Goal: Task Accomplishment & Management: Use online tool/utility

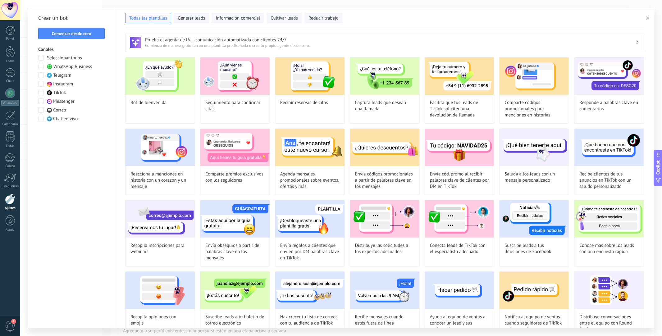
click at [41, 77] on span at bounding box center [41, 75] width 6 height 6
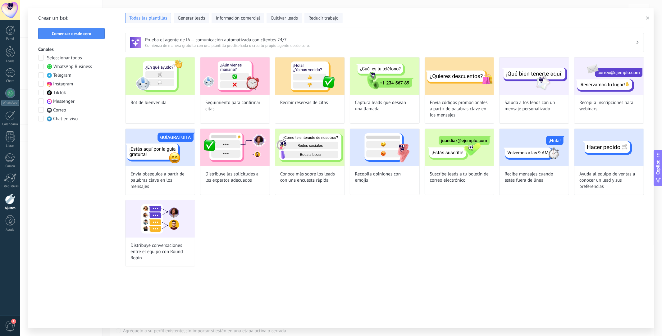
click at [41, 65] on span at bounding box center [41, 67] width 6 height 6
click at [41, 85] on span at bounding box center [41, 84] width 6 height 6
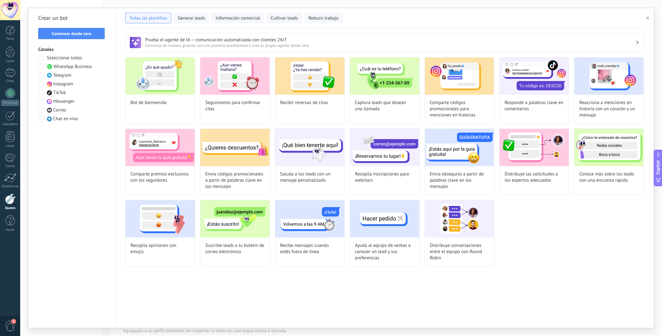
click at [43, 96] on div "Seleccionar todos WhatsApp Business Telegram Instagram TikTok Messenger Correo …" at bounding box center [71, 88] width 67 height 67
click at [42, 95] on span at bounding box center [41, 93] width 6 height 6
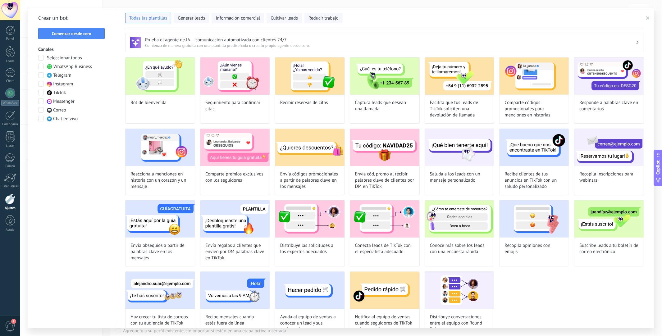
click at [41, 103] on span at bounding box center [41, 101] width 6 height 6
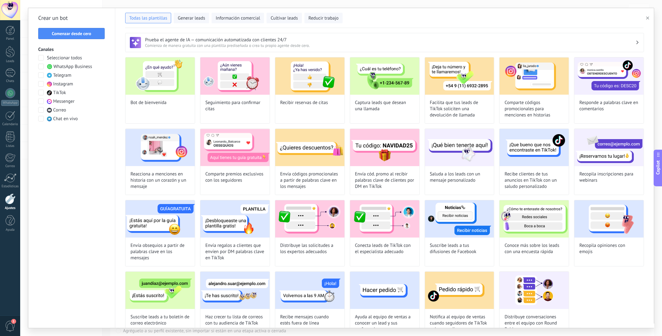
click at [41, 115] on div "Seleccionar todos WhatsApp Business Telegram Instagram TikTok Messenger Correo …" at bounding box center [71, 88] width 67 height 67
click at [41, 120] on span at bounding box center [41, 119] width 6 height 6
click at [41, 109] on span at bounding box center [41, 110] width 6 height 6
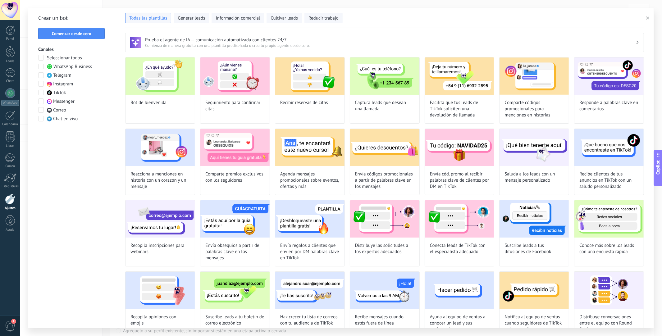
click at [40, 92] on span at bounding box center [41, 93] width 6 height 6
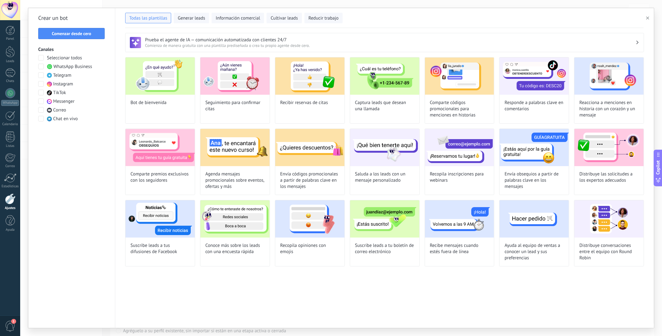
click at [40, 74] on span at bounding box center [41, 75] width 6 height 6
click at [41, 66] on span at bounding box center [41, 67] width 6 height 6
click at [60, 82] on span "Instagram" at bounding box center [63, 84] width 20 height 6
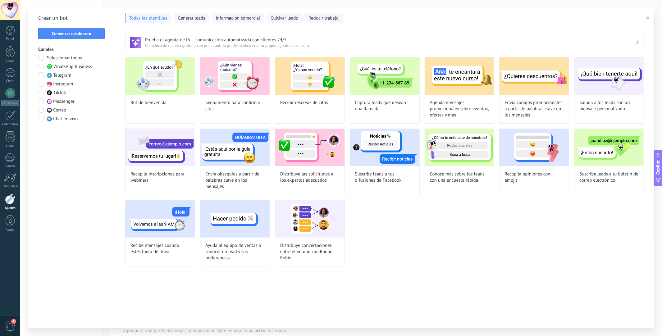
click at [43, 103] on span at bounding box center [41, 101] width 6 height 6
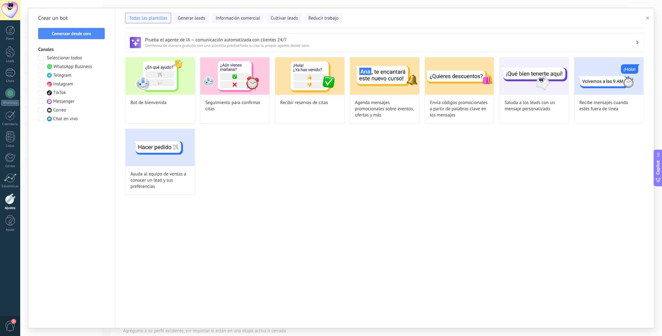
click at [41, 108] on span at bounding box center [41, 110] width 6 height 6
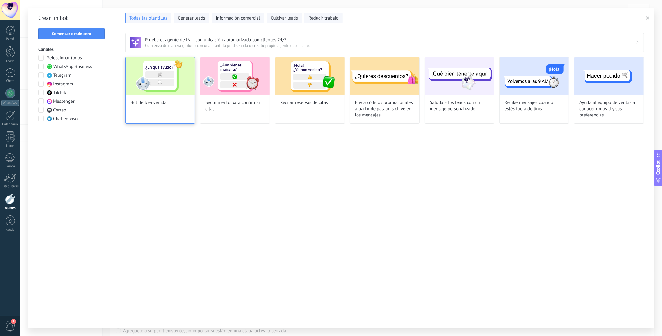
click at [139, 93] on img at bounding box center [160, 75] width 69 height 37
type input "**********"
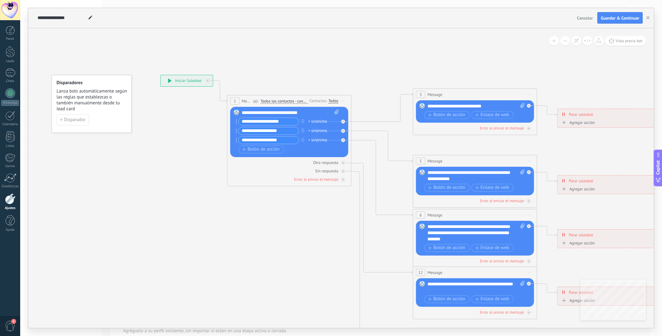
click at [292, 120] on input "**********" at bounding box center [269, 121] width 60 height 7
click at [305, 113] on div "**********" at bounding box center [290, 113] width 97 height 6
drag, startPoint x: 322, startPoint y: 112, endPoint x: 221, endPoint y: 114, distance: 101.0
click at [160, 75] on div "**********" at bounding box center [160, 75] width 0 height 0
paste div
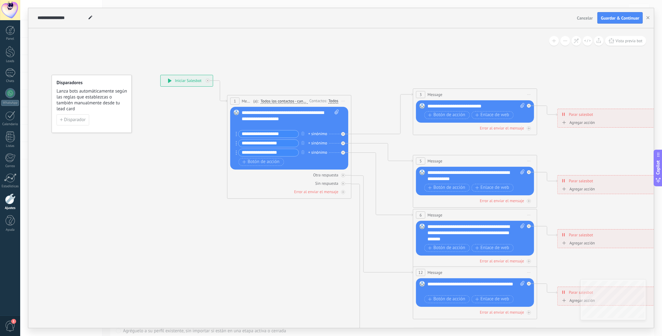
click at [277, 219] on icon at bounding box center [489, 234] width 968 height 628
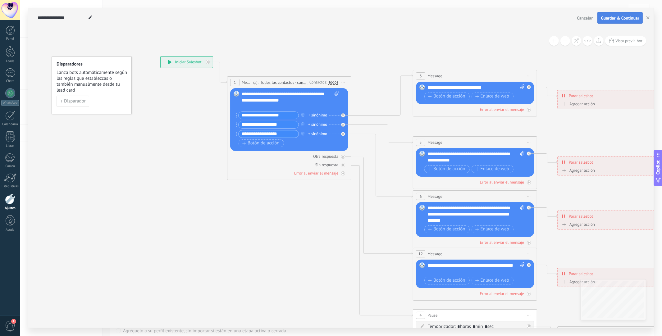
click at [617, 16] on span "Guardar & Continuar" at bounding box center [620, 18] width 39 height 4
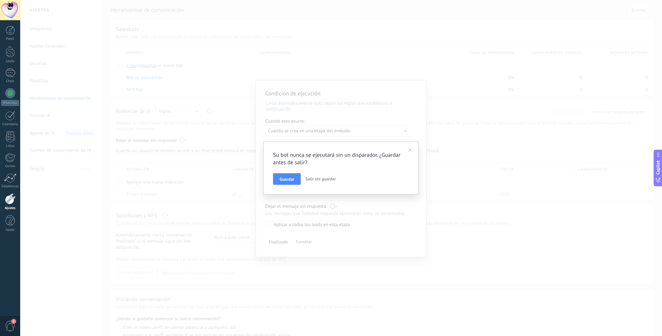
click at [323, 179] on span "Salir sin guardar" at bounding box center [320, 179] width 30 height 6
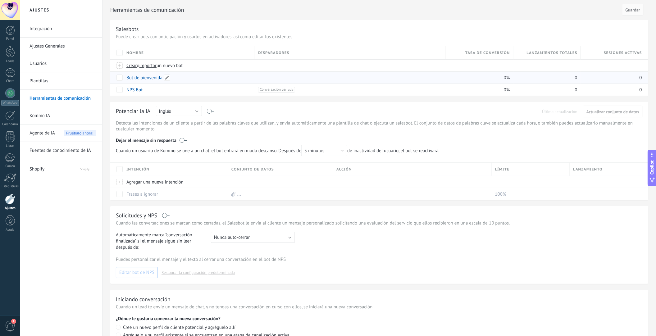
click at [146, 77] on link "Bot de bienvenida" at bounding box center [144, 78] width 36 height 6
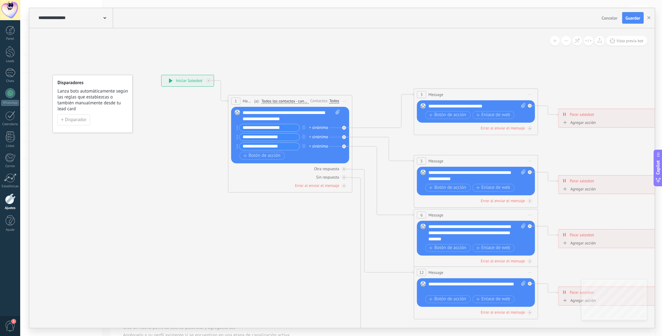
click at [291, 125] on input "**********" at bounding box center [270, 127] width 60 height 7
drag, startPoint x: 290, startPoint y: 129, endPoint x: 222, endPoint y: 126, distance: 68.1
click at [161, 75] on div "**********" at bounding box center [161, 75] width 0 height 0
paste input "text"
type input "**********"
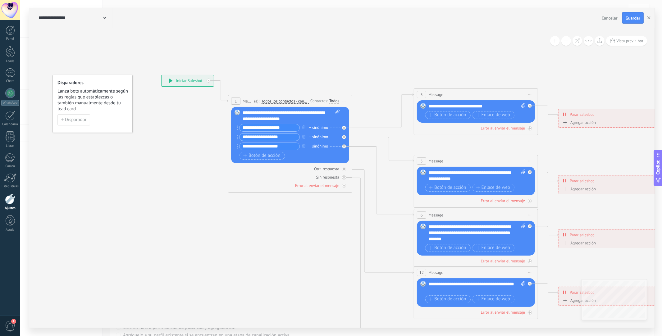
drag, startPoint x: 290, startPoint y: 140, endPoint x: 215, endPoint y: 142, distance: 74.9
click at [161, 75] on div "**********" at bounding box center [161, 75] width 0 height 0
paste input "text"
type input "**********"
drag, startPoint x: 287, startPoint y: 145, endPoint x: 201, endPoint y: 149, distance: 85.5
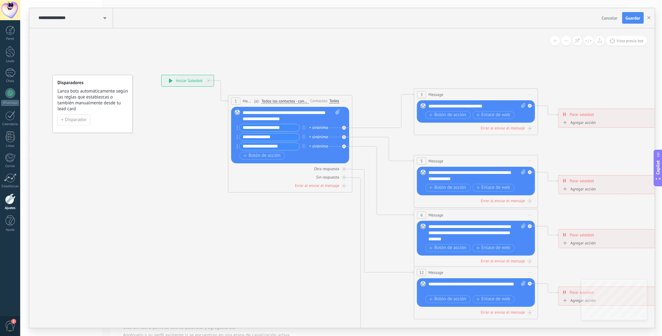
click at [161, 75] on div "**********" at bounding box center [161, 75] width 0 height 0
paste input "text"
drag, startPoint x: 286, startPoint y: 147, endPoint x: 193, endPoint y: 154, distance: 93.2
click at [161, 75] on div "**********" at bounding box center [161, 75] width 0 height 0
paste input "*****"
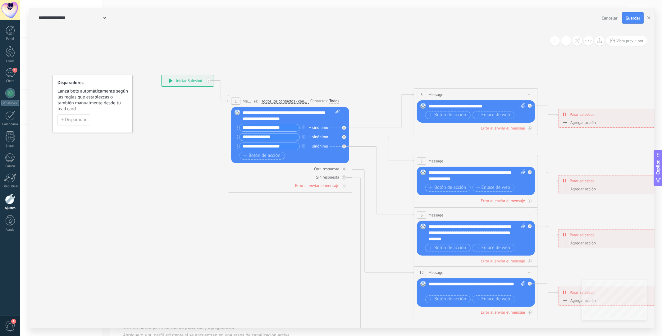
type input "**********"
drag, startPoint x: 492, startPoint y: 105, endPoint x: 412, endPoint y: 110, distance: 79.7
click at [161, 75] on div "**********" at bounding box center [161, 75] width 0 height 0
paste div
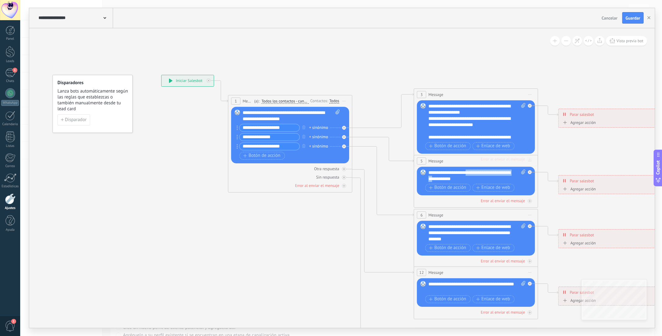
drag, startPoint x: 468, startPoint y: 176, endPoint x: 437, endPoint y: 179, distance: 30.4
click at [438, 180] on div "**********" at bounding box center [476, 176] width 97 height 12
drag, startPoint x: 480, startPoint y: 184, endPoint x: 428, endPoint y: 174, distance: 53.1
click at [428, 174] on div "Reemplazar Quitar Convertir a mensaje de voz Arrastre la imagen aquí para adjun…" at bounding box center [476, 181] width 118 height 29
drag, startPoint x: 462, startPoint y: 180, endPoint x: 420, endPoint y: 169, distance: 43.6
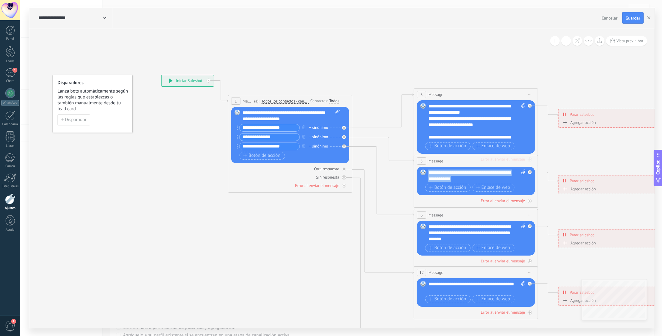
click at [420, 169] on div "Reemplazar Quitar Convertir a mensaje de voz Arrastre la imagen aquí para adjun…" at bounding box center [476, 181] width 118 height 29
paste div
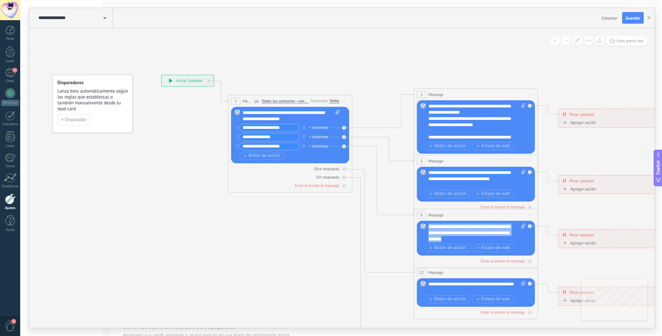
drag, startPoint x: 486, startPoint y: 241, endPoint x: 394, endPoint y: 223, distance: 93.8
click at [161, 75] on div "**********" at bounding box center [161, 75] width 0 height 0
paste div
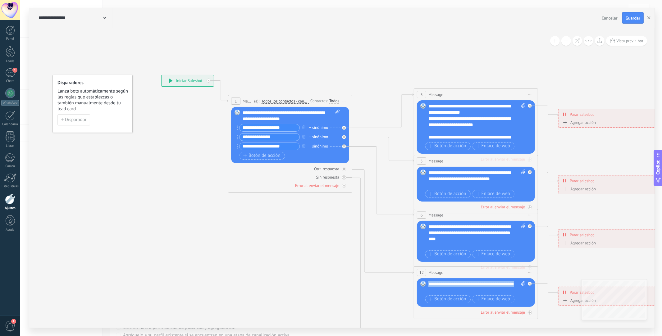
drag, startPoint x: 460, startPoint y: 290, endPoint x: 423, endPoint y: 285, distance: 37.4
click at [423, 285] on div "Reemplazar Quitar Convertir a mensaje de voz Arrastre la imagen aquí para adjun…" at bounding box center [476, 292] width 118 height 29
paste div
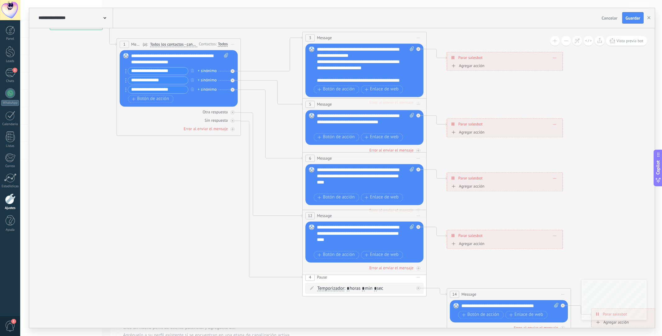
drag, startPoint x: 301, startPoint y: 231, endPoint x: 190, endPoint y: 174, distance: 124.8
click at [190, 174] on icon at bounding box center [378, 177] width 968 height 628
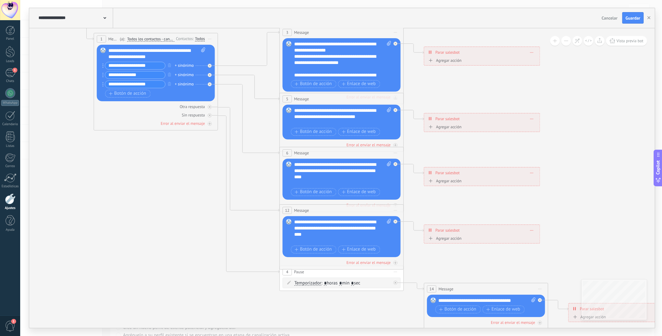
drag, startPoint x: 125, startPoint y: 181, endPoint x: 102, endPoint y: 176, distance: 23.6
click at [102, 176] on icon at bounding box center [356, 171] width 968 height 628
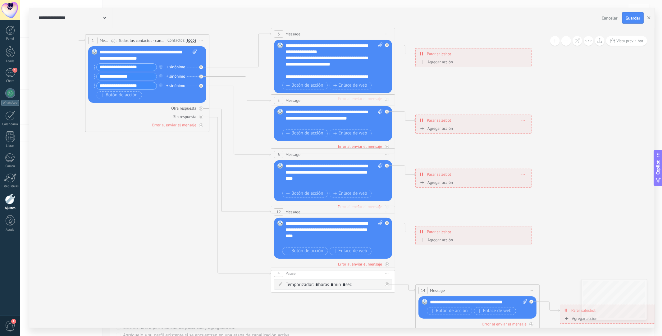
drag, startPoint x: 134, startPoint y: 254, endPoint x: 126, endPoint y: 258, distance: 9.2
click at [126, 258] on icon at bounding box center [347, 173] width 968 height 628
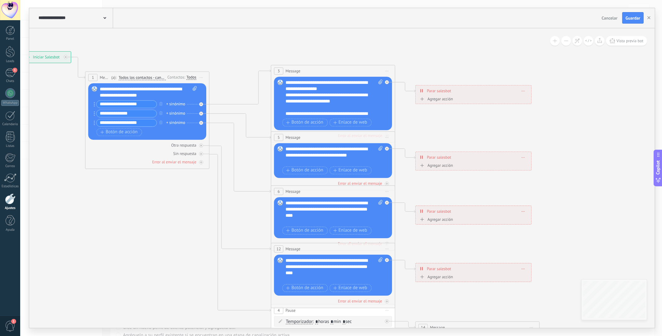
click at [146, 90] on div "**********" at bounding box center [148, 92] width 97 height 12
click at [152, 95] on div "**********" at bounding box center [148, 92] width 97 height 12
drag, startPoint x: 153, startPoint y: 96, endPoint x: 89, endPoint y: 89, distance: 63.4
click at [89, 89] on div "Reemplazar Quitar Convertir a mensaje de voz Arrastre la imagen aquí para adjun…" at bounding box center [147, 111] width 118 height 57
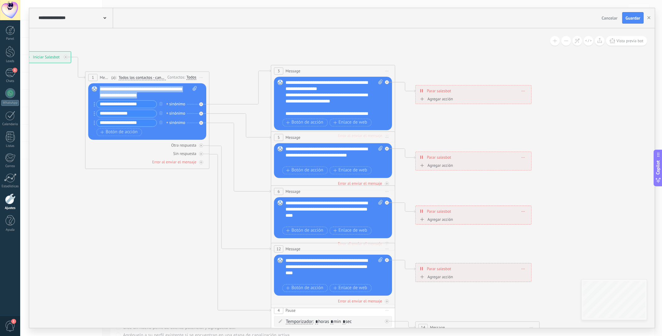
paste div
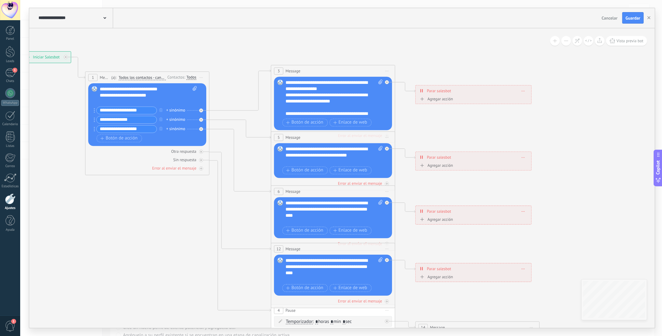
click at [167, 97] on div "**********" at bounding box center [142, 95] width 85 height 6
drag, startPoint x: 149, startPoint y: 110, endPoint x: 92, endPoint y: 110, distance: 57.2
click at [92, 110] on div "Reemplazar Quitar Convertir a mensaje de voz Arrastre la imagen aquí para adjun…" at bounding box center [147, 114] width 118 height 63
click at [161, 111] on icon "button" at bounding box center [160, 110] width 3 height 4
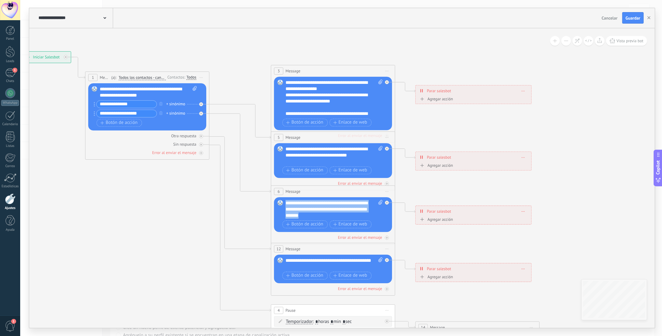
drag, startPoint x: 612, startPoint y: 23, endPoint x: 613, endPoint y: 17, distance: 6.2
click at [613, 19] on div "Cancelar Guardar" at bounding box center [623, 18] width 48 height 12
click at [613, 17] on span "Cancelar" at bounding box center [610, 18] width 16 height 6
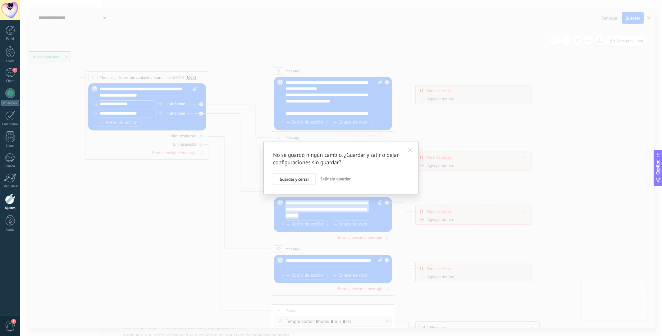
click at [338, 178] on span "Salir sin guardar" at bounding box center [335, 179] width 30 height 6
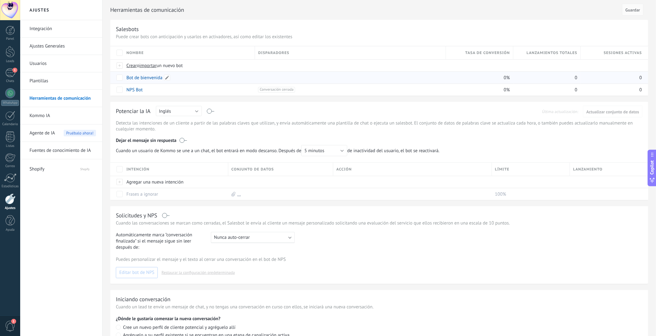
click at [151, 78] on link "Bot de bienvenida" at bounding box center [144, 78] width 36 height 6
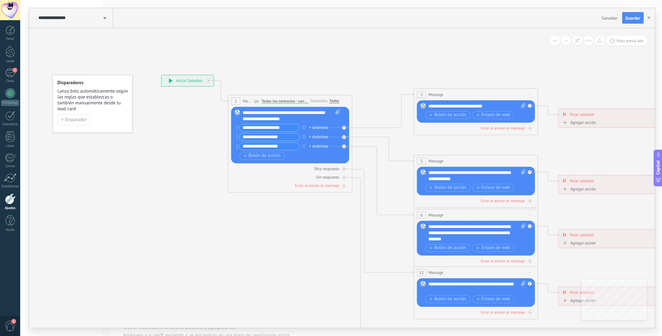
drag, startPoint x: 291, startPoint y: 128, endPoint x: 227, endPoint y: 132, distance: 64.7
click at [161, 75] on div "**********" at bounding box center [161, 75] width 0 height 0
paste input "text"
click at [238, 128] on circle at bounding box center [237, 127] width 1 height 1
type input "**********"
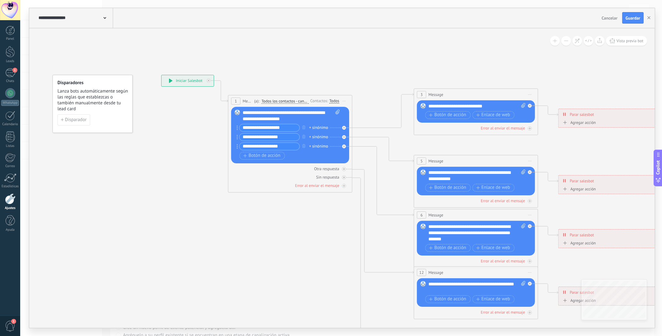
drag, startPoint x: 291, startPoint y: 136, endPoint x: 218, endPoint y: 140, distance: 73.1
click at [161, 75] on div "**********" at bounding box center [161, 75] width 0 height 0
paste input "text"
type input "**********"
drag, startPoint x: 293, startPoint y: 150, endPoint x: 207, endPoint y: 146, distance: 85.8
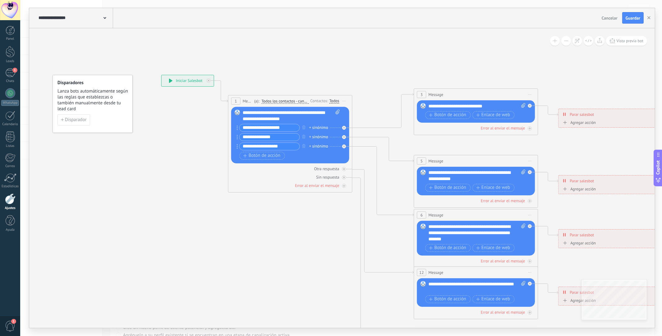
click at [161, 75] on div "**********" at bounding box center [161, 75] width 0 height 0
paste input "*"
click at [268, 159] on button "Botón de acción" at bounding box center [262, 156] width 45 height 8
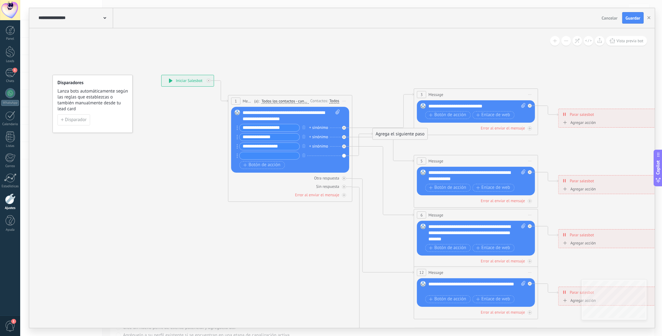
click at [289, 148] on input "**********" at bounding box center [270, 146] width 60 height 7
drag, startPoint x: 289, startPoint y: 148, endPoint x: 179, endPoint y: 151, distance: 110.3
click at [161, 75] on div "**********" at bounding box center [161, 75] width 0 height 0
paste input "*"
type input "**********"
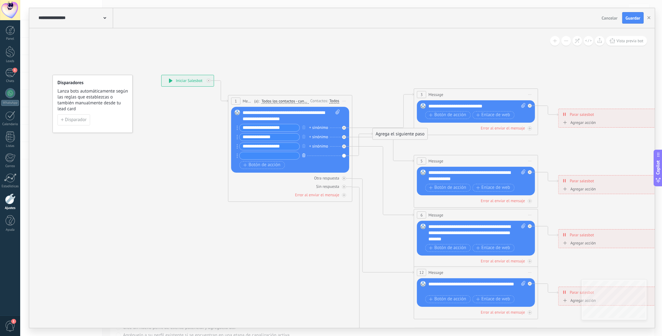
click at [304, 156] on icon "button" at bounding box center [303, 155] width 3 height 4
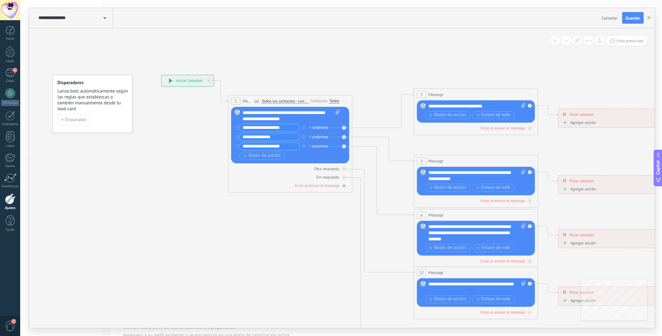
click at [332, 187] on div "Error al enviar el mensaje" at bounding box center [317, 185] width 44 height 5
click at [324, 224] on icon at bounding box center [490, 234] width 968 height 628
click at [75, 119] on span "Disparador" at bounding box center [75, 120] width 21 height 4
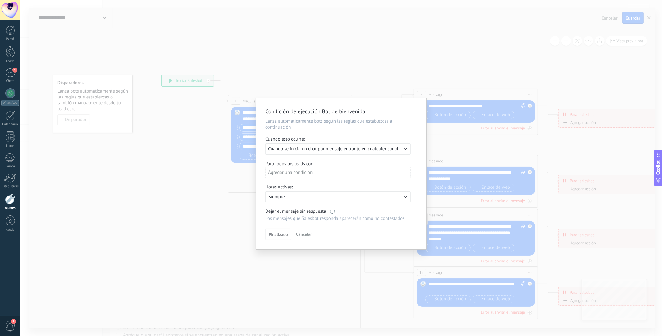
click at [406, 149] on div "Ejecutar: Cuando se inicia un chat por mensaje entrante en cualquier canal" at bounding box center [337, 149] width 145 height 11
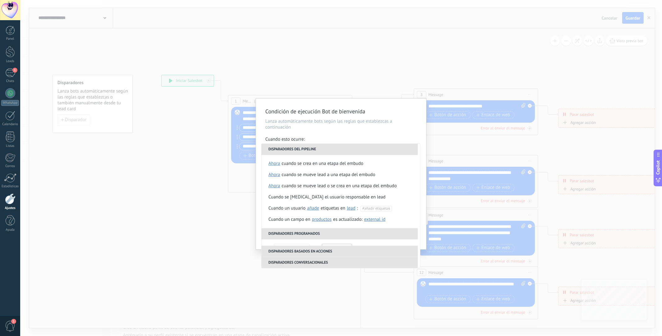
click at [406, 141] on div "Cuando esto ocurre:" at bounding box center [341, 139] width 152 height 7
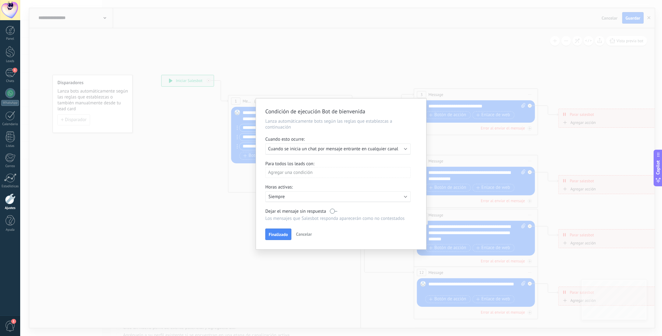
click at [298, 58] on div "Condición de ejecución Bot de bienvenida Lanza automáticamente bots según las r…" at bounding box center [341, 168] width 642 height 336
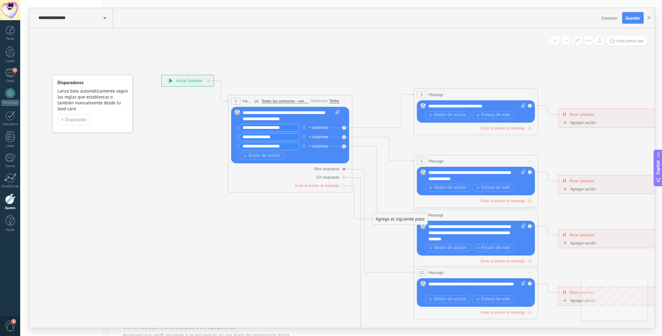
click at [326, 168] on div "Otra respuesta" at bounding box center [326, 168] width 25 height 5
click at [392, 123] on div "Agrega el siguiente paso" at bounding box center [400, 121] width 54 height 10
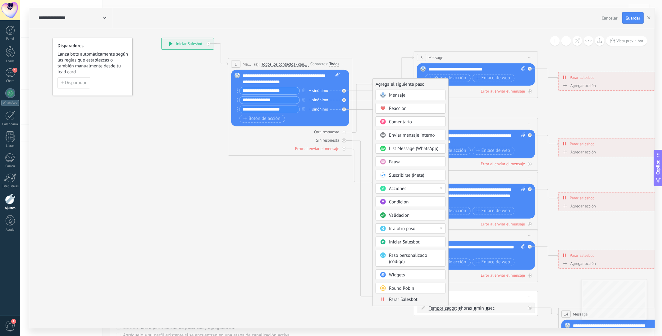
click at [272, 199] on icon at bounding box center [490, 196] width 968 height 628
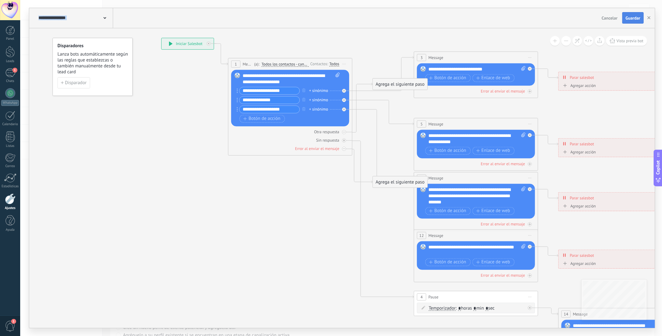
click at [636, 13] on button "Guardar" at bounding box center [632, 18] width 21 height 12
click at [8, 201] on div at bounding box center [10, 199] width 11 height 11
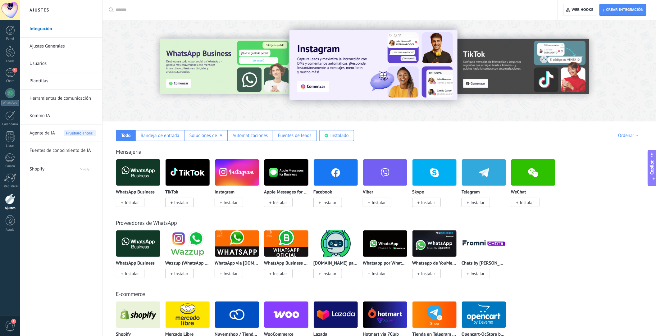
click at [53, 133] on span "Agente de IA" at bounding box center [42, 133] width 25 height 17
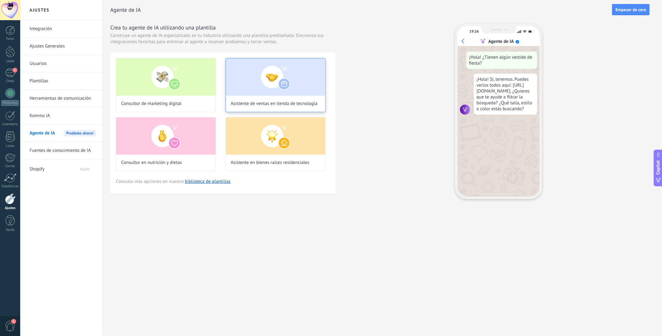
click at [263, 82] on img at bounding box center [275, 76] width 99 height 37
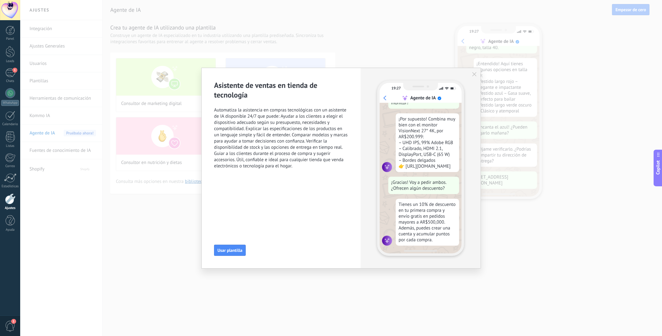
scroll to position [103, 0]
click at [232, 254] on button "Usar plantilla" at bounding box center [230, 250] width 32 height 11
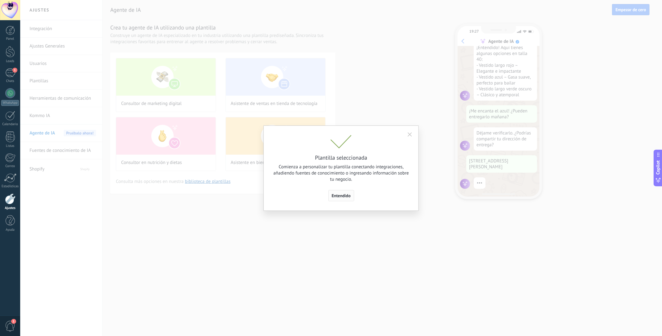
click at [342, 194] on span "Entendido" at bounding box center [341, 196] width 19 height 4
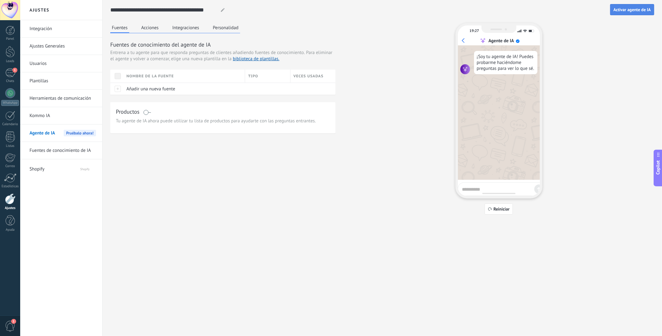
click at [631, 14] on button "Activar agente de IA" at bounding box center [632, 9] width 44 height 11
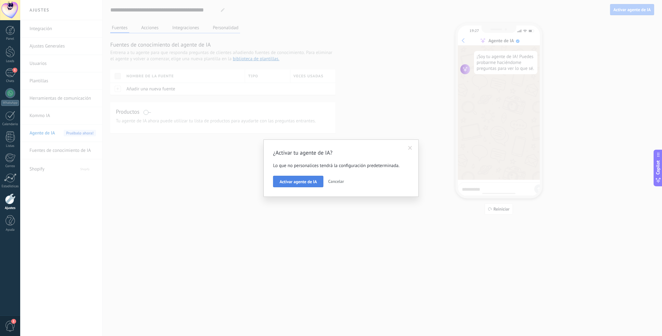
click at [290, 183] on span "Activar agente de IA" at bounding box center [298, 182] width 37 height 4
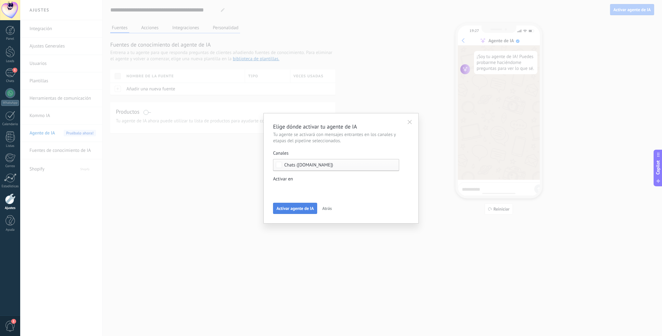
click at [291, 210] on span "Activar agente de IA" at bounding box center [295, 208] width 37 height 4
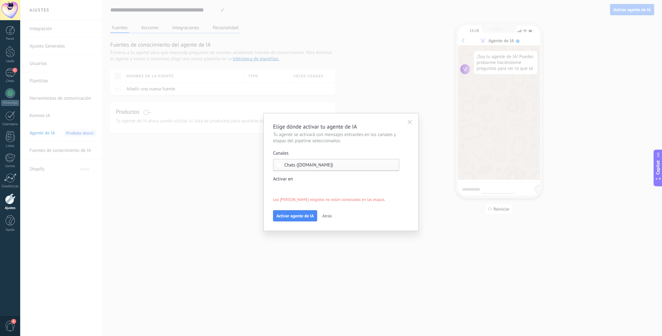
click at [0, 0] on div "Incoming leads Contacto inicial Negociación Debate contractual Discusión de con…" at bounding box center [0, 0] width 0 height 0
click at [476, 244] on div at bounding box center [341, 168] width 642 height 336
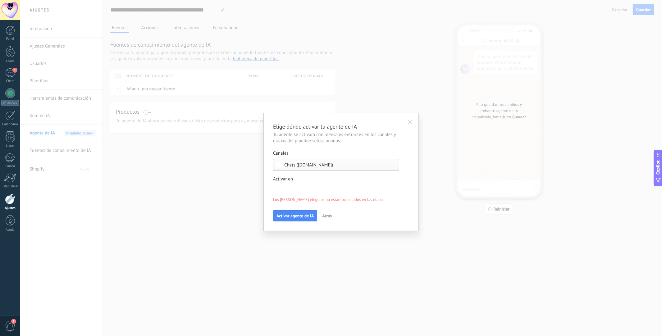
click at [0, 0] on div "Incoming leads Contacto inicial Negociación Debate contractual Discusión de con…" at bounding box center [0, 0] width 0 height 0
click at [496, 268] on div at bounding box center [341, 168] width 642 height 336
click at [0, 0] on div "Incoming leads Contacto inicial Negociación Debate contractual Discusión de con…" at bounding box center [0, 0] width 0 height 0
click at [190, 236] on div at bounding box center [341, 168] width 642 height 336
click at [294, 217] on span "Activar agente de IA" at bounding box center [295, 216] width 37 height 4
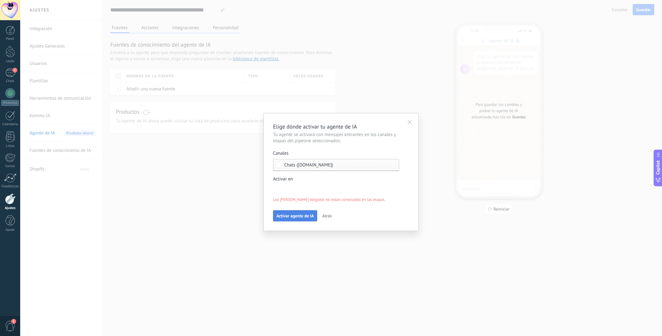
click at [295, 215] on span "Activar agente de IA" at bounding box center [295, 216] width 37 height 4
click at [0, 0] on div "Incoming leads Contacto inicial Negociación Debate contractual Discusión de con…" at bounding box center [0, 0] width 0 height 0
click at [310, 203] on span at bounding box center [303, 200] width 43 height 5
click at [438, 246] on div at bounding box center [341, 157] width 642 height 336
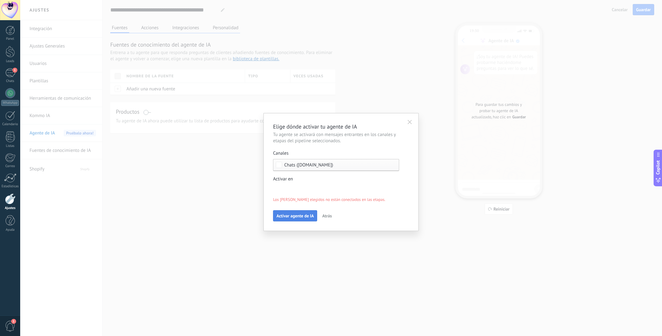
click at [294, 221] on button "Activar agente de IA" at bounding box center [295, 215] width 44 height 11
click at [0, 0] on div "Incoming leads Contacto inicial Negociación Debate contractual Discusión de con…" at bounding box center [0, 0] width 0 height 0
click at [300, 188] on span at bounding box center [298, 189] width 32 height 5
click at [267, 192] on div at bounding box center [341, 168] width 642 height 336
click at [0, 0] on div "Incoming leads Contacto inicial Negociación Debate contractual Discusión de con…" at bounding box center [0, 0] width 0 height 0
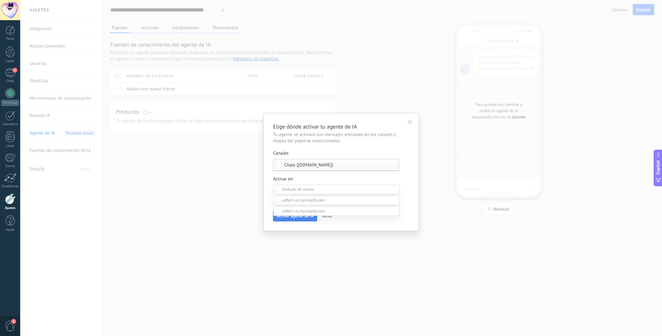
click at [333, 175] on div at bounding box center [341, 168] width 642 height 336
click at [291, 217] on span "Activar agente de IA" at bounding box center [295, 216] width 37 height 4
click at [0, 0] on div "Incoming leads Contacto inicial Negociación Debate contractual Discusión de con…" at bounding box center [0, 0] width 0 height 0
click at [417, 171] on div at bounding box center [341, 168] width 642 height 336
click at [0, 0] on div "Incoming leads Contacto inicial Negociación Debate contractual Discusión de con…" at bounding box center [0, 0] width 0 height 0
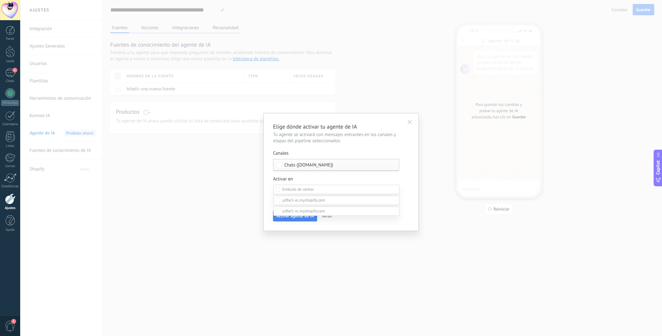
click at [0, 0] on label "Negociación" at bounding box center [0, 0] width 0 height 0
click at [411, 206] on div at bounding box center [341, 168] width 642 height 336
click at [0, 0] on div "Incoming leads Contacto inicial Negociación Debate contractual Discusión de con…" at bounding box center [0, 0] width 0 height 0
click at [420, 198] on div at bounding box center [341, 168] width 642 height 336
click at [332, 214] on button "Atrás" at bounding box center [326, 215] width 15 height 9
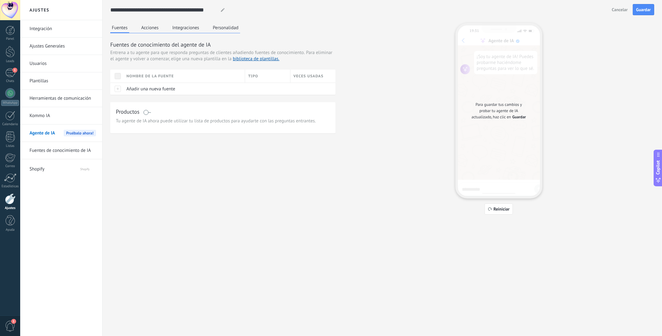
click at [189, 30] on button "Integraciones" at bounding box center [186, 27] width 30 height 9
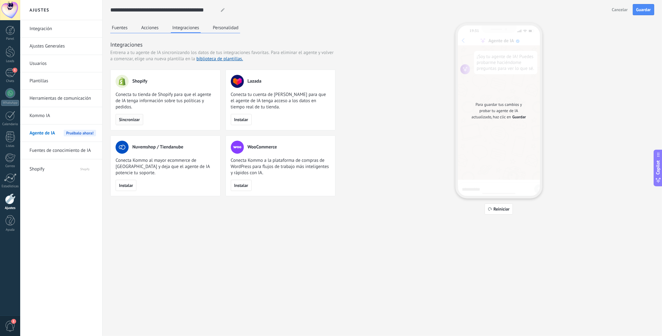
click at [133, 122] on span "Sincronizar" at bounding box center [129, 119] width 21 height 4
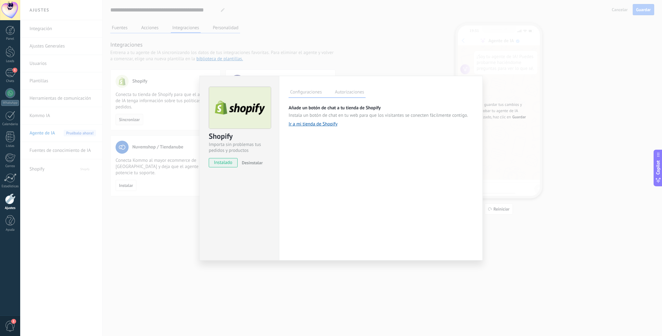
click at [353, 92] on label "Autorizaciones" at bounding box center [349, 93] width 32 height 9
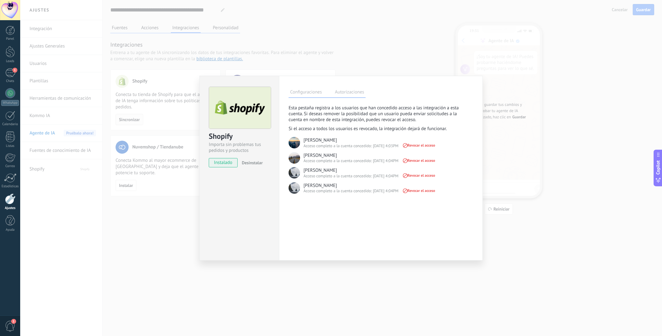
click at [426, 177] on span "Revocar el acceso" at bounding box center [418, 175] width 33 height 4
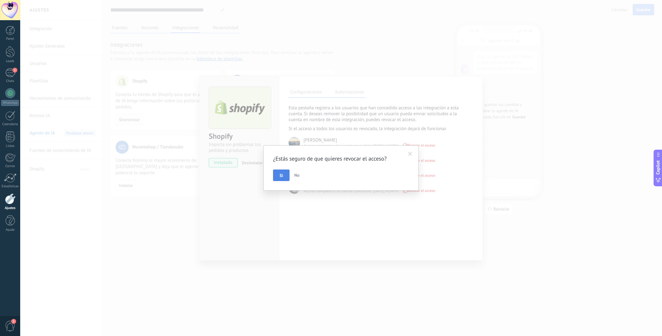
click at [279, 178] on button "Si" at bounding box center [281, 176] width 16 height 12
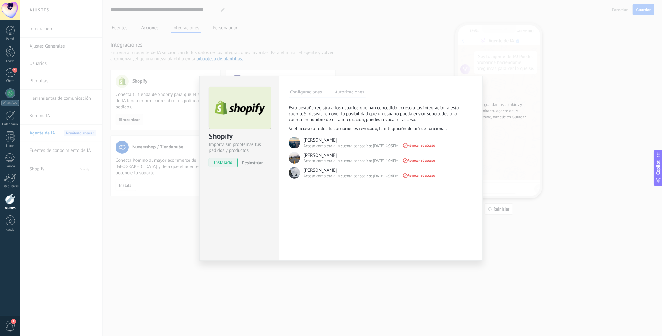
click at [432, 178] on span "Revocar el acceso" at bounding box center [418, 175] width 33 height 4
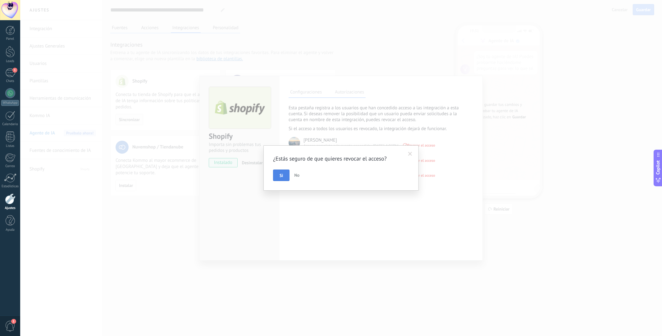
click at [279, 175] on button "Si" at bounding box center [281, 176] width 16 height 12
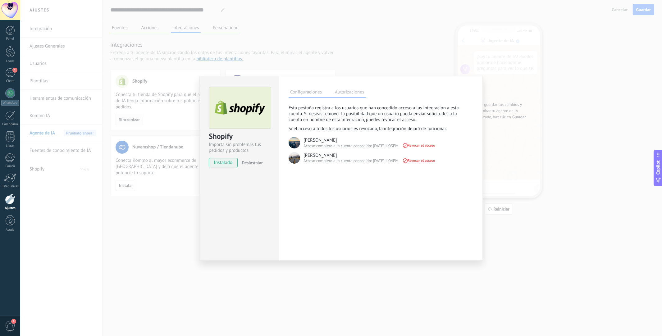
click at [305, 92] on label "Configuraciones" at bounding box center [306, 93] width 35 height 9
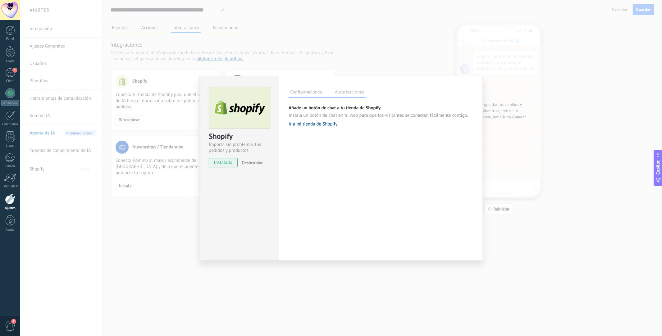
click at [355, 95] on label "Autorizaciones" at bounding box center [349, 93] width 32 height 9
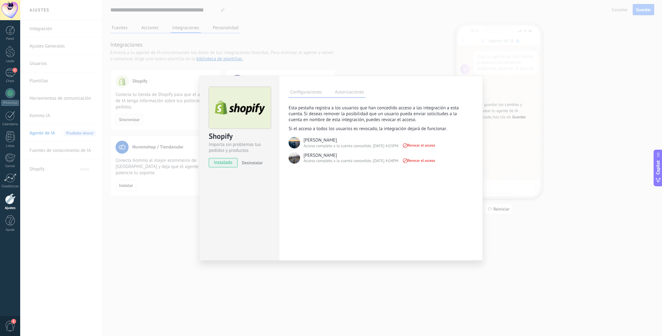
click at [306, 96] on label "Configuraciones" at bounding box center [306, 93] width 35 height 9
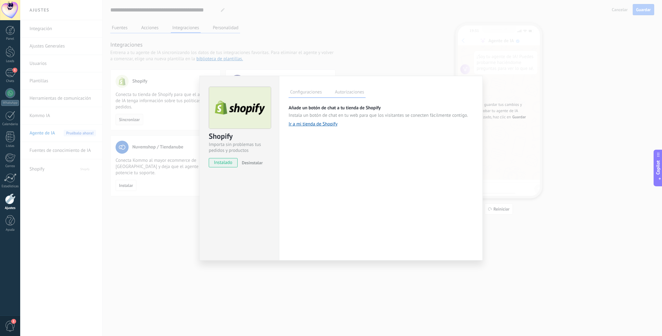
click at [328, 125] on link "Ir a mi tienda de Shopify" at bounding box center [381, 124] width 185 height 6
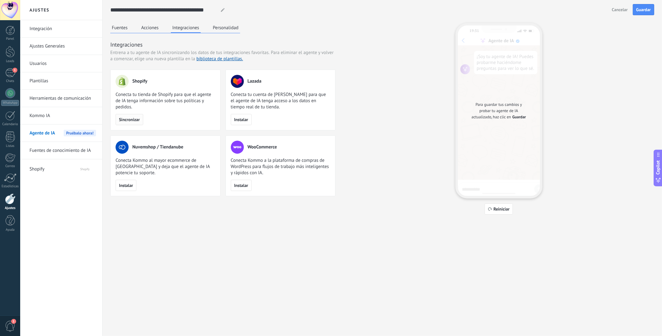
click at [134, 120] on span "Sincronizar" at bounding box center [129, 119] width 21 height 4
click at [218, 59] on link "biblioteca [PERSON_NAME]." at bounding box center [219, 59] width 47 height 6
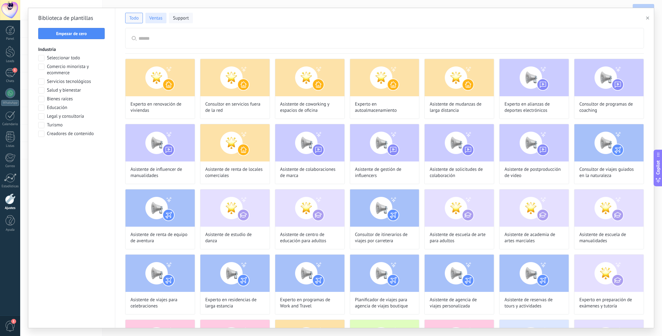
click at [154, 21] on span "Ventas" at bounding box center [155, 18] width 13 height 6
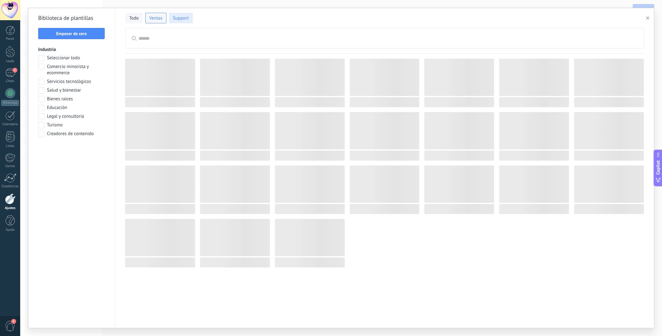
click at [181, 21] on span "Support" at bounding box center [181, 18] width 16 height 6
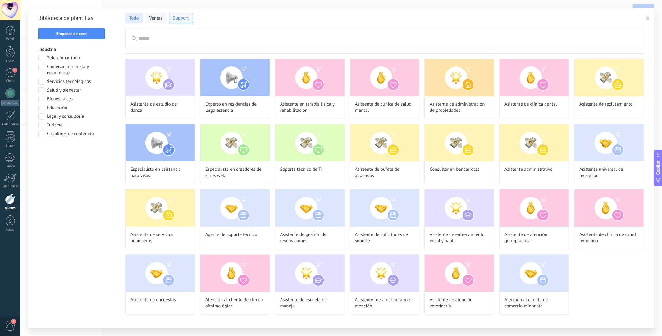
click at [140, 15] on button "Todo" at bounding box center [134, 18] width 18 height 11
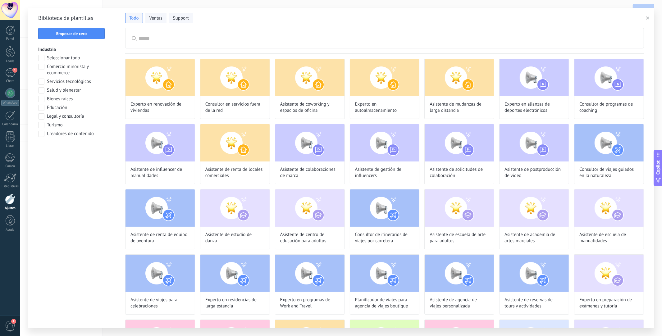
click at [42, 69] on span at bounding box center [41, 67] width 6 height 6
click at [41, 82] on span at bounding box center [41, 82] width 6 height 6
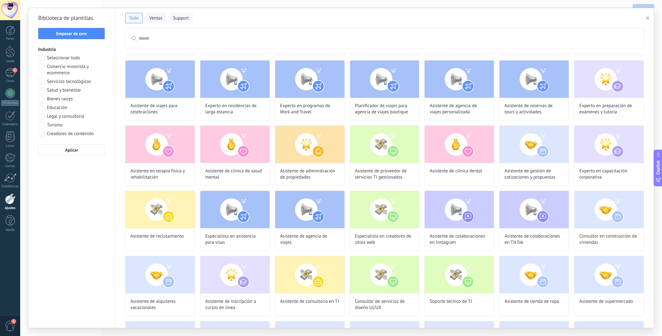
scroll to position [0, 0]
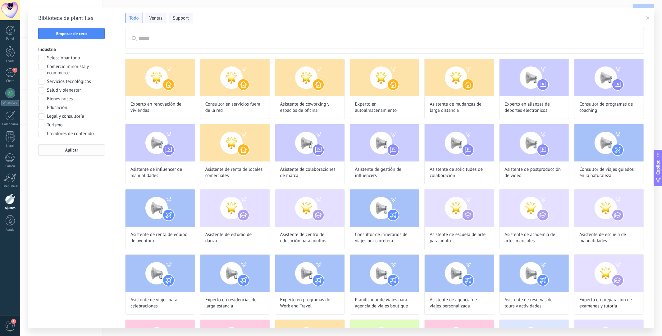
click at [71, 148] on span "Aplicar" at bounding box center [71, 150] width 13 height 4
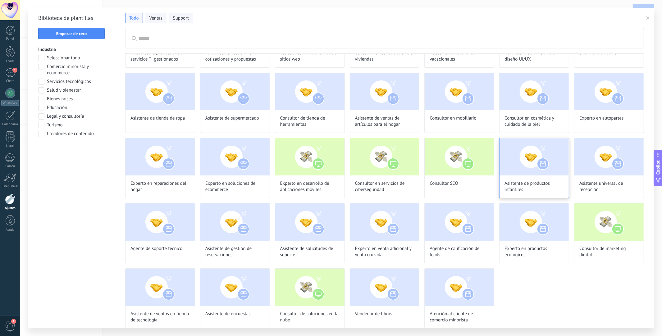
scroll to position [58, 0]
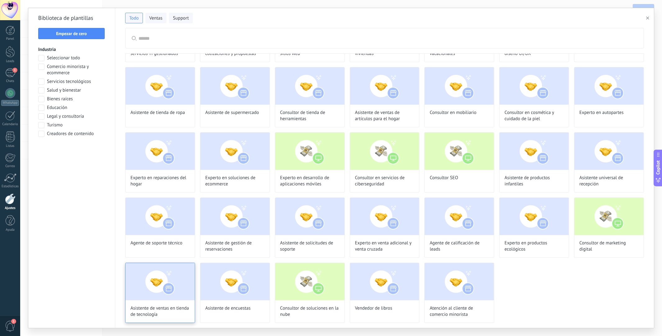
click at [166, 293] on img at bounding box center [160, 281] width 69 height 37
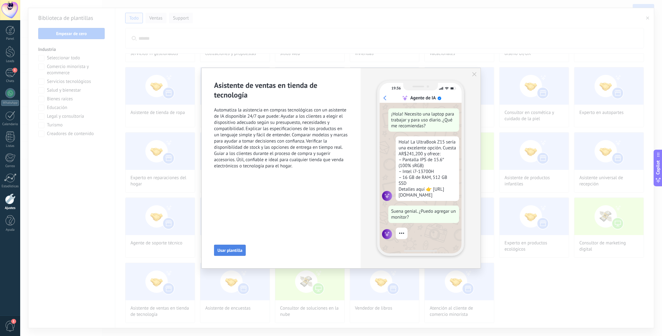
click at [223, 250] on span "Usar plantilla" at bounding box center [229, 250] width 25 height 4
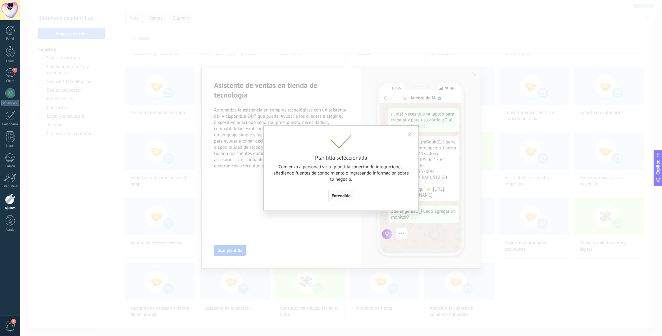
click at [344, 198] on span "Entendido" at bounding box center [341, 196] width 19 height 4
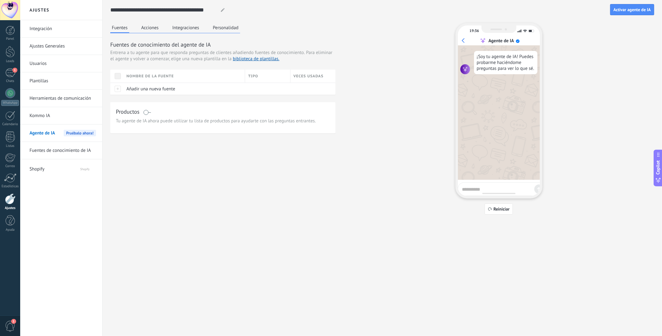
click at [189, 27] on button "Integraciones" at bounding box center [186, 27] width 30 height 9
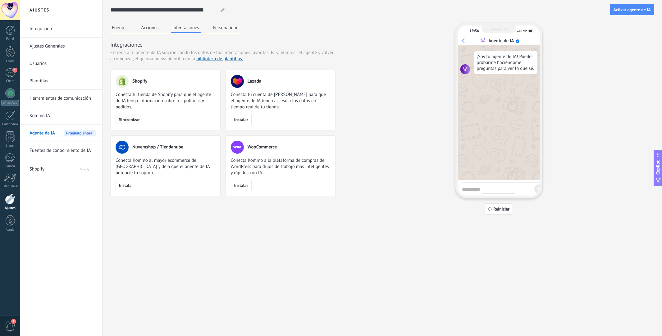
click at [131, 122] on span "Sincronizar" at bounding box center [129, 119] width 21 height 4
click at [629, 8] on span "Activar agente de IA" at bounding box center [632, 9] width 37 height 4
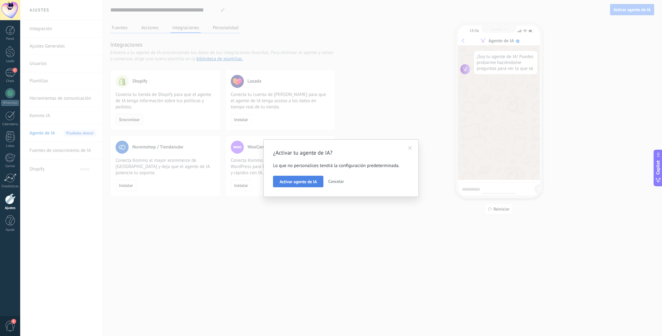
click at [300, 183] on span "Activar agente de IA" at bounding box center [298, 182] width 37 height 4
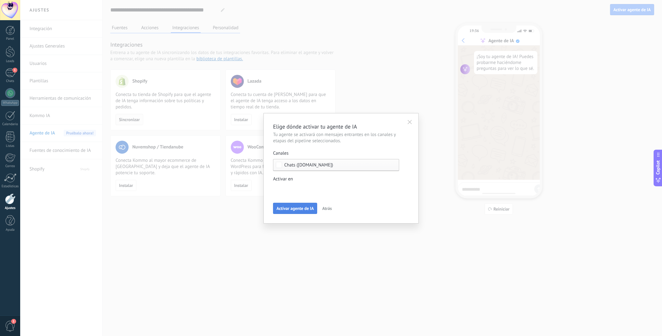
click at [298, 212] on button "Activar agente de IA" at bounding box center [295, 208] width 44 height 11
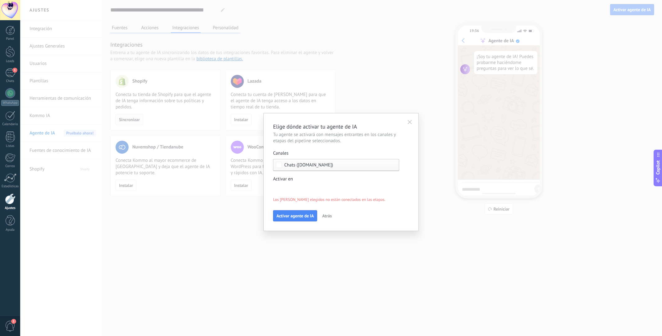
click at [0, 0] on div "Incoming leads Contacto inicial Negociación Debate contractual Discusión de con…" at bounding box center [0, 0] width 0 height 0
click at [284, 214] on span at bounding box center [303, 210] width 43 height 5
click at [415, 209] on div at bounding box center [341, 149] width 642 height 336
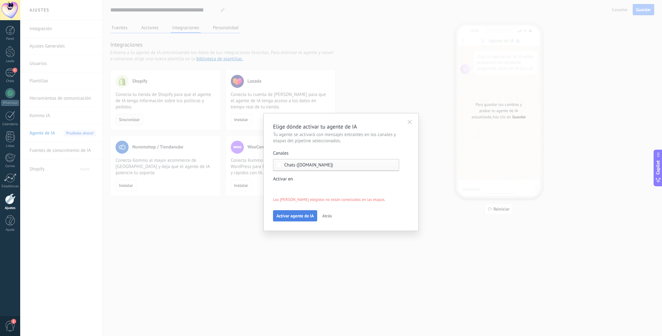
click at [290, 212] on button "Activar agente de IA" at bounding box center [295, 215] width 44 height 11
click at [0, 0] on div "Incoming leads Contacto inicial Negociación Debate contractual Discusión de con…" at bounding box center [0, 0] width 0 height 0
click at [289, 187] on span at bounding box center [298, 189] width 32 height 5
click at [288, 203] on span at bounding box center [303, 200] width 43 height 5
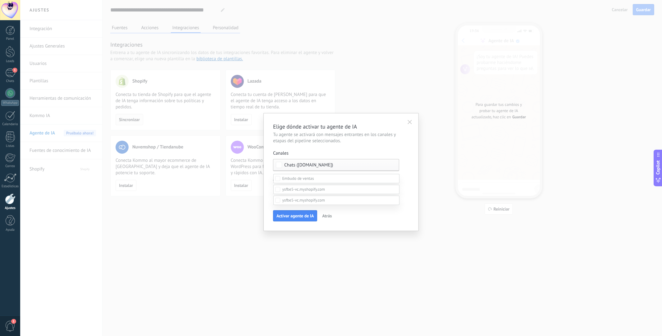
click at [285, 203] on span at bounding box center [303, 200] width 43 height 5
click at [395, 180] on div at bounding box center [341, 168] width 642 height 336
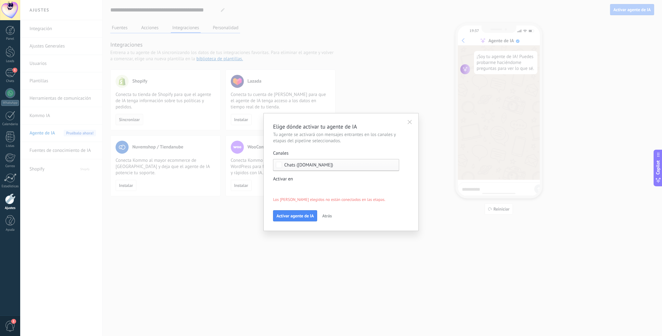
click at [411, 120] on button "button" at bounding box center [409, 121] width 11 height 9
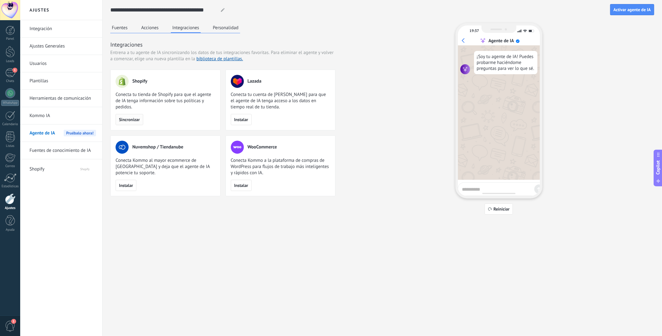
click at [222, 21] on div "**********" at bounding box center [382, 107] width 544 height 215
click at [220, 28] on button "Personalidad" at bounding box center [225, 27] width 29 height 9
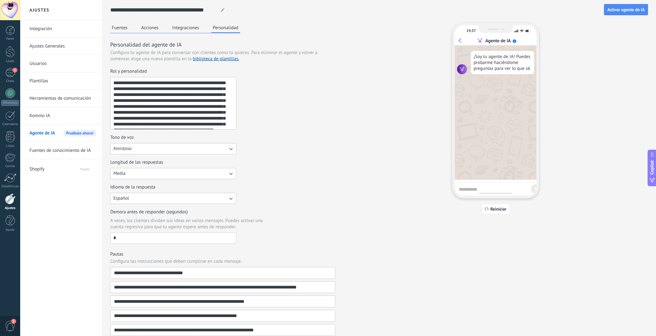
click at [194, 30] on button "Integraciones" at bounding box center [186, 27] width 30 height 9
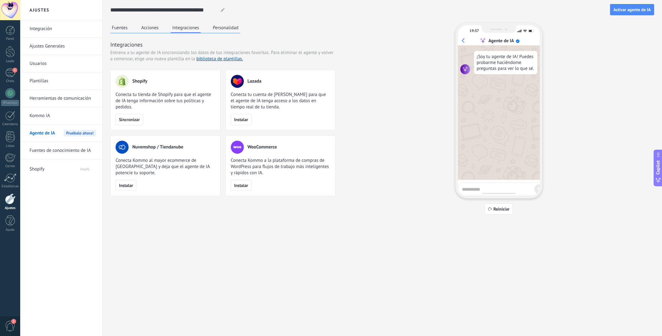
click at [145, 30] on button "Acciones" at bounding box center [150, 27] width 21 height 9
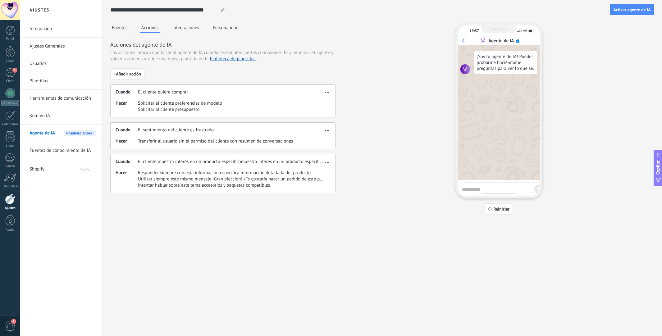
click at [117, 31] on button "Fuentes" at bounding box center [119, 27] width 19 height 9
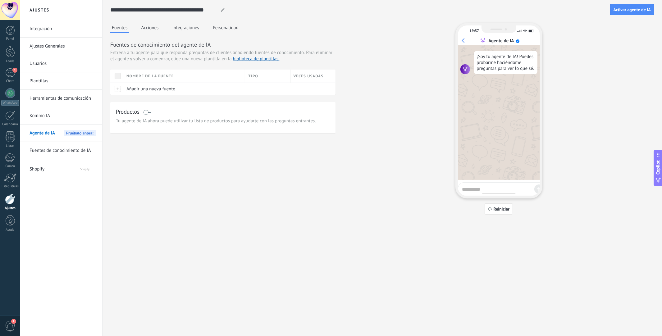
click at [154, 29] on button "Acciones" at bounding box center [150, 27] width 21 height 9
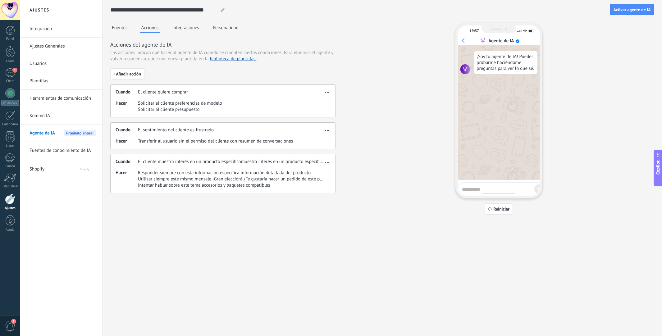
click at [185, 30] on button "Integraciones" at bounding box center [186, 27] width 30 height 9
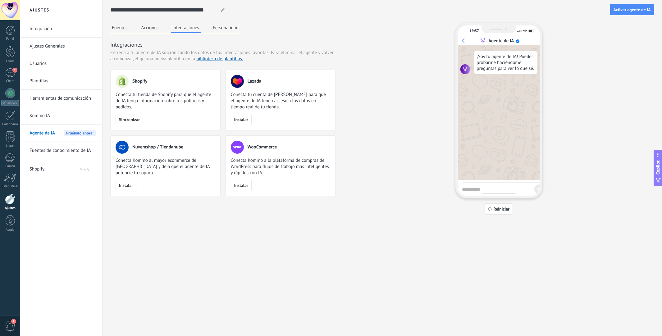
click at [624, 16] on div "**********" at bounding box center [382, 10] width 544 height 20
click at [630, 11] on span "Activar agente de IA" at bounding box center [632, 9] width 37 height 4
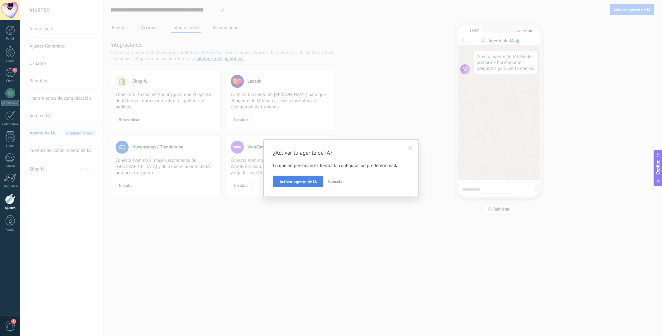
click at [295, 181] on span "Activar agente de IA" at bounding box center [298, 182] width 37 height 4
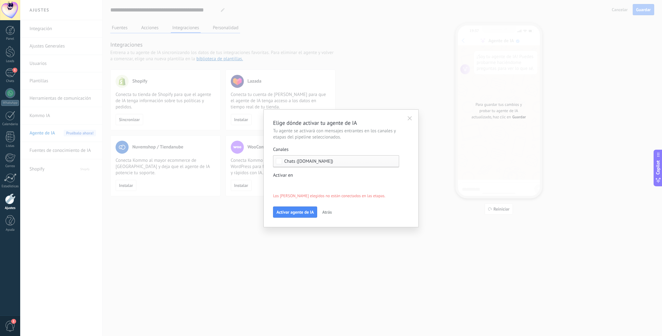
click at [0, 0] on div "Incoming leads Contacto inicial Negociación Debate contractual Discusión de con…" at bounding box center [0, 0] width 0 height 0
click at [417, 179] on div at bounding box center [341, 168] width 642 height 336
click at [294, 208] on button "Activar agente de IA" at bounding box center [295, 212] width 44 height 11
click at [0, 0] on div "Incoming leads Contacto inicial Negociación Debate contractual Discusión de con…" at bounding box center [0, 0] width 0 height 0
click at [283, 201] on label at bounding box center [336, 196] width 126 height 9
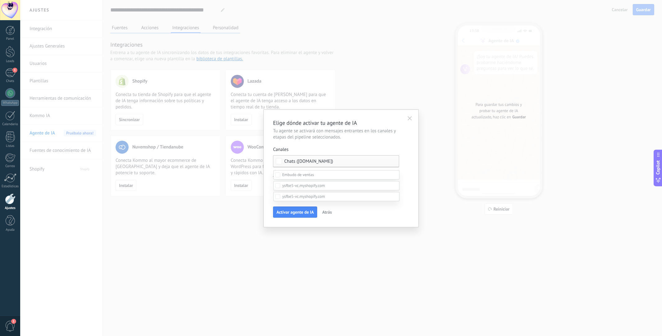
click at [289, 199] on span at bounding box center [303, 196] width 43 height 5
click at [406, 173] on div at bounding box center [341, 149] width 642 height 336
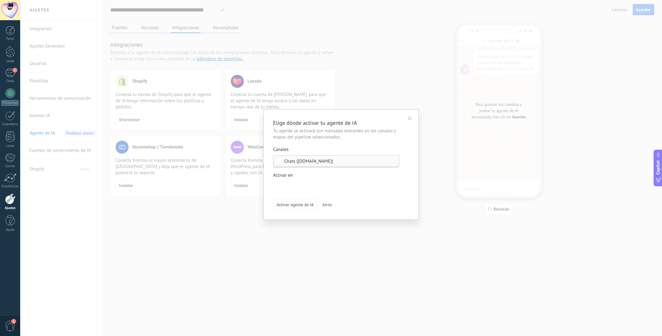
click at [0, 0] on div "Incoming leads Contacto inicial Negociación Debate contractual Discusión de con…" at bounding box center [0, 0] width 0 height 0
click at [415, 176] on div at bounding box center [341, 168] width 642 height 336
click at [0, 0] on div "Incoming leads Contacto inicial Negociación Debate contractual Discusión de con…" at bounding box center [0, 0] width 0 height 0
click at [392, 173] on div at bounding box center [341, 168] width 642 height 336
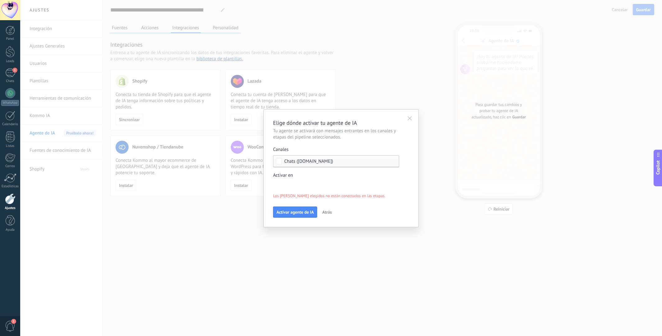
click at [326, 210] on span "Atrás" at bounding box center [327, 212] width 10 height 4
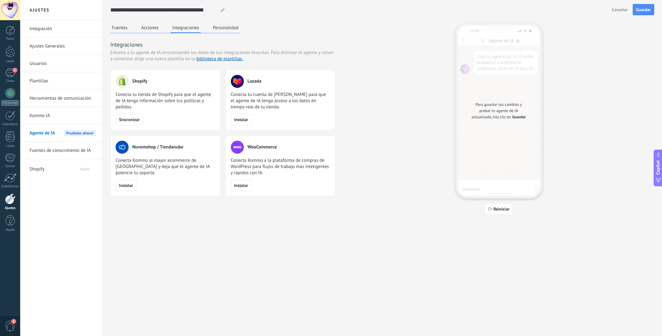
click at [8, 203] on div at bounding box center [10, 199] width 11 height 11
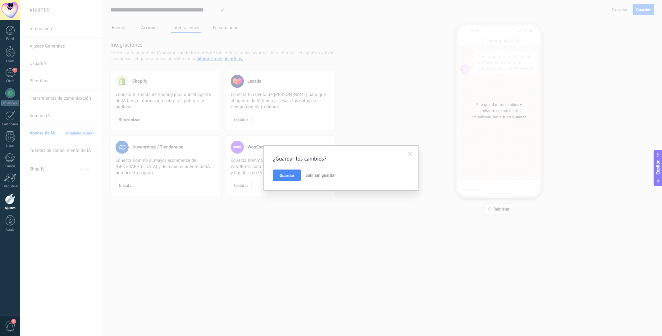
click at [316, 173] on span "Salir sin guardar" at bounding box center [320, 175] width 30 height 6
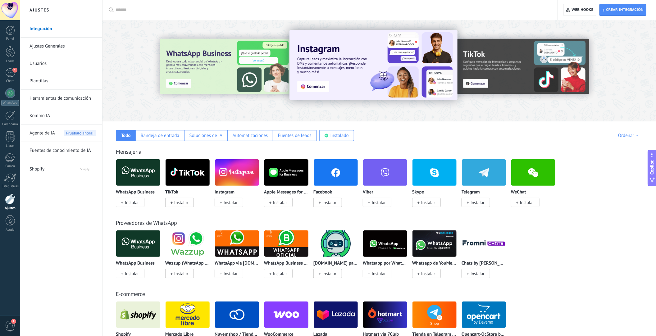
click at [55, 44] on link "Ajustes Generales" at bounding box center [63, 46] width 66 height 17
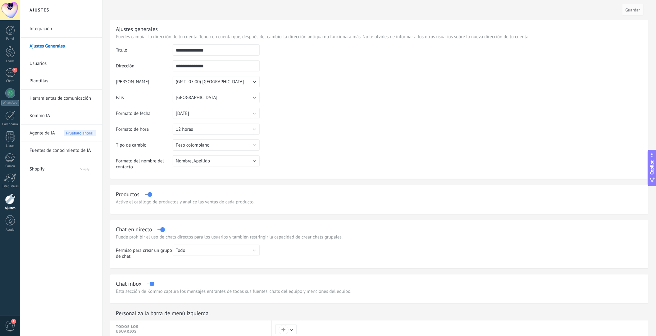
click at [12, 326] on span "1" at bounding box center [10, 326] width 11 height 11
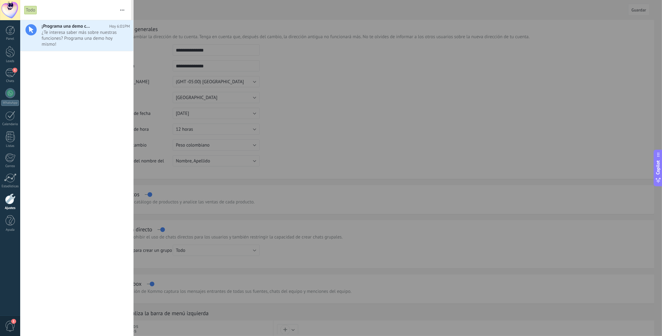
click at [342, 82] on div at bounding box center [331, 168] width 662 height 336
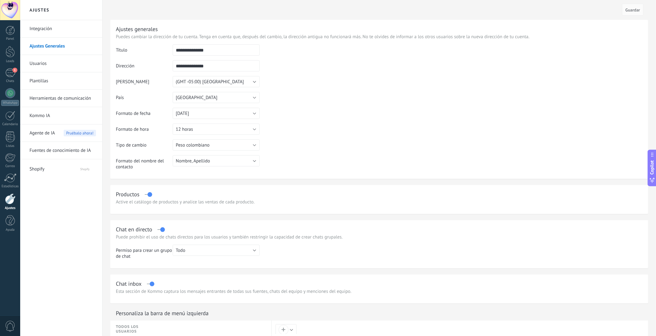
click at [52, 32] on link "Integración" at bounding box center [63, 28] width 66 height 17
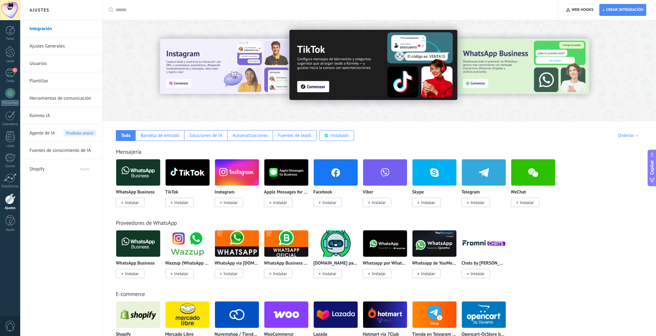
click at [57, 99] on link "Herramientas de comunicación" at bounding box center [63, 98] width 66 height 17
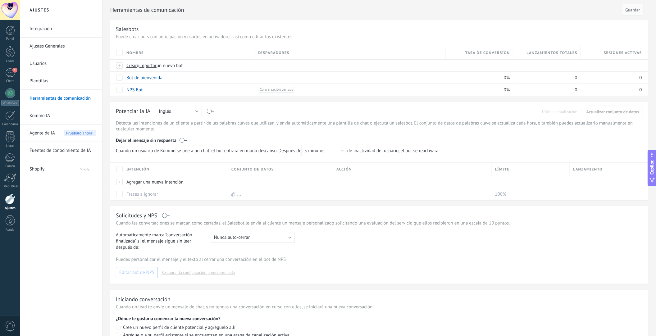
click at [42, 77] on link "Plantillas" at bounding box center [63, 80] width 66 height 17
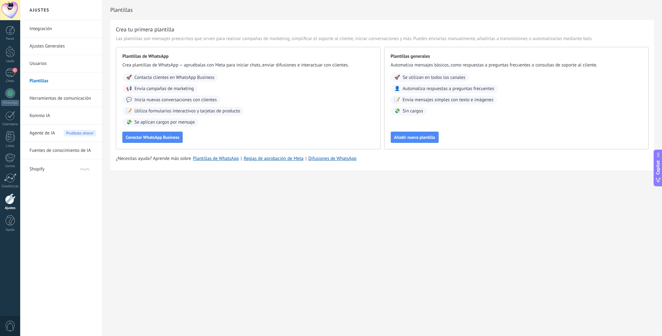
click at [44, 65] on link "Usuarios" at bounding box center [63, 63] width 66 height 17
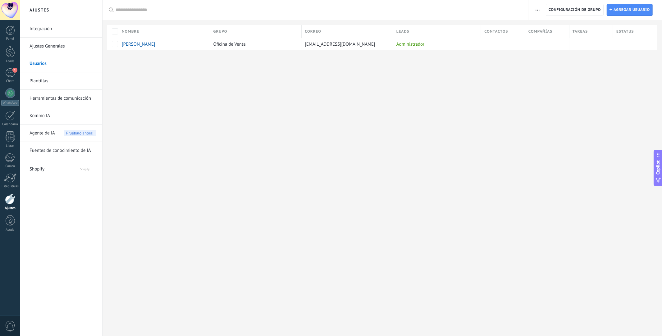
click at [52, 47] on link "Ajustes Generales" at bounding box center [63, 46] width 66 height 17
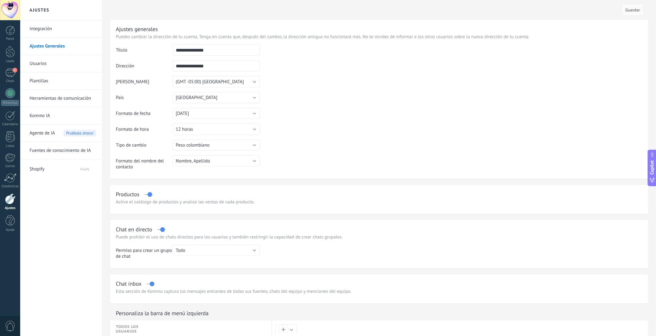
click at [58, 101] on link "Herramientas de comunicación" at bounding box center [63, 98] width 66 height 17
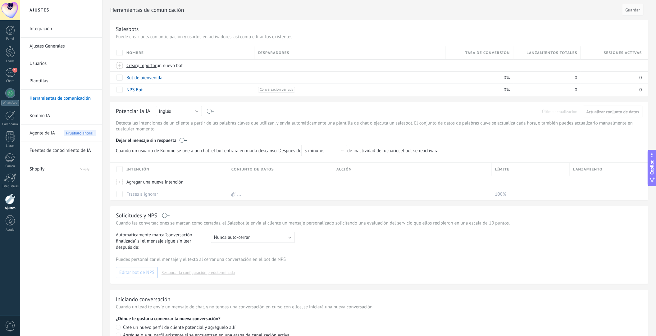
click at [58, 98] on link "Herramientas de comunicación" at bounding box center [63, 98] width 66 height 17
click at [78, 97] on link "Herramientas de comunicación" at bounding box center [63, 98] width 66 height 17
click at [185, 140] on label at bounding box center [183, 140] width 7 height 6
click at [182, 141] on label at bounding box center [183, 140] width 7 height 6
click at [136, 184] on div "Agregar una nueva intención" at bounding box center [174, 182] width 102 height 12
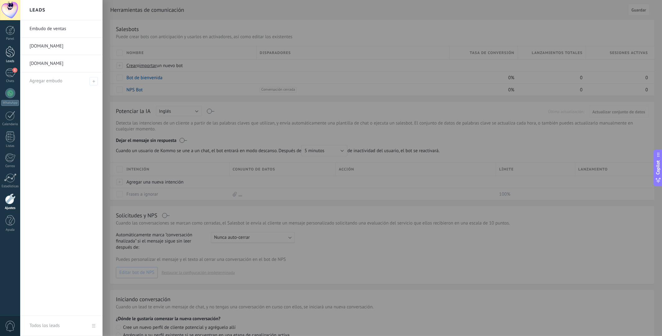
click at [11, 54] on div at bounding box center [10, 51] width 9 height 11
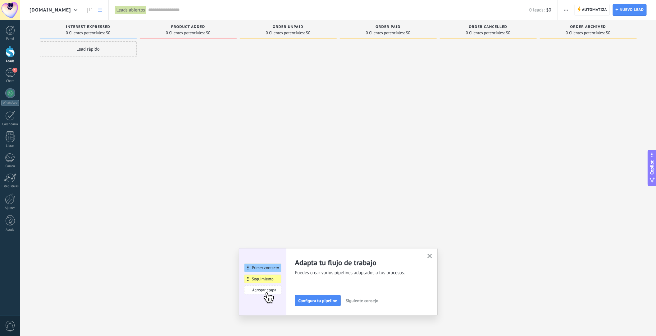
click at [102, 10] on icon at bounding box center [100, 10] width 4 height 4
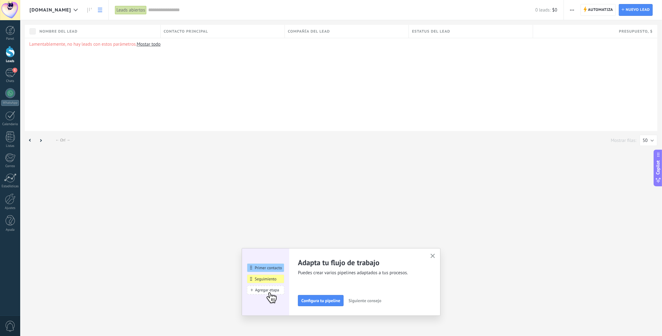
click at [58, 32] on span "Nombre del lead" at bounding box center [58, 32] width 38 height 6
click at [231, 83] on div "Lamentablemente, no hay leads con estos parámetros. Mostar todo" at bounding box center [341, 84] width 633 height 93
click at [48, 11] on span "[DOMAIN_NAME]" at bounding box center [51, 10] width 42 height 6
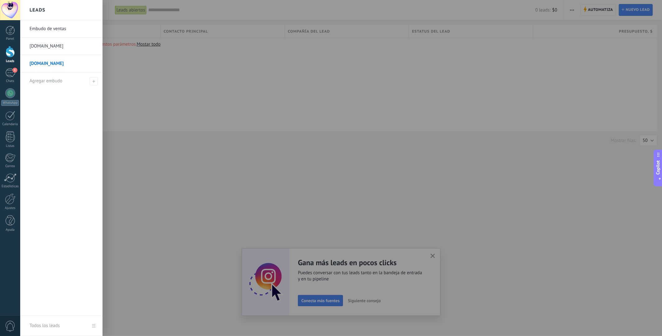
click at [52, 30] on link "Embudo de ventas" at bounding box center [63, 28] width 67 height 17
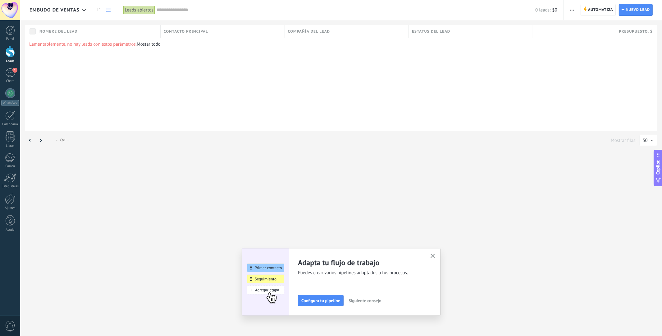
click at [574, 11] on span "button" at bounding box center [572, 10] width 4 height 12
click at [591, 38] on span "Editar embudo" at bounding box center [590, 39] width 29 height 12
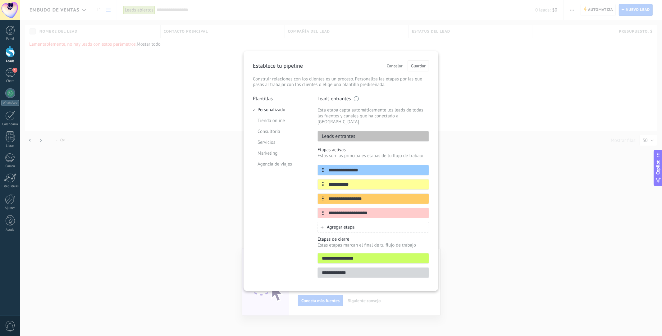
click at [434, 64] on div "**********" at bounding box center [341, 171] width 195 height 240
click at [271, 120] on li "Tienda online" at bounding box center [280, 121] width 55 height 11
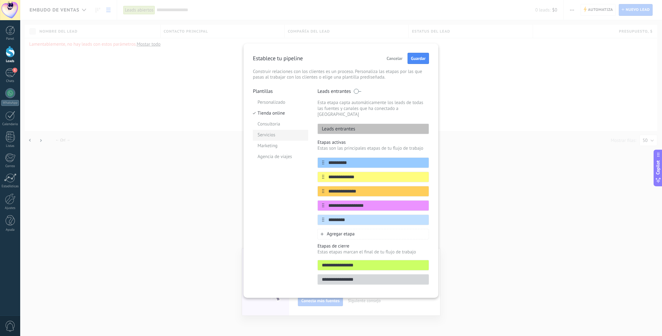
click at [266, 134] on li "Servicios" at bounding box center [280, 135] width 55 height 11
click at [268, 112] on li "Tienda online" at bounding box center [280, 113] width 55 height 11
click at [268, 126] on li "Consultoria" at bounding box center [280, 124] width 55 height 11
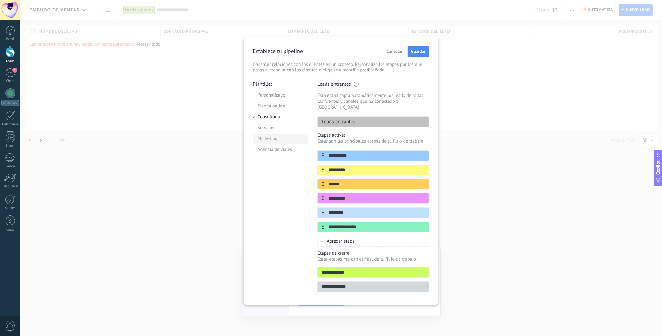
click at [268, 142] on li "Marketing" at bounding box center [280, 139] width 55 height 11
click at [270, 150] on li "Agencia de viajes" at bounding box center [280, 149] width 55 height 11
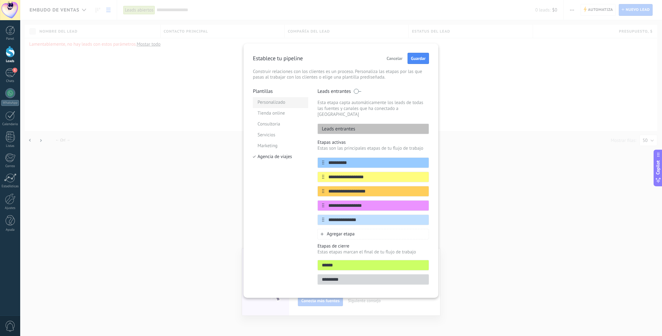
click at [272, 102] on li "Personalizado" at bounding box center [280, 102] width 55 height 11
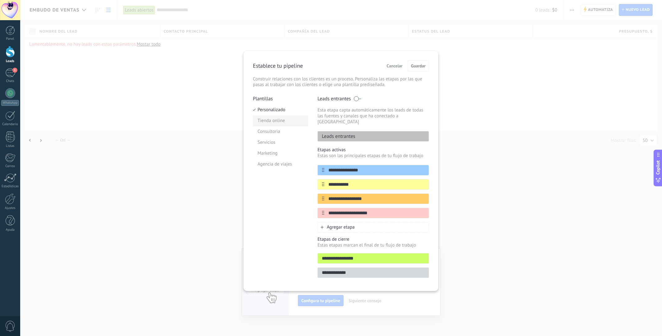
click at [271, 120] on li "Tienda online" at bounding box center [280, 121] width 55 height 11
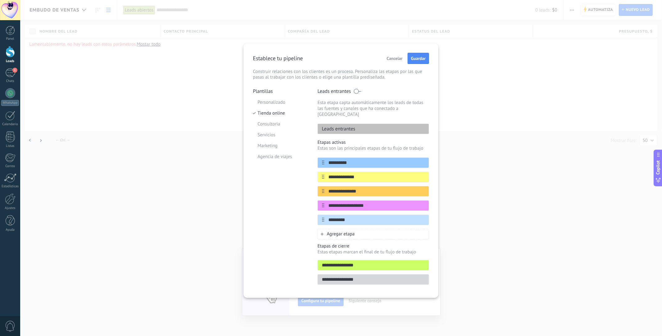
click at [393, 129] on div "**********" at bounding box center [374, 188] width 112 height 200
click at [391, 124] on div "Leads entrantes" at bounding box center [374, 129] width 112 height 11
click at [266, 127] on li "Consultoria" at bounding box center [280, 124] width 55 height 11
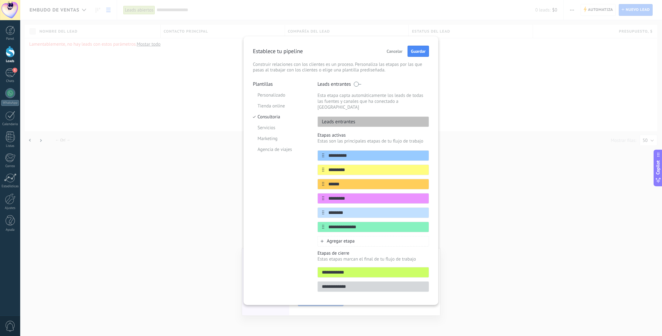
click at [345, 240] on div "Agregar etapa" at bounding box center [374, 241] width 112 height 11
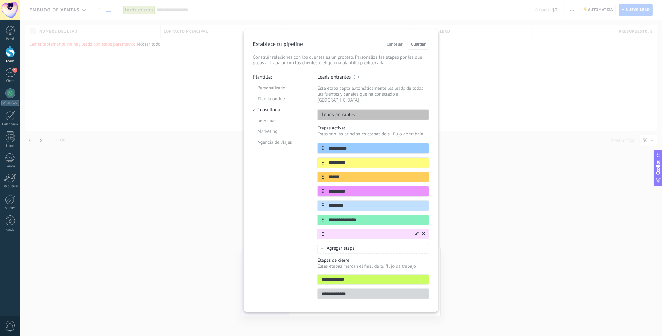
click at [424, 232] on icon at bounding box center [423, 234] width 3 height 4
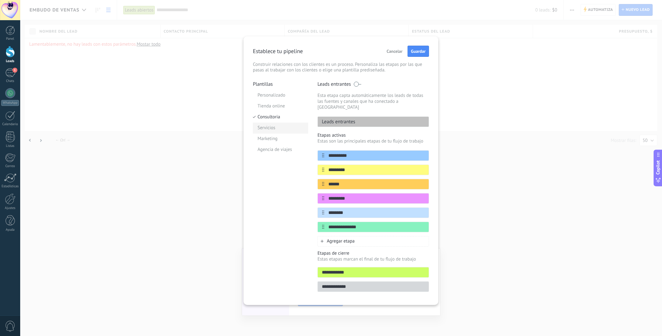
click at [276, 128] on li "Servicios" at bounding box center [280, 128] width 55 height 11
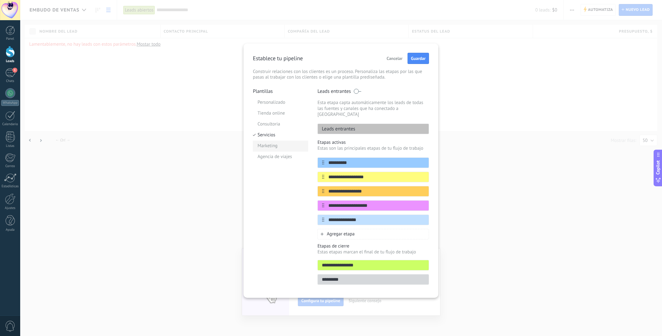
click at [271, 143] on li "Marketing" at bounding box center [280, 146] width 55 height 11
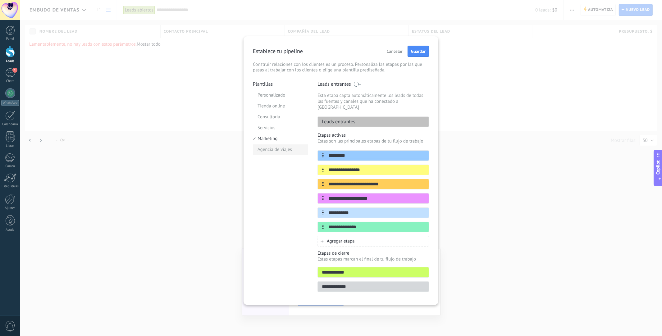
click at [274, 149] on li "Agencia de viajes" at bounding box center [280, 149] width 55 height 11
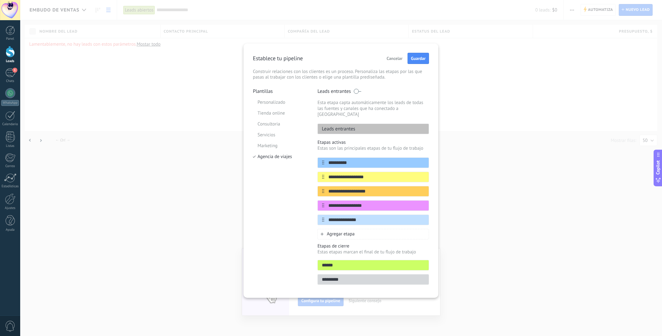
click at [432, 55] on div "**********" at bounding box center [341, 170] width 195 height 254
click at [438, 46] on div "**********" at bounding box center [341, 170] width 195 height 254
click at [423, 61] on span "Guardar" at bounding box center [418, 58] width 15 height 4
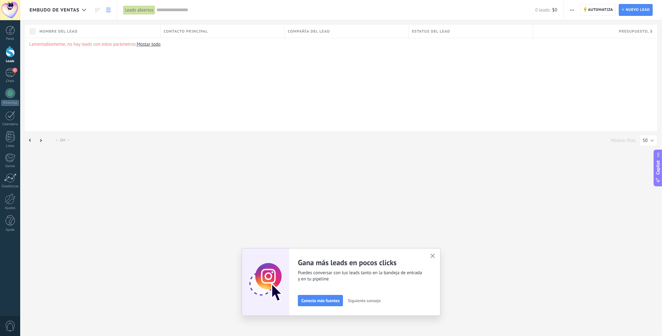
click at [108, 11] on use at bounding box center [108, 10] width 4 height 4
click at [574, 10] on button "button" at bounding box center [572, 10] width 9 height 12
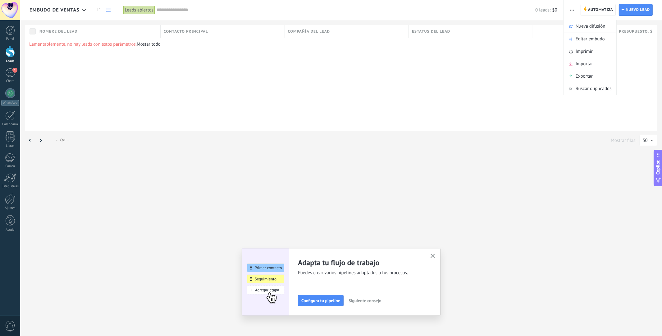
click at [111, 11] on link at bounding box center [108, 10] width 11 height 12
click at [448, 75] on div "Lamentablemente, no hay leads con estos parámetros. Mostar todo" at bounding box center [341, 84] width 633 height 93
click at [310, 303] on button "Configura tu pipeline" at bounding box center [321, 300] width 46 height 11
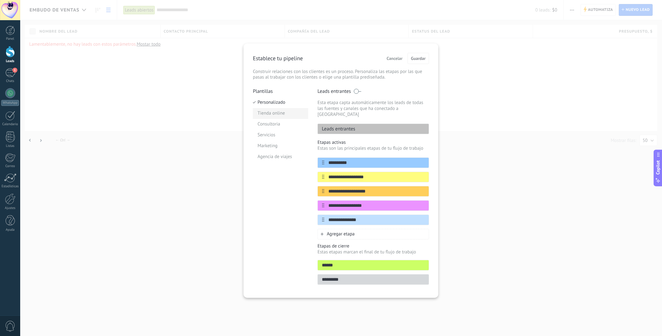
click at [279, 112] on li "Tienda online" at bounding box center [280, 113] width 55 height 11
click at [269, 125] on li "Consultoria" at bounding box center [280, 124] width 55 height 11
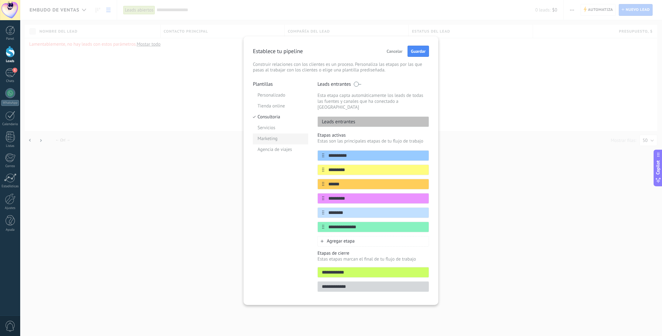
click at [266, 142] on li "Marketing" at bounding box center [280, 139] width 55 height 11
click at [265, 126] on li "Servicios" at bounding box center [280, 128] width 55 height 11
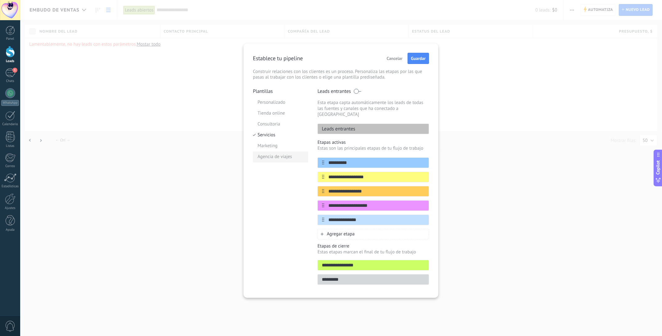
click at [280, 159] on li "Agencia de viajes" at bounding box center [280, 157] width 55 height 11
click at [421, 62] on button "Guardar" at bounding box center [418, 58] width 21 height 11
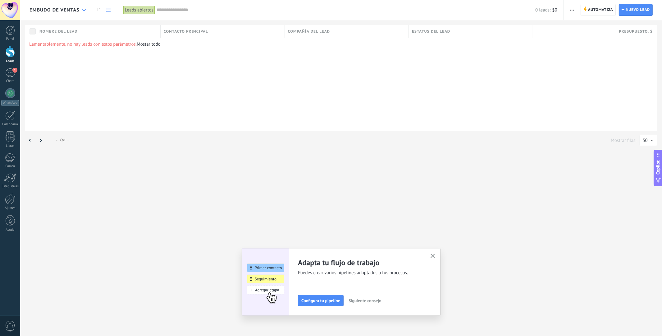
click at [84, 11] on use at bounding box center [84, 10] width 4 height 2
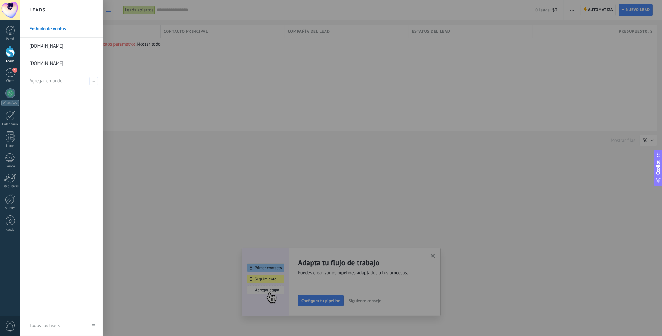
click at [47, 44] on link "[DOMAIN_NAME]" at bounding box center [63, 46] width 67 height 17
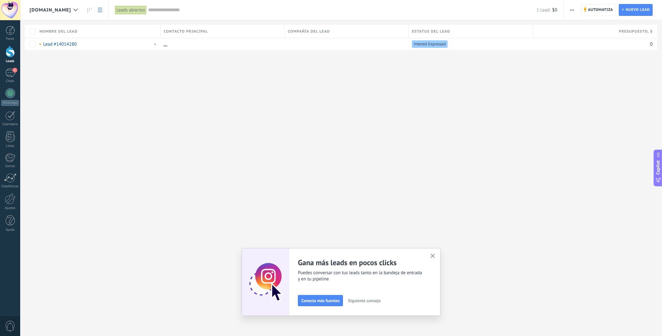
click at [571, 8] on span "button" at bounding box center [572, 10] width 4 height 12
click at [584, 40] on span "Editar embudo" at bounding box center [590, 39] width 29 height 12
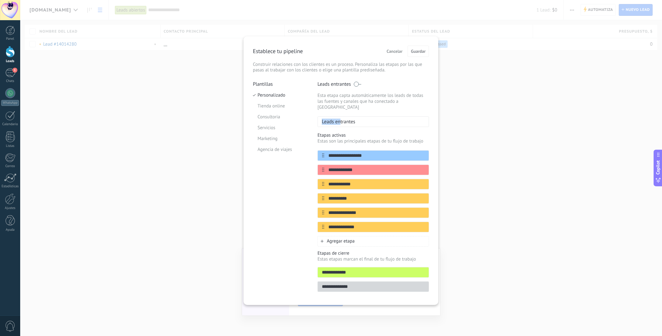
drag, startPoint x: 336, startPoint y: 114, endPoint x: 342, endPoint y: 117, distance: 7.5
click at [342, 117] on div "Leads entrantes Esta etapa capta automáticamente los leads de todas las fuentes…" at bounding box center [374, 104] width 112 height 46
click at [490, 123] on div "**********" at bounding box center [341, 168] width 642 height 336
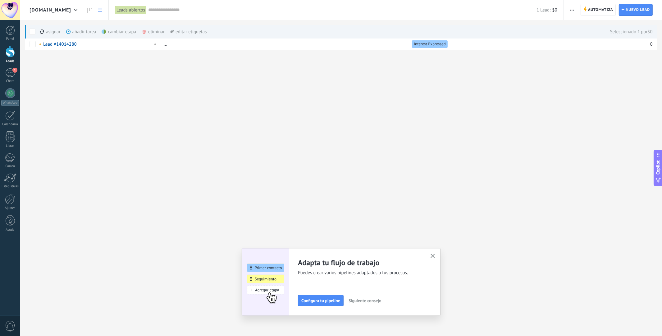
click at [571, 10] on span "button" at bounding box center [572, 10] width 4 height 12
click at [583, 44] on span "Editar embudo" at bounding box center [590, 39] width 29 height 12
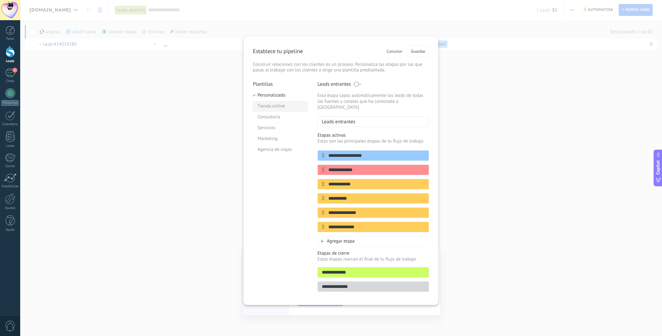
click at [280, 106] on li "Tienda online" at bounding box center [280, 106] width 55 height 11
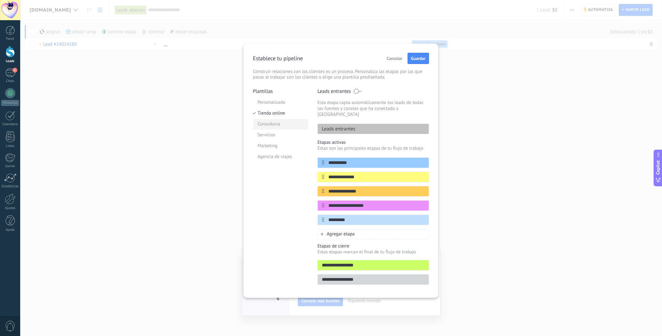
click at [272, 125] on li "Consultoria" at bounding box center [280, 124] width 55 height 11
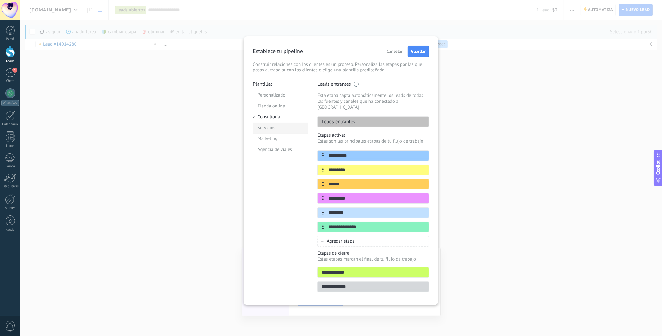
click at [266, 127] on li "Servicios" at bounding box center [280, 128] width 55 height 11
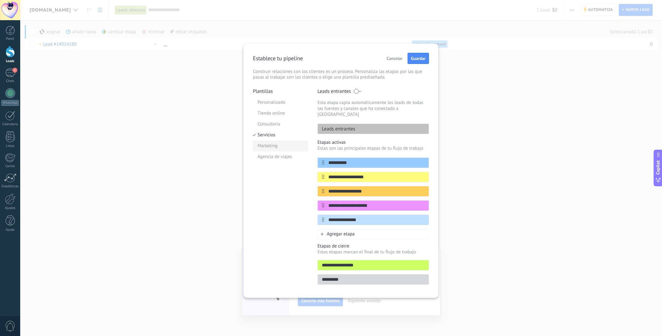
click at [266, 147] on li "Marketing" at bounding box center [280, 146] width 55 height 11
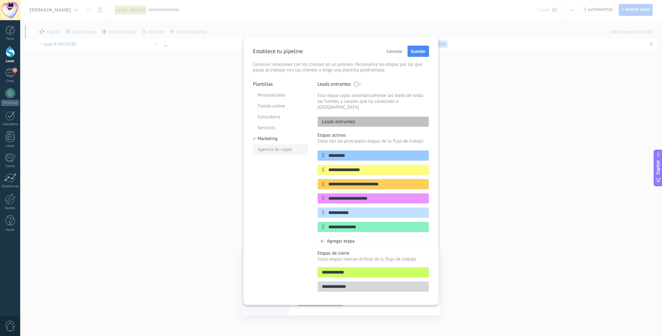
click at [267, 152] on li "Agencia de viajes" at bounding box center [280, 149] width 55 height 11
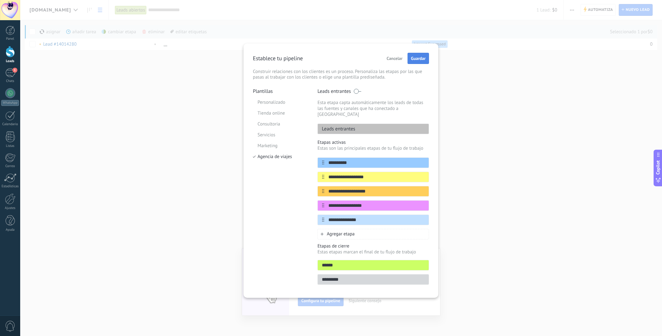
click at [414, 64] on button "Guardar" at bounding box center [418, 58] width 21 height 11
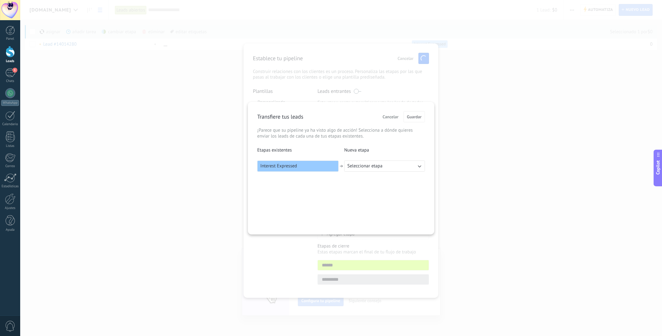
click at [420, 163] on icon "button" at bounding box center [419, 166] width 6 height 6
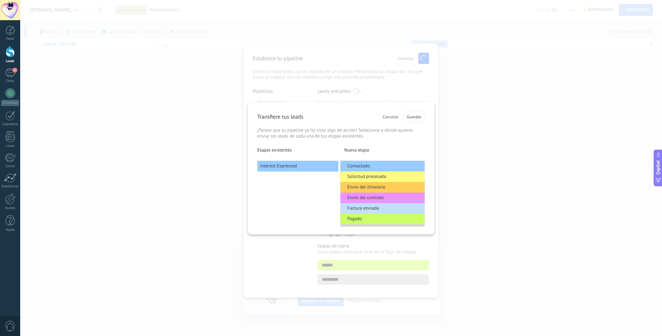
click at [361, 168] on span "Contactado" at bounding box center [358, 166] width 22 height 6
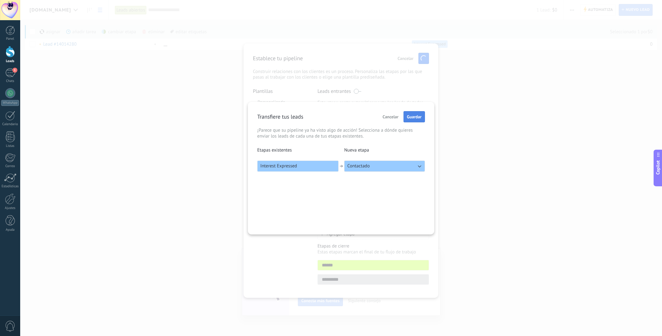
click at [415, 119] on button "Guardar" at bounding box center [414, 116] width 21 height 11
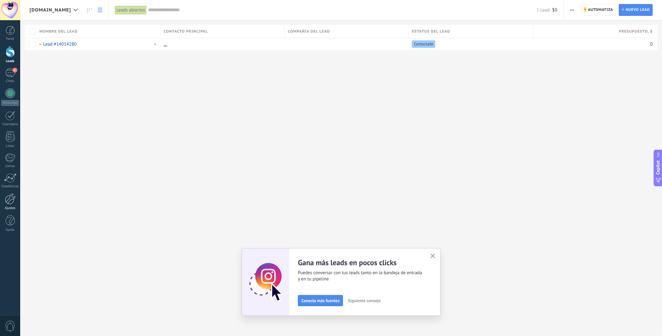
click at [13, 204] on div at bounding box center [10, 199] width 11 height 11
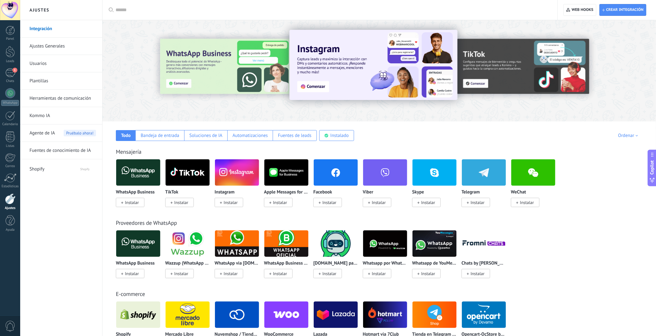
click at [53, 100] on link "Herramientas de comunicación" at bounding box center [63, 98] width 66 height 17
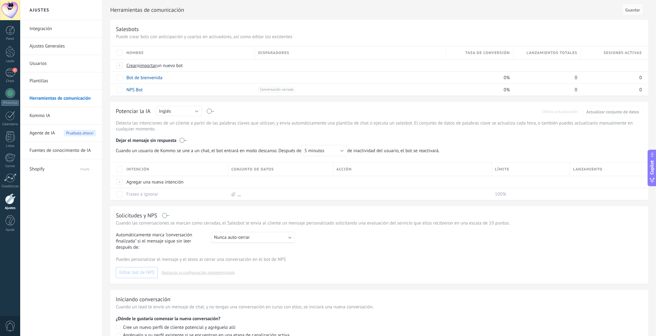
click at [40, 131] on span "Agente de IA" at bounding box center [42, 133] width 25 height 17
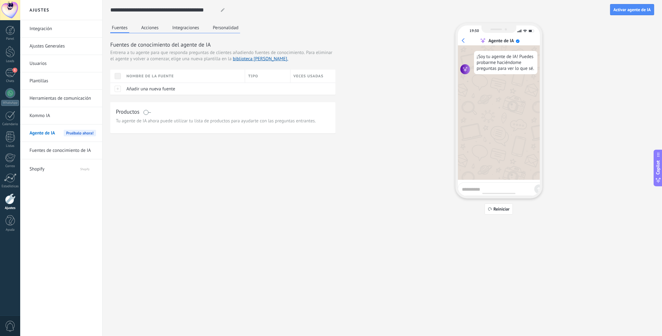
click at [151, 33] on div "Fuentes Acciones Integraciones Personalidad" at bounding box center [175, 28] width 130 height 10
click at [153, 25] on button "Acciones" at bounding box center [150, 27] width 21 height 9
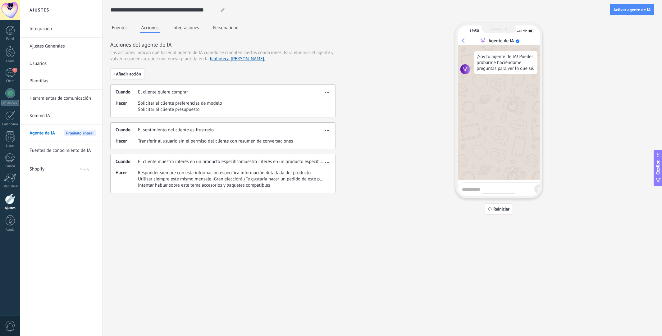
click at [184, 27] on button "Integraciones" at bounding box center [186, 27] width 30 height 9
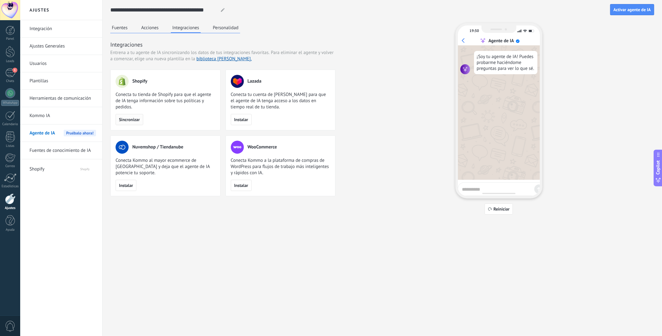
click at [130, 120] on span "Sincronizar" at bounding box center [129, 119] width 21 height 4
click at [232, 25] on button "Personalidad" at bounding box center [225, 27] width 29 height 9
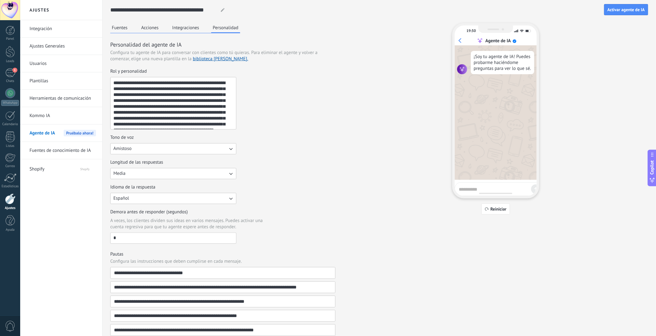
click at [183, 29] on button "Integraciones" at bounding box center [186, 27] width 30 height 9
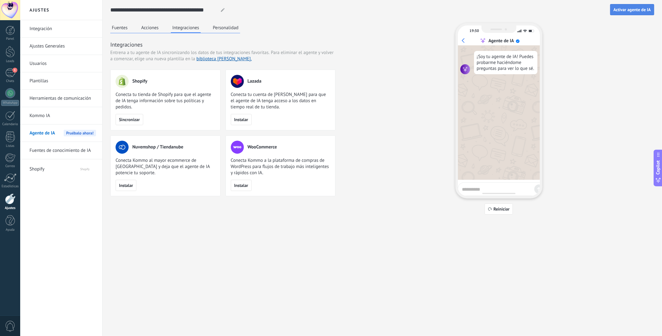
click at [638, 10] on span "Activar agente de IA" at bounding box center [632, 9] width 37 height 4
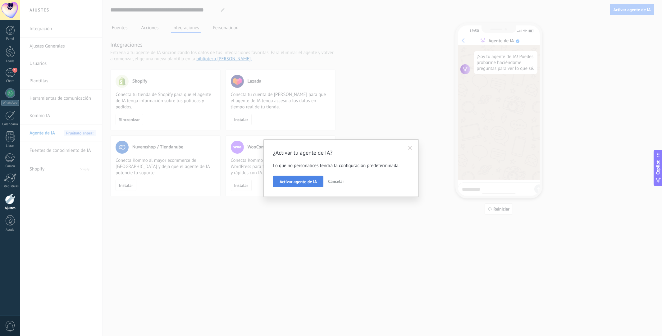
click at [293, 181] on span "Activar agente de IA" at bounding box center [298, 182] width 37 height 4
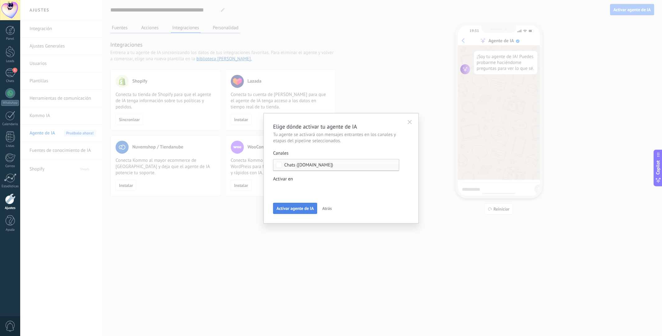
click at [295, 210] on span "Activar agente de IA" at bounding box center [295, 208] width 37 height 4
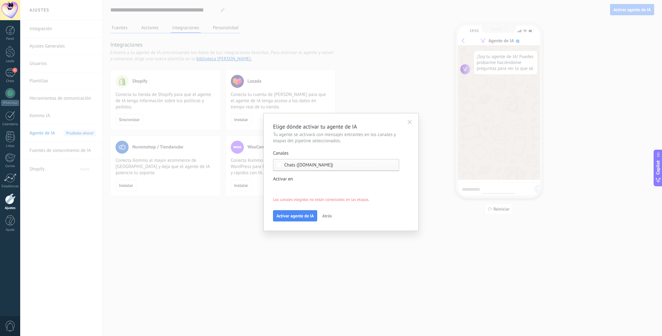
click at [0, 0] on div "Leads Entrantes Contactado Solicitud procesada Envío del itinerario Envío del c…" at bounding box center [0, 0] width 0 height 0
click at [412, 202] on div at bounding box center [341, 168] width 642 height 336
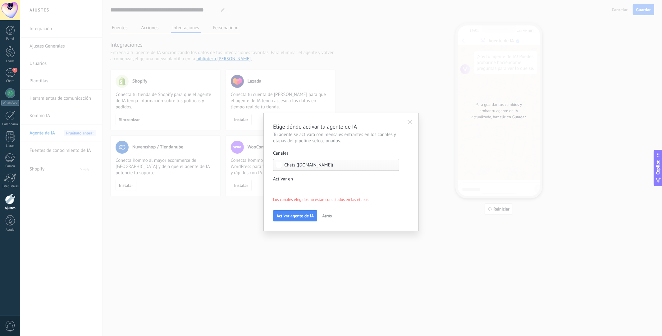
click at [0, 0] on div "Leads Entrantes Contactado Solicitud procesada Envío del itinerario Envío del c…" at bounding box center [0, 0] width 0 height 0
click at [403, 204] on div at bounding box center [341, 168] width 642 height 336
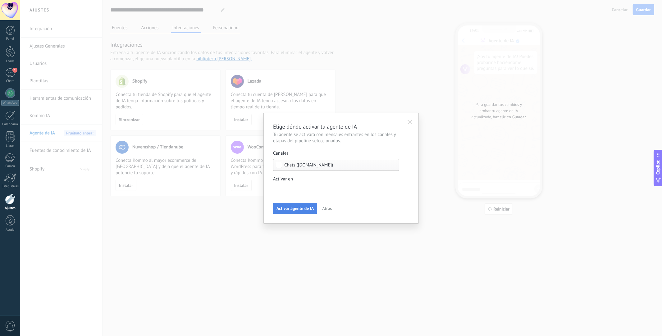
click at [280, 211] on button "Activar agente de IA" at bounding box center [295, 208] width 44 height 11
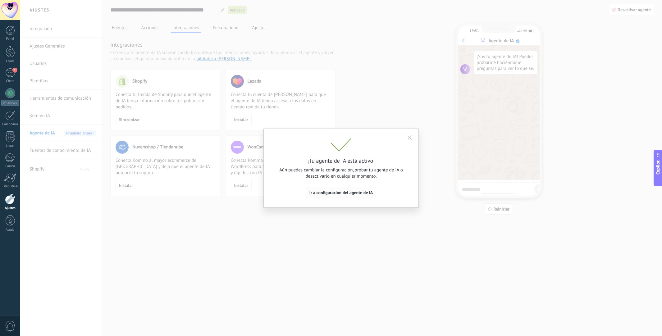
click at [364, 194] on span "Ir a configuración del agente de IA" at bounding box center [341, 192] width 64 height 4
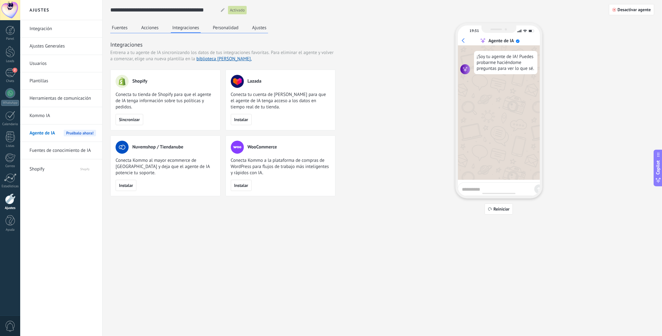
click at [224, 30] on button "Personalidad" at bounding box center [225, 27] width 29 height 9
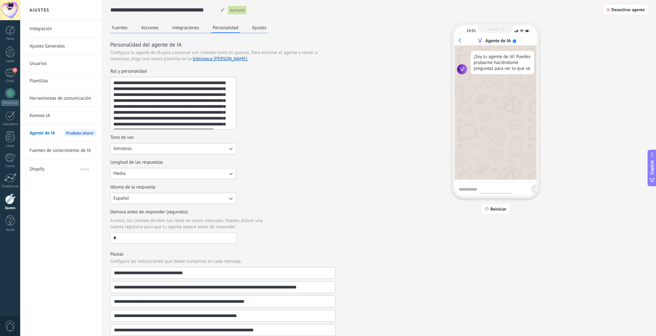
click at [69, 134] on span "Pruébalo ahora!" at bounding box center [80, 133] width 32 height 7
click at [188, 29] on button "Integraciones" at bounding box center [186, 27] width 30 height 9
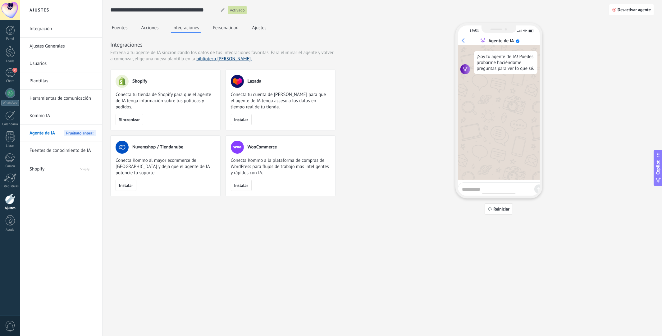
click at [222, 59] on link "biblioteca [PERSON_NAME]." at bounding box center [223, 59] width 55 height 6
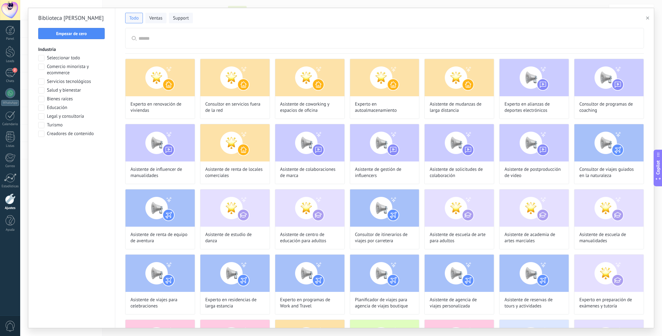
click at [39, 66] on span at bounding box center [41, 67] width 6 height 6
click at [43, 83] on span at bounding box center [41, 82] width 6 height 6
click at [78, 150] on span "Aplicar" at bounding box center [71, 150] width 13 height 4
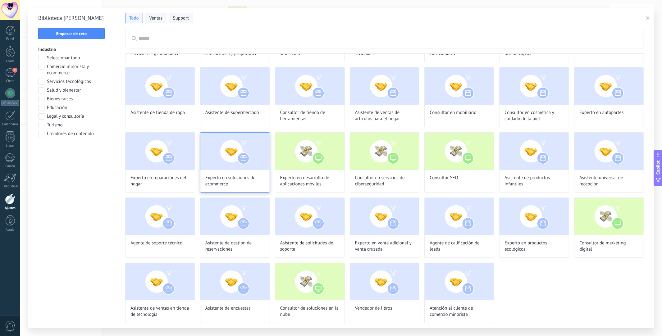
scroll to position [58, 0]
click at [148, 291] on img at bounding box center [160, 281] width 69 height 37
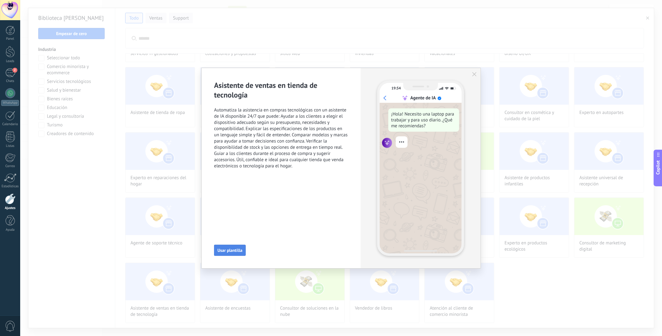
click at [229, 250] on span "Usar plantilla" at bounding box center [229, 250] width 25 height 4
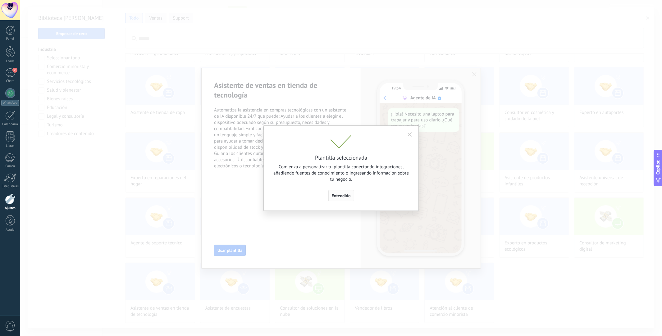
click at [344, 200] on button "Entendido" at bounding box center [341, 195] width 26 height 11
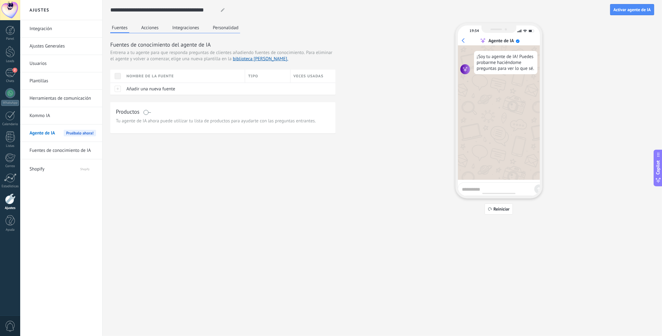
click at [141, 25] on button "Acciones" at bounding box center [150, 27] width 21 height 9
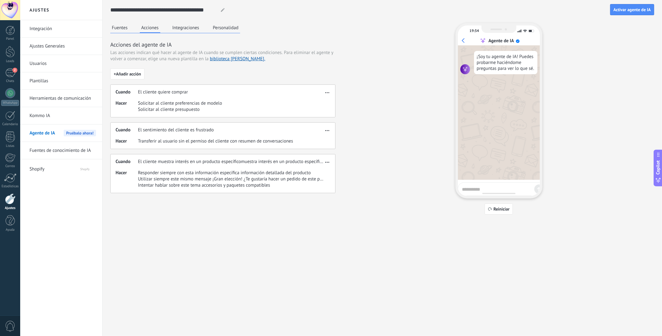
click at [181, 27] on button "Integraciones" at bounding box center [186, 27] width 30 height 9
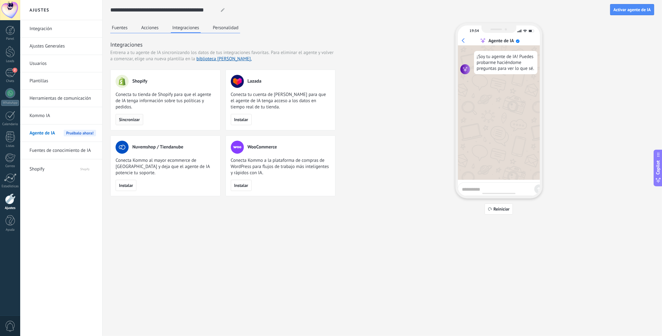
click at [129, 119] on span "Sincronizar" at bounding box center [129, 119] width 21 height 4
click at [638, 5] on button "Activar agente de IA" at bounding box center [632, 9] width 44 height 11
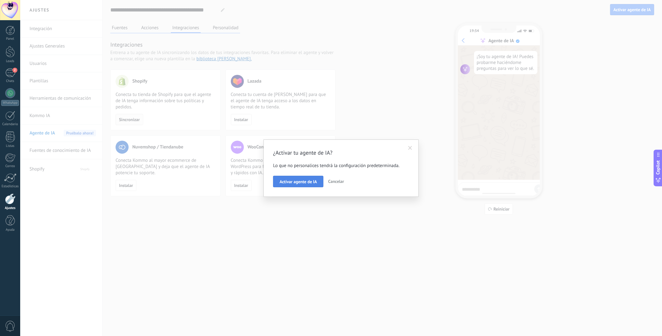
click at [298, 182] on span "Activar agente de IA" at bounding box center [298, 182] width 37 height 4
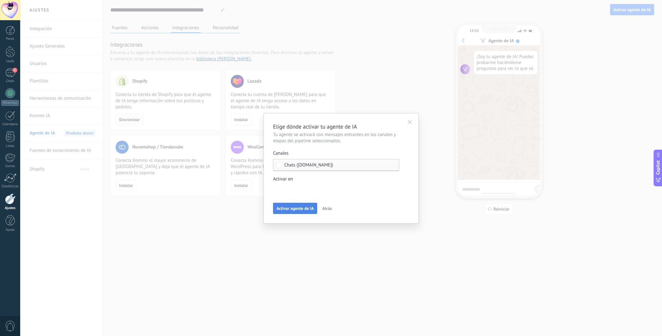
click at [296, 212] on button "Activar agente de IA" at bounding box center [295, 208] width 44 height 11
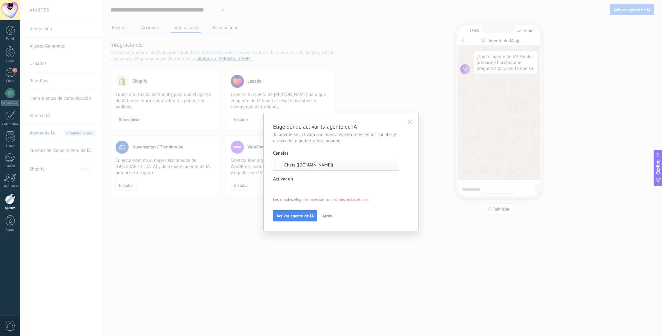
click at [0, 0] on div "Leads Entrantes Contactado Solicitud procesada Envío del itinerario Envío del c…" at bounding box center [0, 0] width 0 height 0
click at [397, 181] on div at bounding box center [341, 168] width 642 height 336
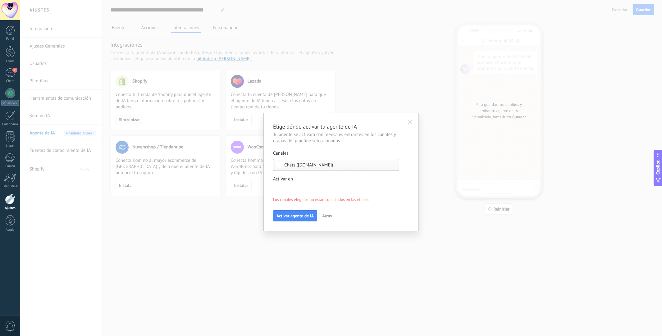
click at [283, 163] on div "Chats (ysfbe5-vc.myshopify.com)" at bounding box center [336, 165] width 126 height 12
click at [0, 0] on div "Leads Entrantes Contactado Solicitud procesada Envío del itinerario Envío del c…" at bounding box center [0, 0] width 0 height 0
click at [400, 173] on div at bounding box center [341, 168] width 642 height 336
click at [0, 0] on div "Leads Entrantes Contactado Solicitud procesada Envío del itinerario Envío del c…" at bounding box center [0, 0] width 0 height 0
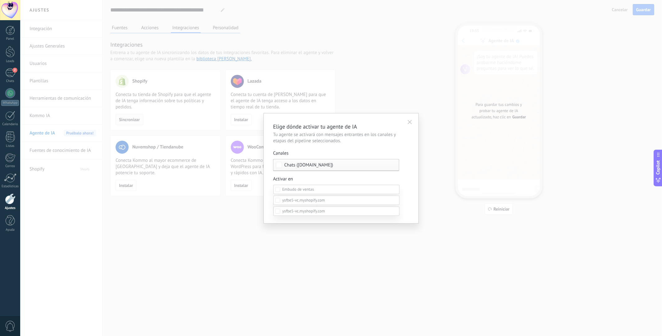
click at [290, 203] on span at bounding box center [303, 200] width 43 height 5
click at [409, 176] on div at bounding box center [341, 157] width 642 height 336
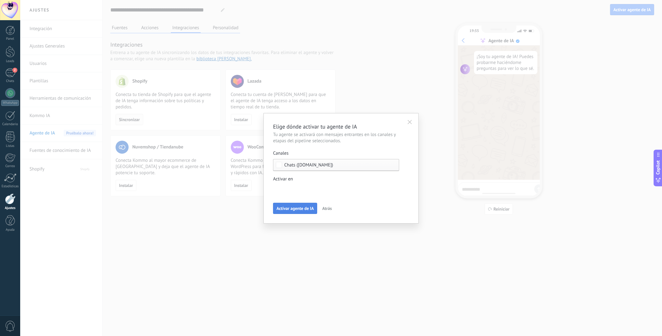
click at [283, 211] on button "Activar agente de IA" at bounding box center [295, 208] width 44 height 11
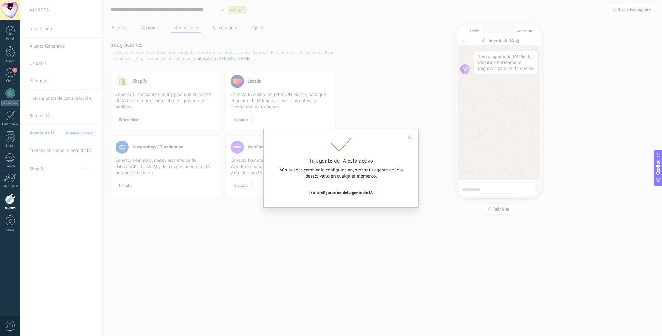
click at [347, 194] on span "Ir a configuración del agente de IA" at bounding box center [341, 192] width 64 height 4
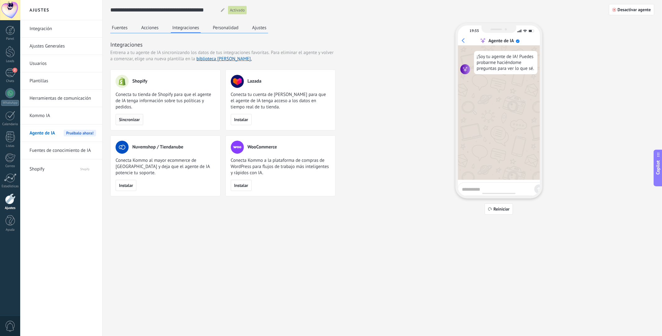
click at [61, 133] on div "Agente de IA Pruébalo ahora!" at bounding box center [63, 133] width 66 height 17
click at [223, 28] on button "Personalidad" at bounding box center [225, 27] width 29 height 9
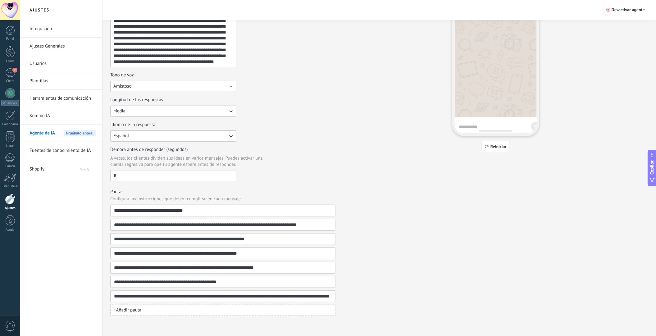
scroll to position [64, 0]
click at [228, 135] on icon "button" at bounding box center [231, 136] width 6 height 6
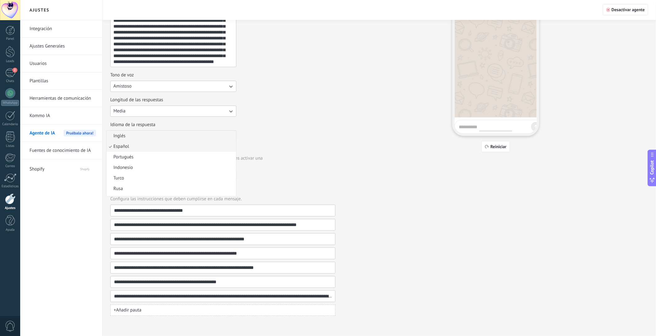
click at [130, 136] on li "Inglés" at bounding box center [172, 136] width 130 height 11
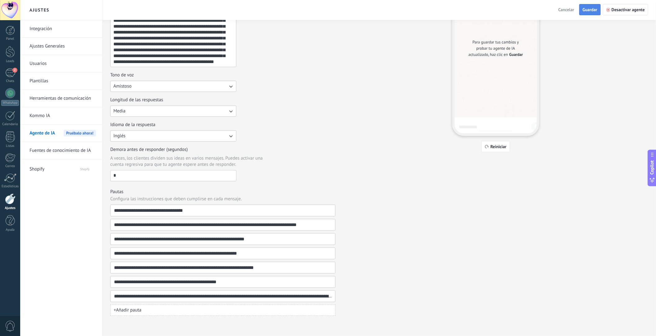
click at [587, 11] on span "Guardar" at bounding box center [590, 9] width 15 height 4
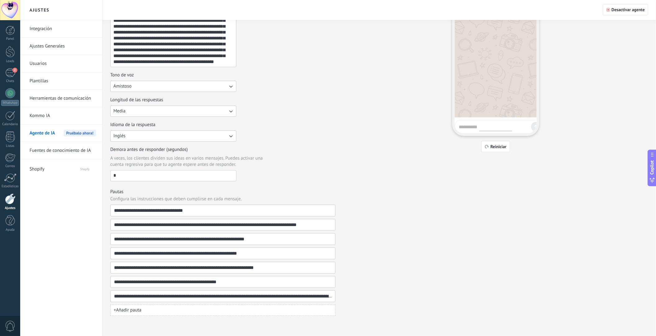
click at [120, 178] on input "*" at bounding box center [174, 176] width 126 height 10
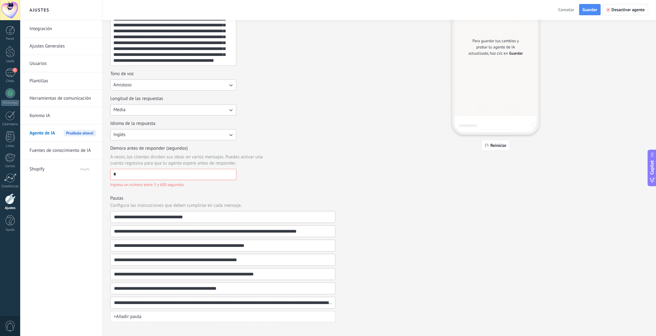
click at [231, 184] on span "Ingresa un número entre 3 y 600 segundos" at bounding box center [173, 185] width 126 height 6
click at [231, 179] on input "*" at bounding box center [174, 174] width 126 height 10
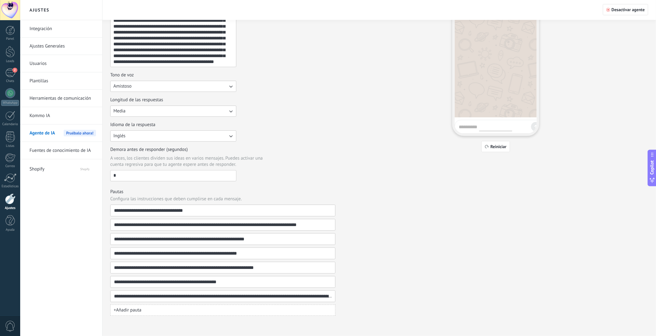
type input "*"
click at [358, 158] on div "**********" at bounding box center [379, 138] width 538 height 355
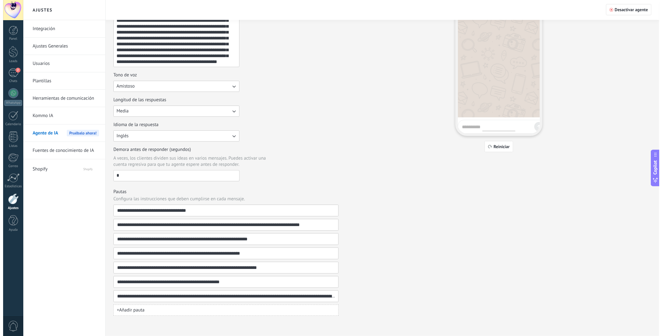
scroll to position [0, 0]
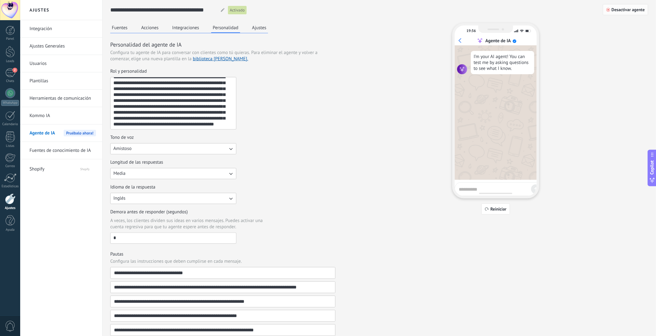
click at [625, 11] on span "Desactivar agente" at bounding box center [628, 9] width 33 height 4
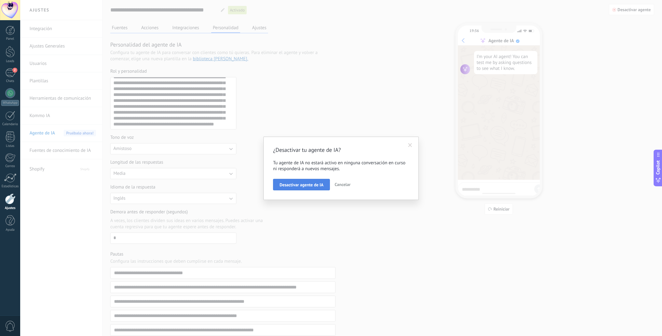
click at [304, 183] on span "Desactivar agente de IA" at bounding box center [302, 185] width 44 height 4
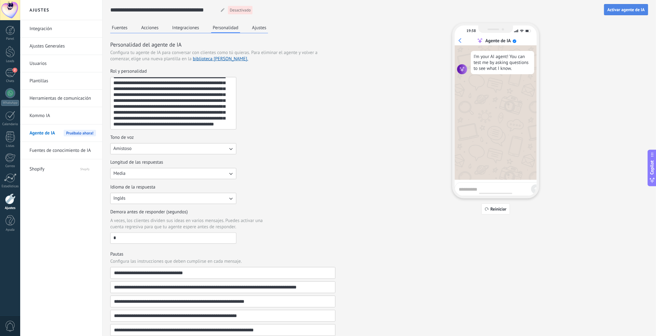
click at [617, 9] on span "Activar agente de IA" at bounding box center [626, 9] width 37 height 4
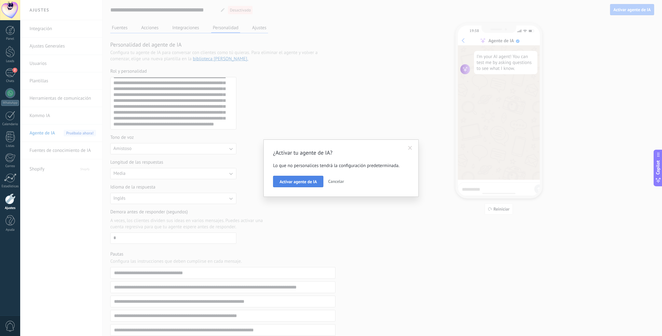
click at [291, 178] on button "Activar agente de IA" at bounding box center [298, 182] width 50 height 12
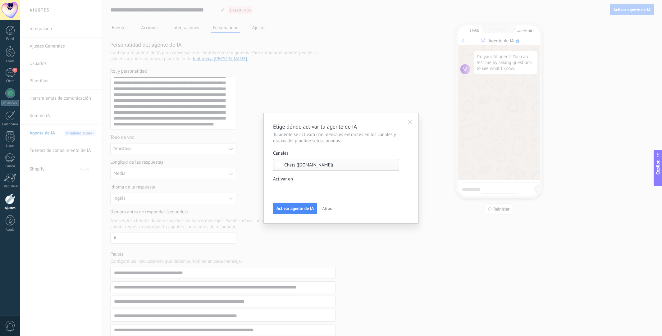
click at [0, 0] on div "Leads Entrantes Contactado Solicitud procesada Envío del itinerario Envío del c…" at bounding box center [0, 0] width 0 height 0
click at [338, 216] on label at bounding box center [336, 211] width 126 height 9
click at [417, 186] on div at bounding box center [341, 149] width 642 height 336
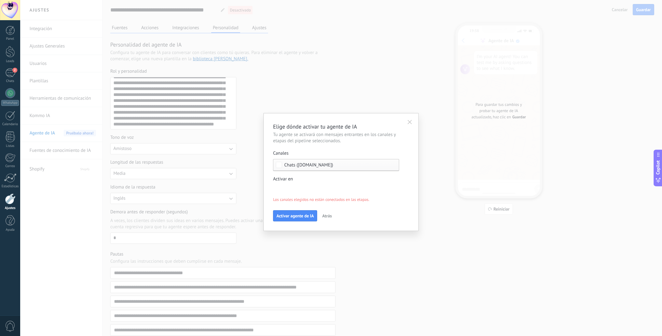
click at [0, 0] on div "Leads Entrantes Contactado Solicitud procesada Envío del itinerario Envío del c…" at bounding box center [0, 0] width 0 height 0
click at [417, 183] on div at bounding box center [341, 168] width 642 height 336
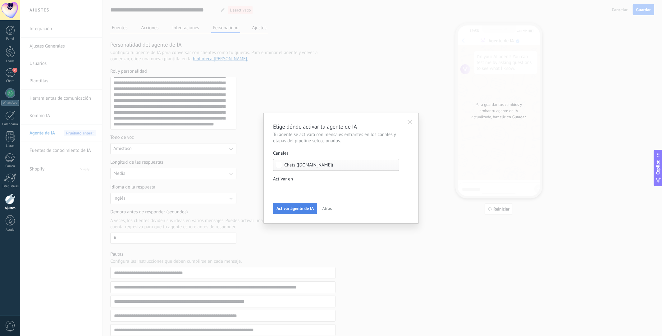
click at [296, 207] on span "Activar agente de IA" at bounding box center [295, 208] width 37 height 4
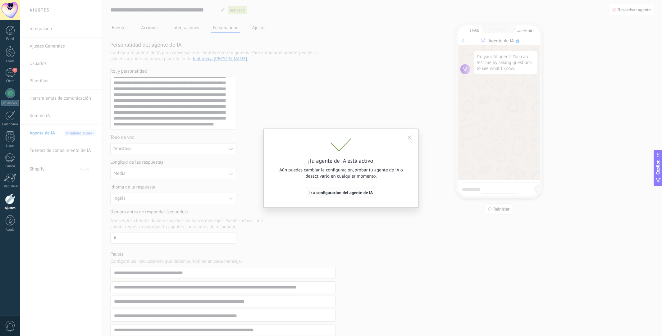
click at [350, 195] on span "Ir a configuración del agente de IA" at bounding box center [341, 192] width 64 height 4
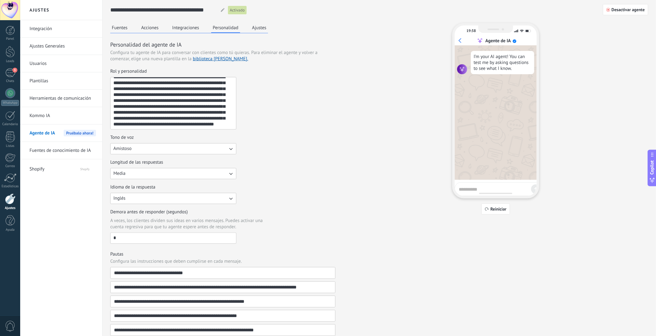
click at [266, 29] on button "Ajustes" at bounding box center [259, 27] width 17 height 9
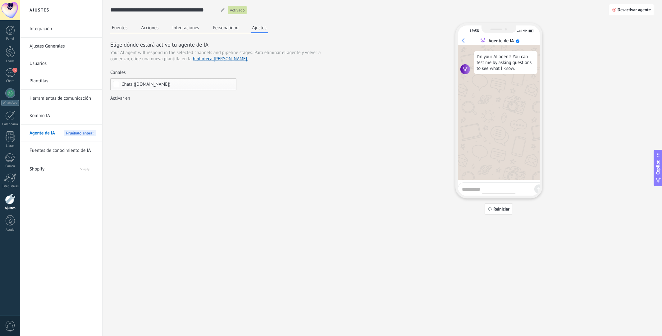
click at [223, 31] on button "Personalidad" at bounding box center [225, 27] width 29 height 9
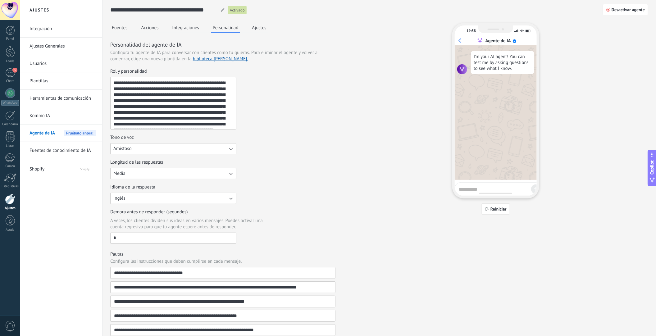
click at [168, 25] on div "Fuentes Acciones Integraciones Personalidad Ajustes" at bounding box center [189, 28] width 158 height 10
click at [184, 31] on button "Integraciones" at bounding box center [186, 27] width 30 height 9
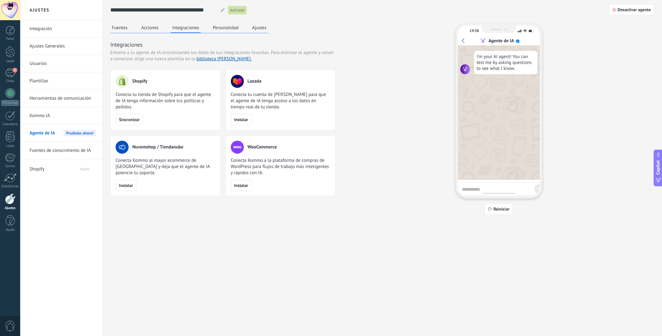
click at [150, 29] on button "Acciones" at bounding box center [150, 27] width 21 height 9
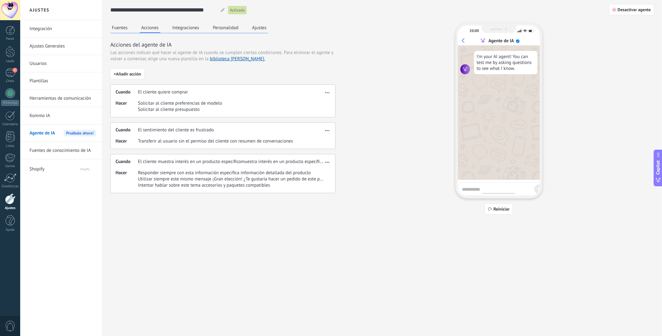
click at [121, 26] on button "Fuentes" at bounding box center [119, 27] width 19 height 9
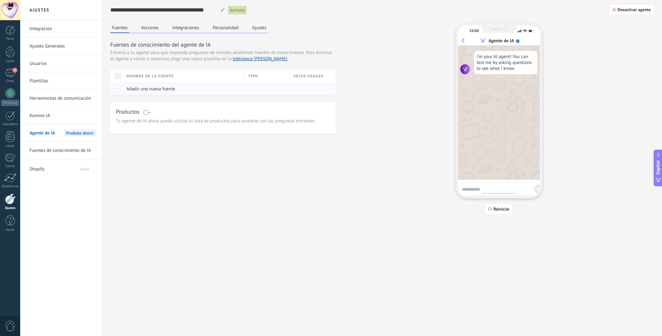
click at [142, 91] on span "Añadir una nueva fuente" at bounding box center [150, 89] width 49 height 6
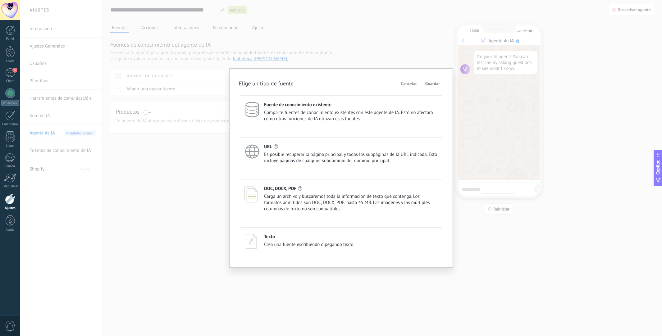
click at [307, 161] on span "Es posible recuperar la página principal y todas las subpáginas de la URL indic…" at bounding box center [351, 158] width 174 height 12
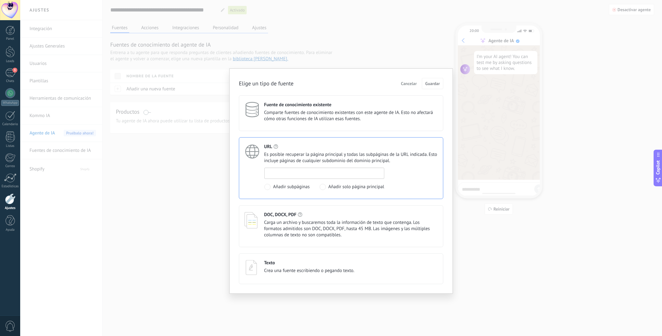
click at [310, 175] on input at bounding box center [324, 173] width 119 height 10
paste input "**********"
type input "**********"
click at [437, 85] on span "Guardar" at bounding box center [432, 83] width 15 height 4
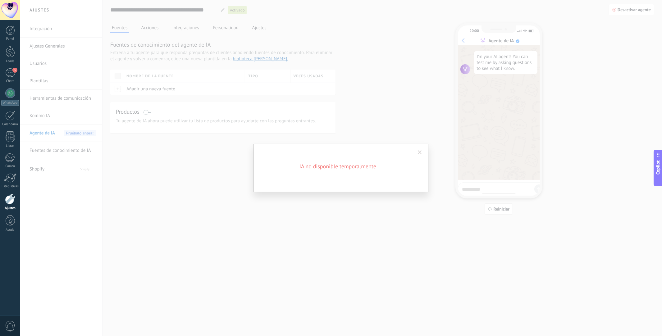
click at [421, 151] on span at bounding box center [420, 152] width 4 height 4
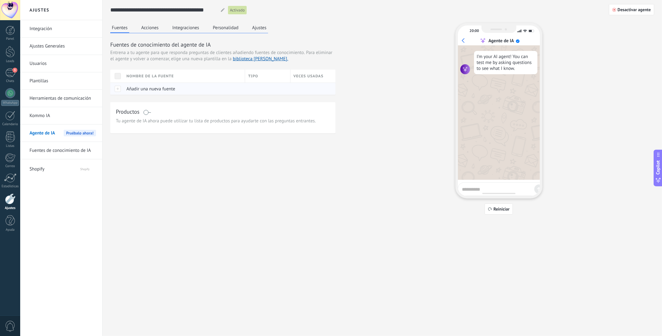
click at [131, 90] on span "Añadir una nueva fuente" at bounding box center [150, 89] width 49 height 6
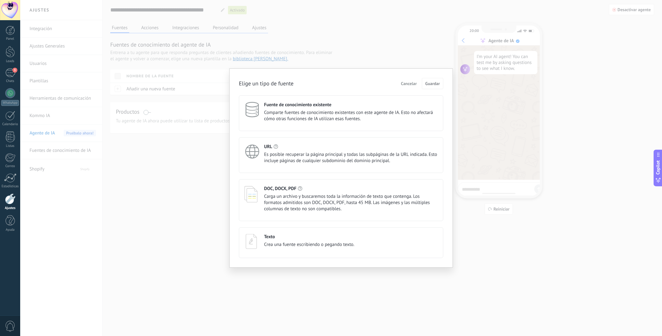
click at [286, 154] on span "Es posible recuperar la página principal y todas las subpáginas de la URL indic…" at bounding box center [351, 158] width 174 height 12
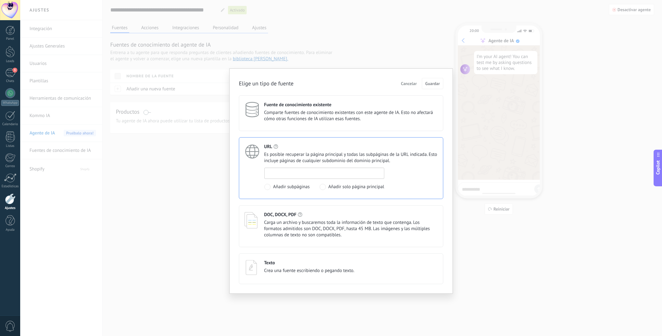
click at [308, 172] on input at bounding box center [324, 173] width 119 height 10
paste input "**********"
type input "**********"
click at [428, 84] on span "Guardar" at bounding box center [432, 83] width 15 height 4
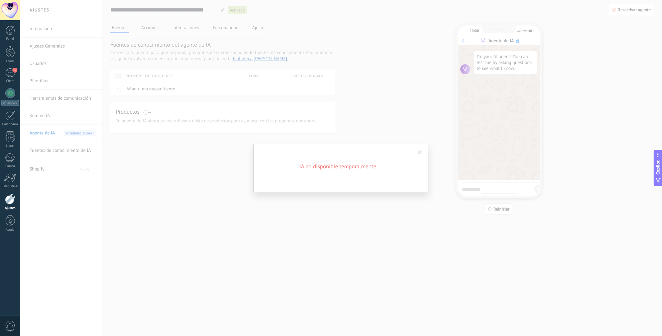
click at [421, 154] on span at bounding box center [420, 152] width 4 height 4
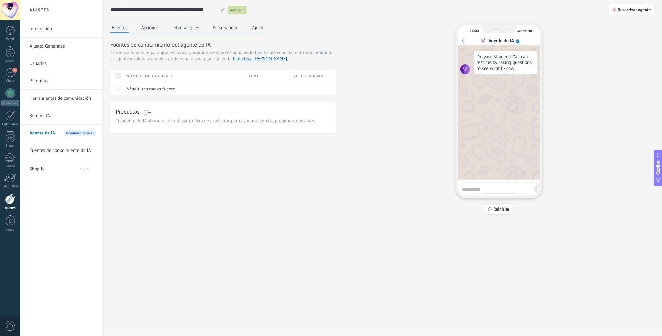
click at [154, 27] on button "Acciones" at bounding box center [150, 27] width 21 height 9
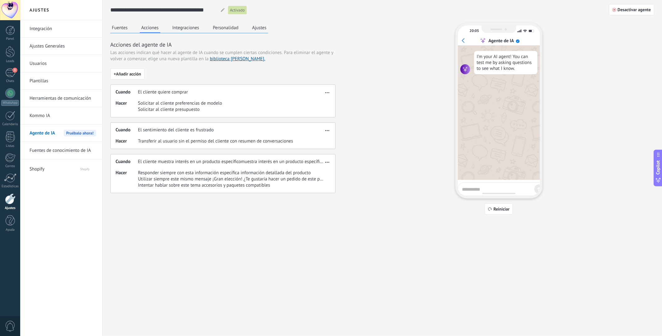
click at [182, 28] on button "Integraciones" at bounding box center [186, 27] width 30 height 9
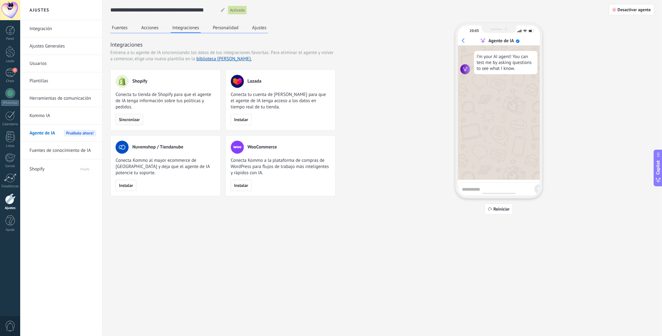
click at [135, 118] on span "Sincronizar" at bounding box center [129, 119] width 21 height 4
click at [236, 25] on button "Personalidad" at bounding box center [225, 27] width 29 height 9
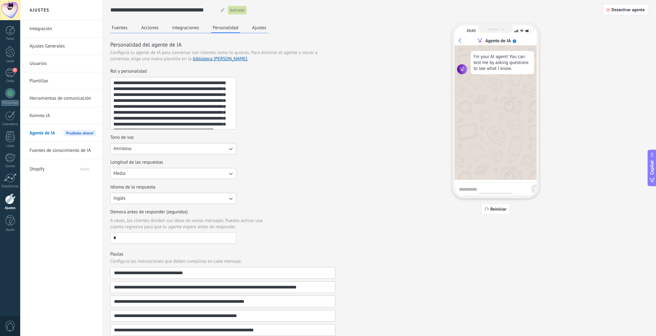
click at [261, 28] on button "Ajustes" at bounding box center [259, 27] width 17 height 9
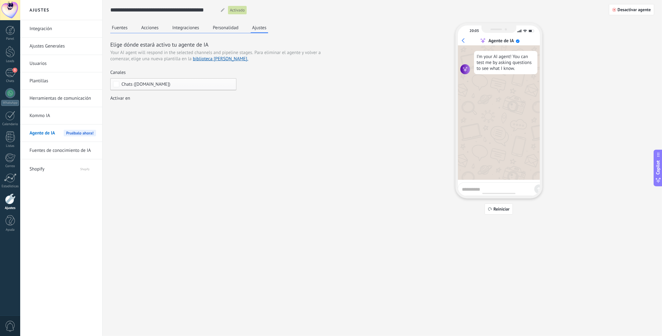
click at [113, 30] on button "Fuentes" at bounding box center [119, 27] width 19 height 9
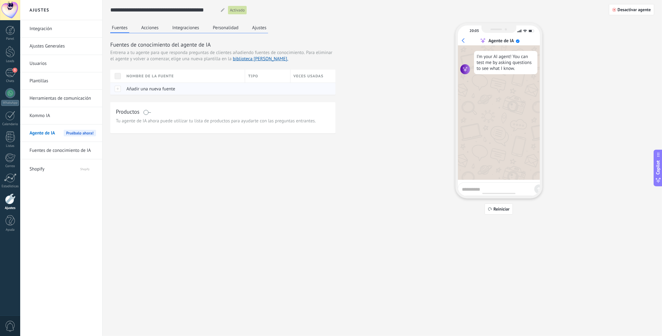
click at [145, 88] on span "Añadir una nueva fuente" at bounding box center [150, 89] width 49 height 6
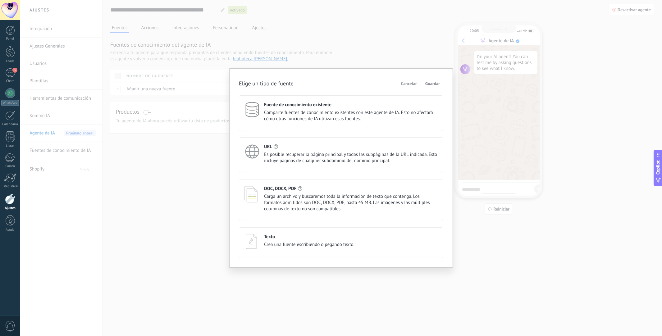
click at [316, 243] on span "Crea una fuente escribiendo o pegando texto." at bounding box center [309, 245] width 90 height 6
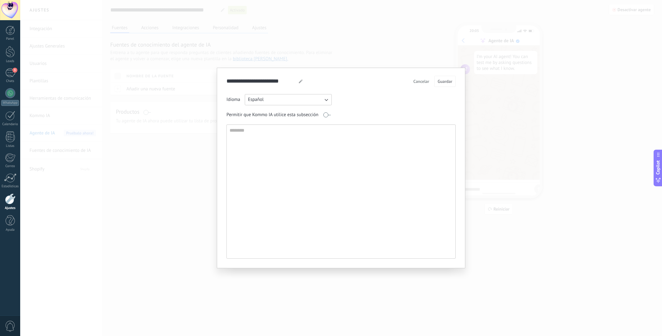
click at [326, 97] on icon "button" at bounding box center [326, 100] width 6 height 6
click at [260, 98] on span "Inglés" at bounding box center [254, 100] width 12 height 6
click at [254, 145] on textarea at bounding box center [340, 192] width 227 height 134
paste textarea "**********"
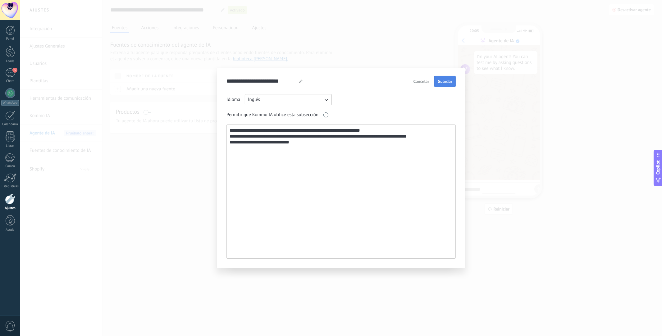
type textarea "**********"
click at [445, 85] on button "Guardar" at bounding box center [444, 81] width 21 height 11
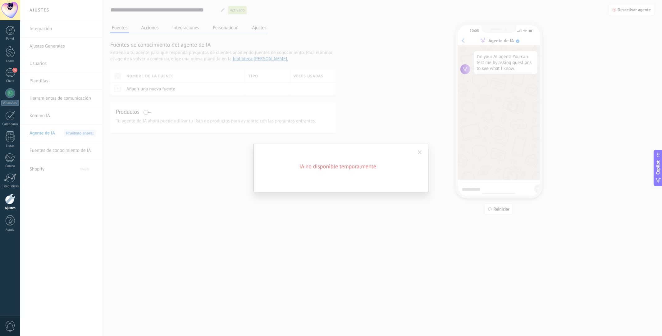
click at [420, 150] on span at bounding box center [420, 152] width 10 height 11
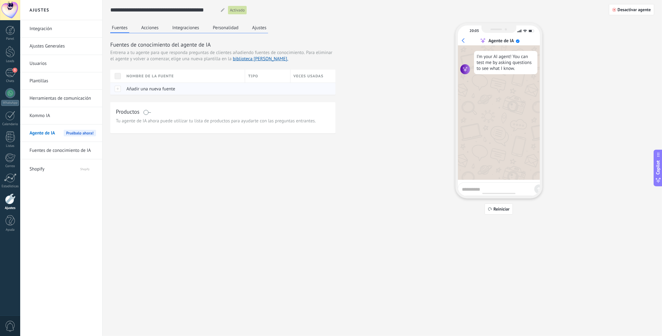
click at [167, 87] on span "Añadir una nueva fuente" at bounding box center [150, 89] width 49 height 6
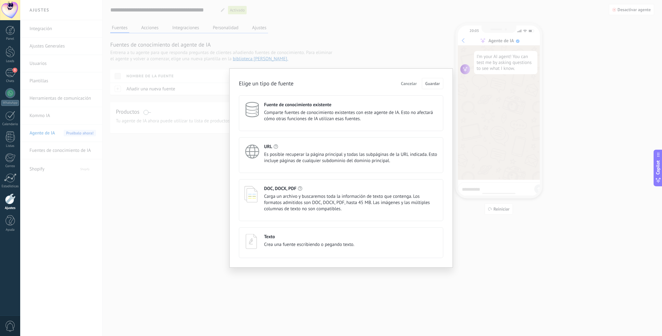
click at [325, 246] on span "Crea una fuente escribiendo o pegando texto." at bounding box center [309, 245] width 90 height 6
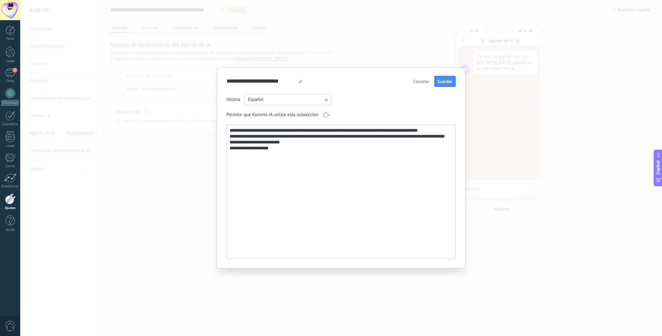
type textarea "**********"
click at [327, 100] on icon "button" at bounding box center [326, 100] width 6 height 6
click at [269, 98] on li "Inglés" at bounding box center [286, 99] width 90 height 11
click at [449, 83] on span "Guardar" at bounding box center [445, 81] width 15 height 4
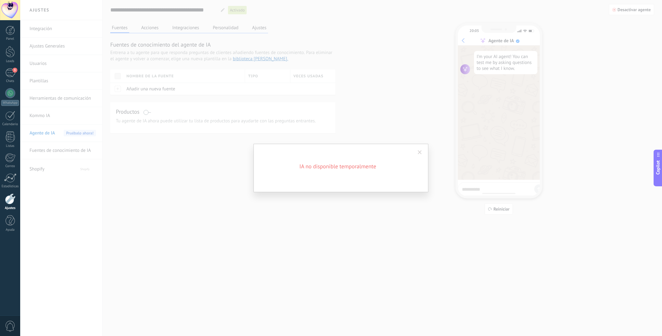
click at [422, 152] on span at bounding box center [420, 152] width 10 height 11
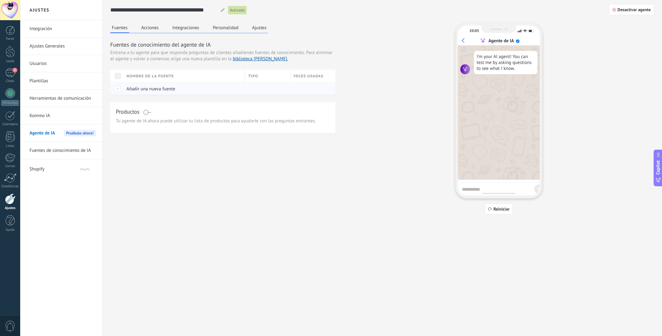
click at [156, 92] on div "Añadir una nueva fuente" at bounding box center [182, 89] width 119 height 12
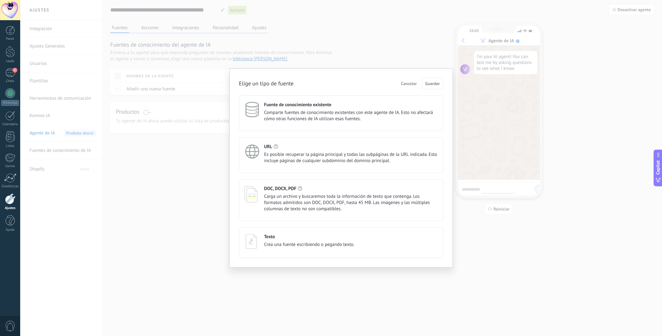
click at [316, 162] on span "Es posible recuperar la página principal y todas las subpáginas de la URL indic…" at bounding box center [351, 158] width 174 height 12
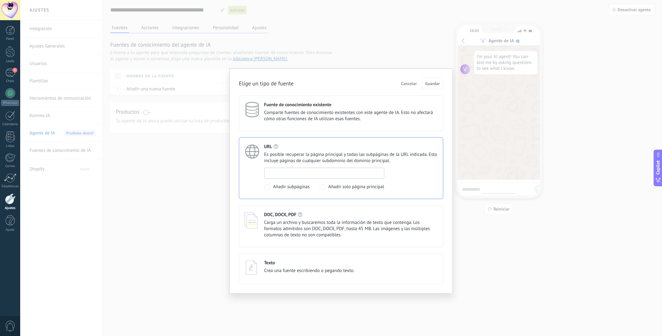
click at [306, 173] on input at bounding box center [324, 173] width 119 height 10
paste input "**********"
type input "**********"
click at [437, 86] on button "Guardar" at bounding box center [432, 83] width 21 height 11
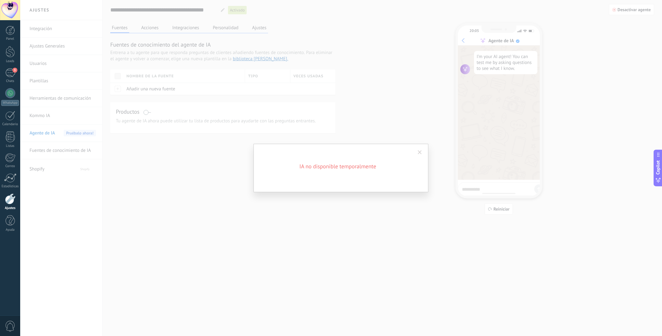
click at [417, 153] on span at bounding box center [420, 152] width 10 height 11
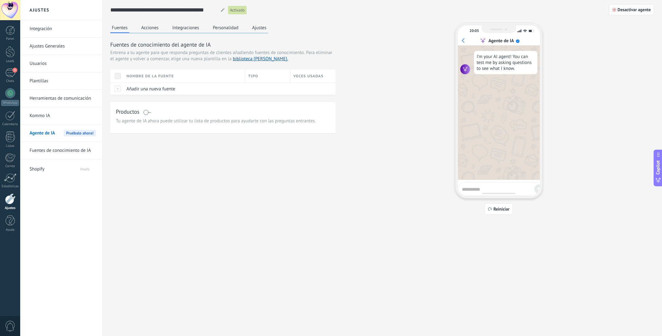
click at [624, 11] on span "Desactivar agente" at bounding box center [634, 9] width 33 height 4
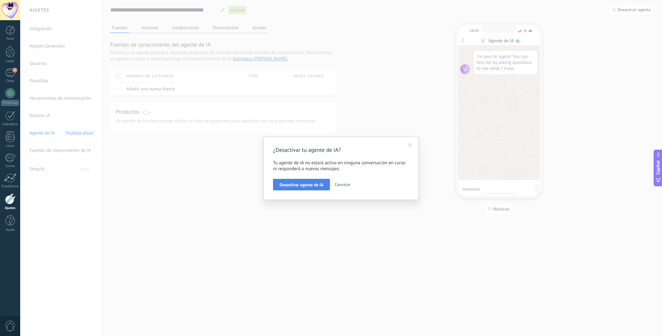
click at [314, 185] on span "Desactivar agente de IA" at bounding box center [302, 185] width 44 height 4
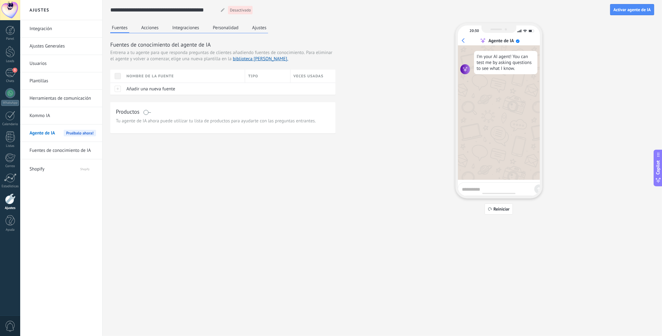
click at [149, 30] on button "Acciones" at bounding box center [150, 27] width 21 height 9
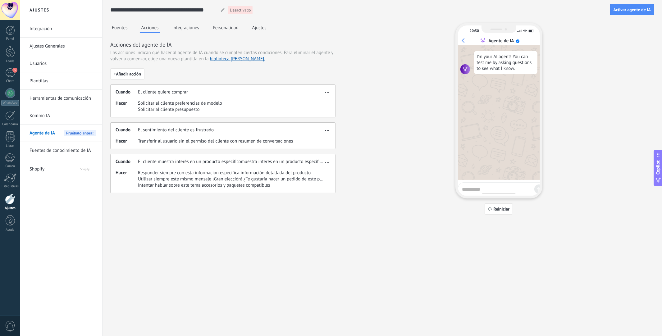
click at [184, 26] on button "Integraciones" at bounding box center [186, 27] width 30 height 9
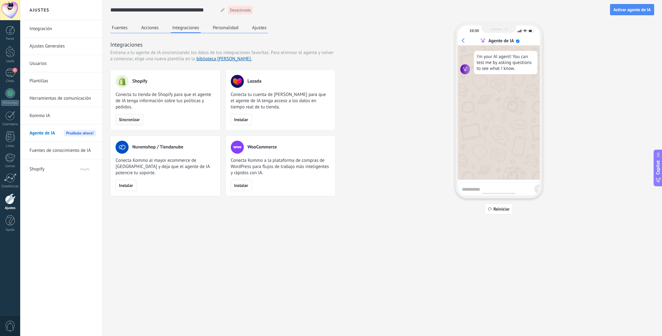
click at [132, 121] on span "Sincronizar" at bounding box center [129, 119] width 21 height 4
click at [630, 9] on span "Activar agente de IA" at bounding box center [632, 9] width 37 height 4
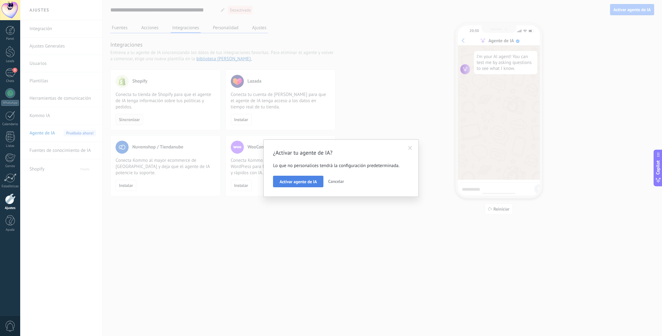
click at [295, 186] on button "Activar agente de IA" at bounding box center [298, 182] width 50 height 12
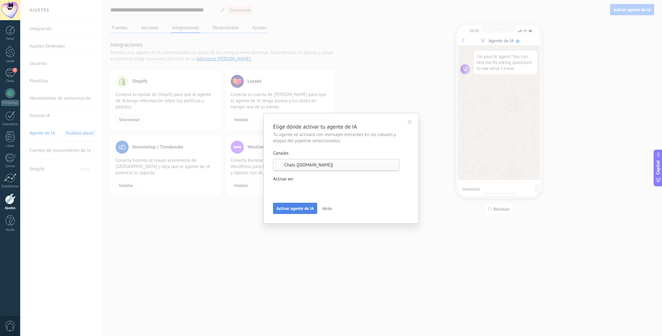
click at [295, 210] on span "Activar agente de IA" at bounding box center [295, 208] width 37 height 4
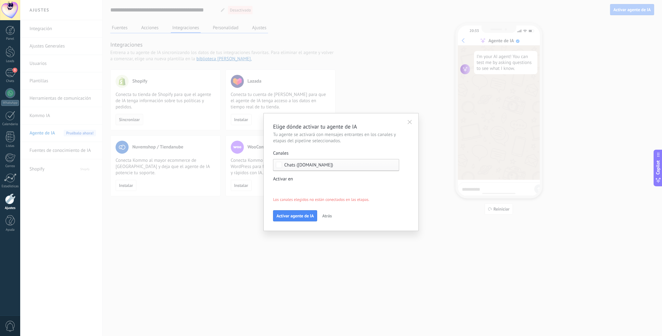
click at [302, 184] on label "Activar en Leads Entrantes Contactado Solicitud procesada Envío del itinerario …" at bounding box center [336, 189] width 126 height 27
click at [367, 148] on div at bounding box center [341, 168] width 642 height 336
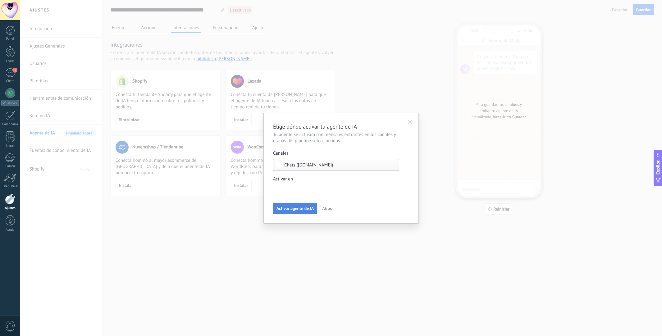
click at [287, 212] on button "Activar agente de IA" at bounding box center [295, 208] width 44 height 11
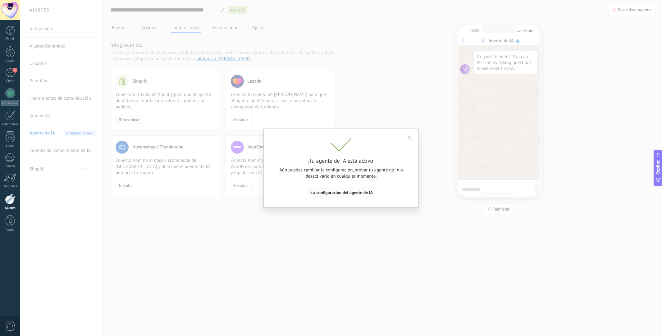
click at [337, 193] on span "Ir a configuración del agente de IA" at bounding box center [341, 192] width 64 height 4
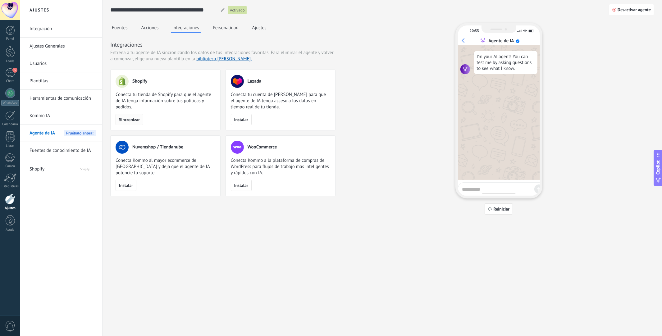
click at [151, 31] on button "Acciones" at bounding box center [150, 27] width 21 height 9
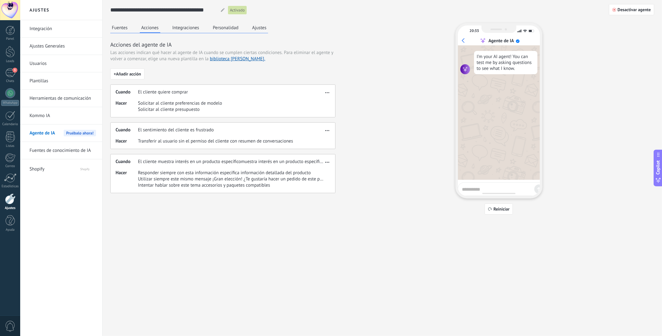
click at [127, 27] on button "Fuentes" at bounding box center [119, 27] width 19 height 9
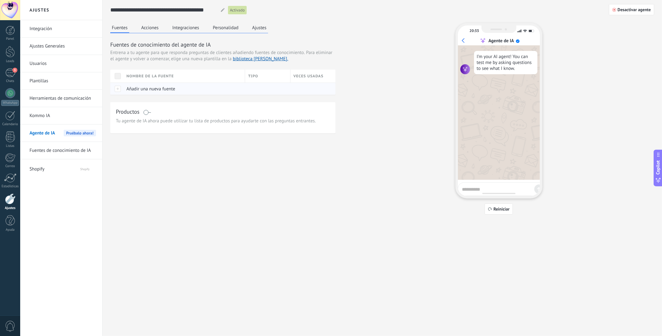
click at [145, 92] on span "Añadir una nueva fuente" at bounding box center [150, 89] width 49 height 6
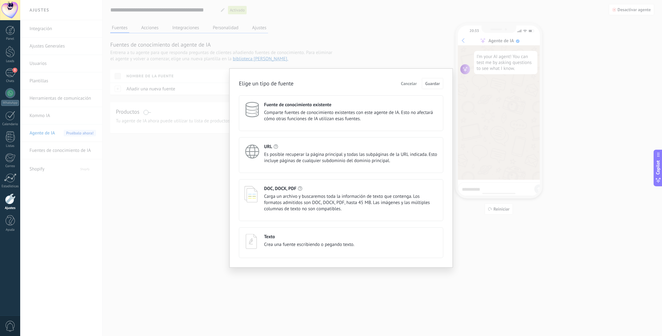
click at [304, 147] on div "URL" at bounding box center [351, 147] width 174 height 6
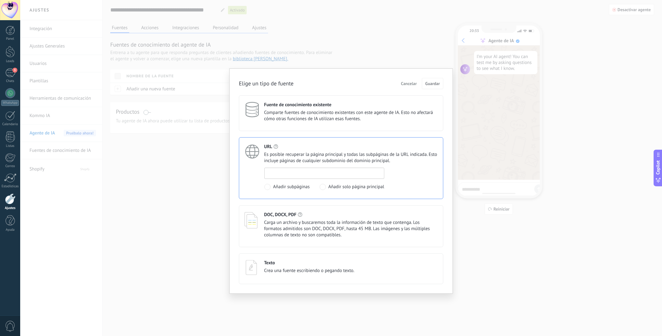
click at [302, 174] on input at bounding box center [324, 173] width 119 height 10
paste input "**********"
type input "**********"
click at [431, 87] on button "Guardar" at bounding box center [432, 83] width 21 height 11
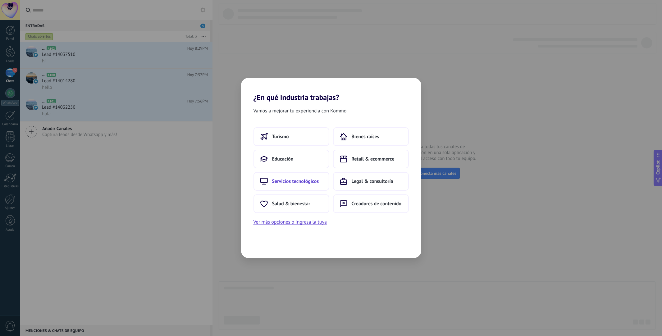
click at [284, 181] on span "Servicios tecnológicos" at bounding box center [295, 181] width 47 height 6
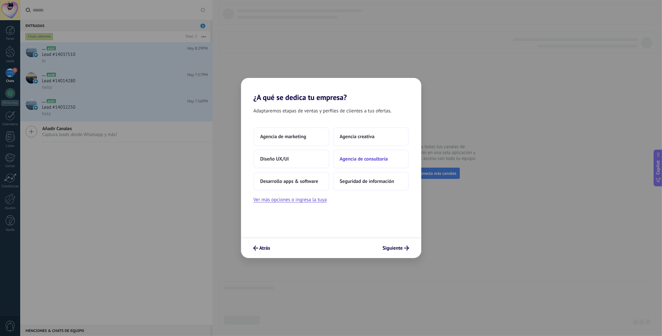
click at [360, 161] on span "Agencia de consultoría" at bounding box center [364, 159] width 48 height 6
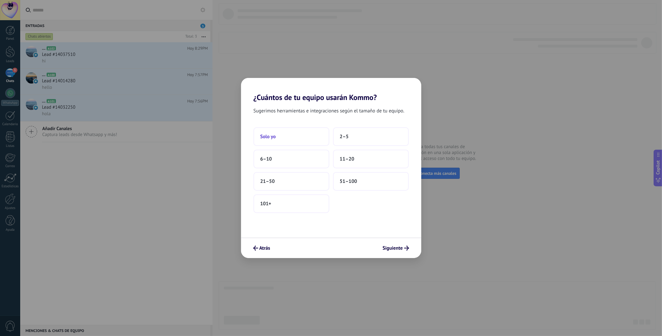
click at [271, 139] on span "Solo yo" at bounding box center [268, 137] width 16 height 6
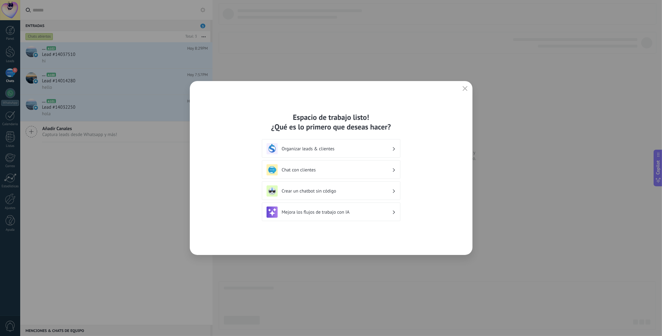
click at [332, 213] on h3 "Mejora los flujos de trabajo con IA" at bounding box center [337, 212] width 110 height 6
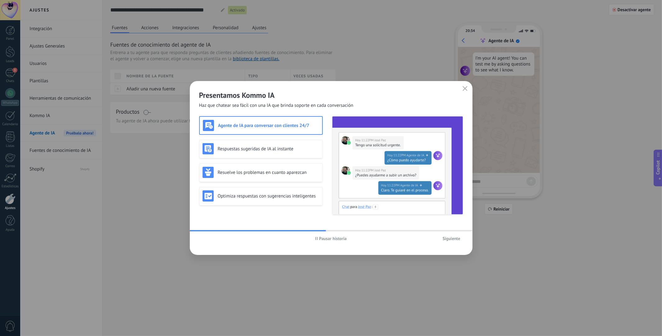
click at [269, 124] on h3 "Agente de IA para conversar con clientes 24/7" at bounding box center [268, 126] width 101 height 6
click at [455, 239] on span "Siguiente" at bounding box center [452, 238] width 18 height 4
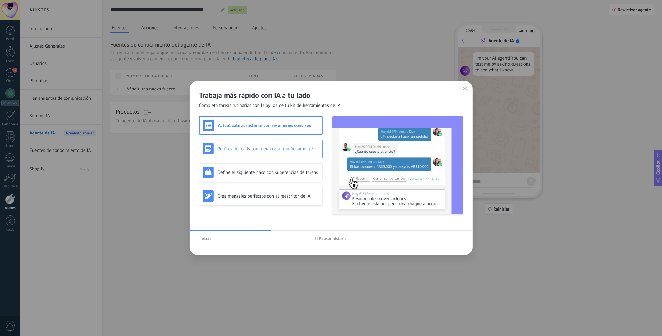
click at [261, 147] on h3 "Perfiles de leads completados automáticamente" at bounding box center [269, 149] width 102 height 6
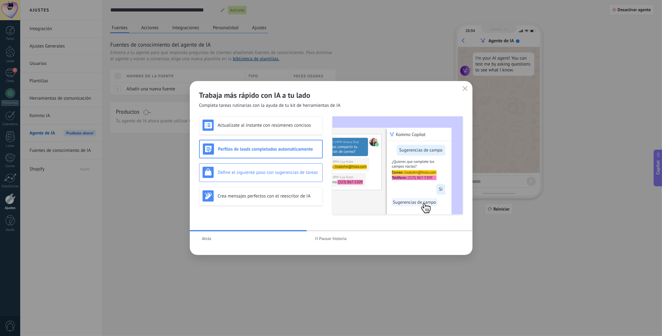
click at [286, 173] on h3 "Define el siguiente paso con sugerencias de tareas" at bounding box center [269, 173] width 102 height 6
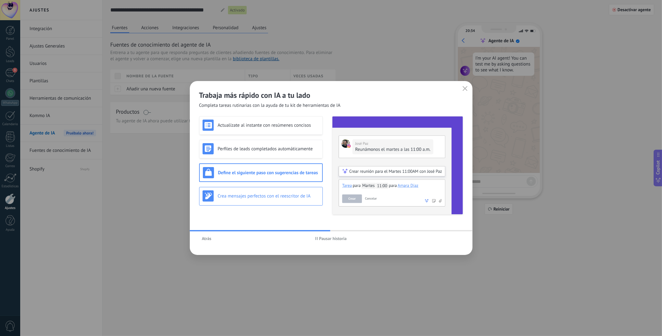
click at [286, 197] on h3 "Crea mensajes perfectos con el reescritor de IA" at bounding box center [269, 196] width 102 height 6
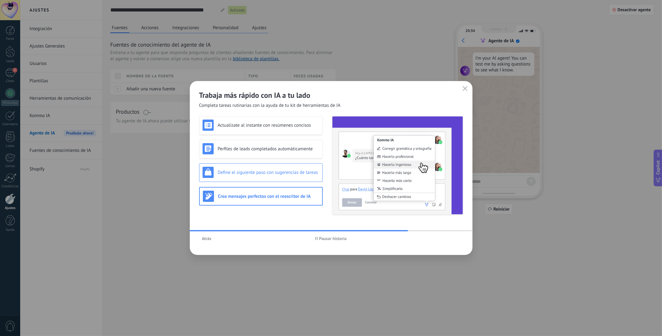
click at [283, 175] on h3 "Define el siguiente paso con sugerencias de tareas" at bounding box center [269, 173] width 102 height 6
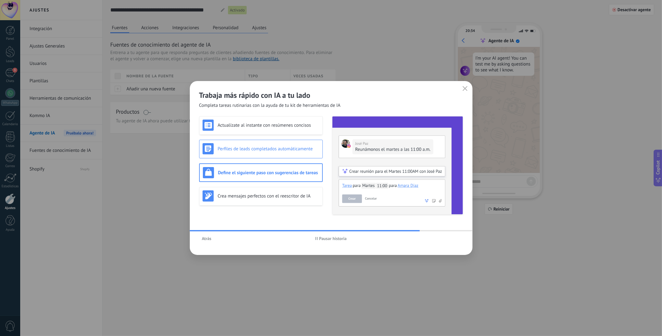
click at [281, 149] on h3 "Perfiles de leads completados automáticamente" at bounding box center [269, 149] width 102 height 6
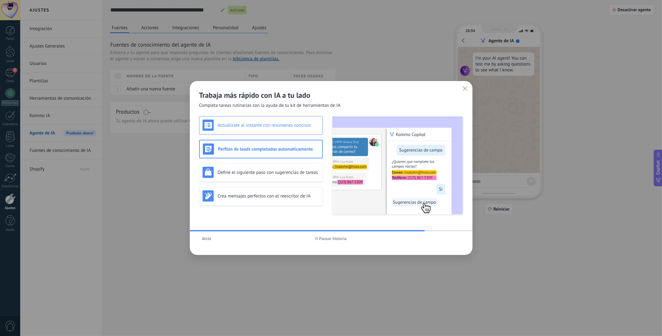
click at [279, 128] on div "Actualízate al instante con resúmenes concisos" at bounding box center [261, 125] width 117 height 11
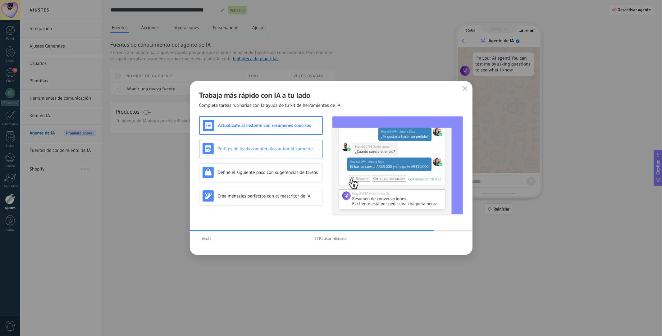
click at [285, 148] on h3 "Perfiles de leads completados automáticamente" at bounding box center [269, 149] width 102 height 6
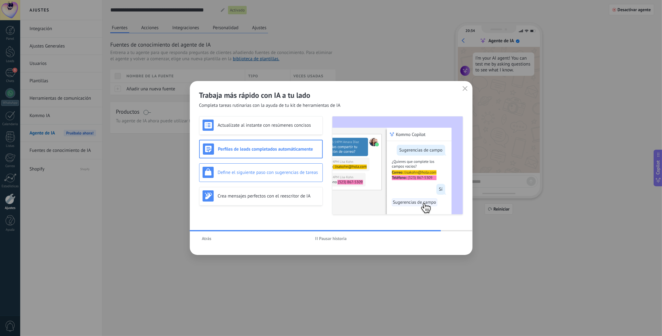
click at [286, 170] on h3 "Define el siguiente paso con sugerencias de tareas" at bounding box center [269, 173] width 102 height 6
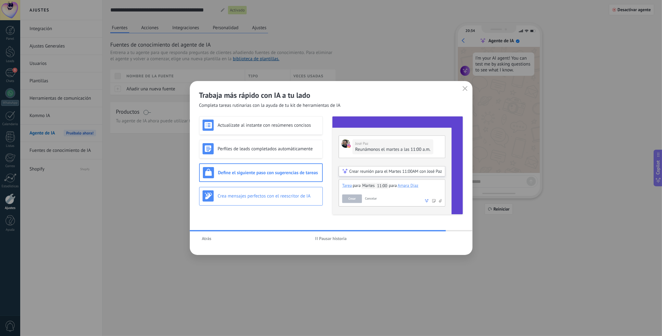
click at [286, 201] on div "Crea mensajes perfectos con el reescritor de IA" at bounding box center [261, 195] width 117 height 11
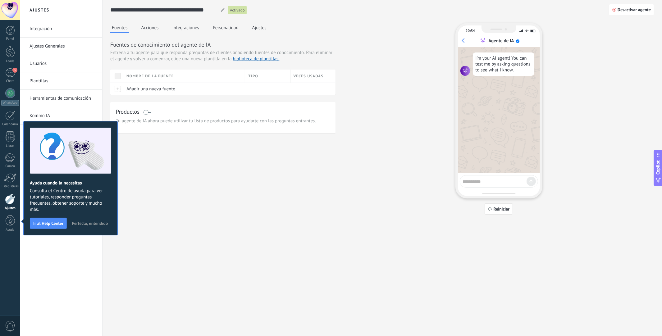
click at [94, 224] on span "Perfecto, entendido" at bounding box center [90, 223] width 36 height 4
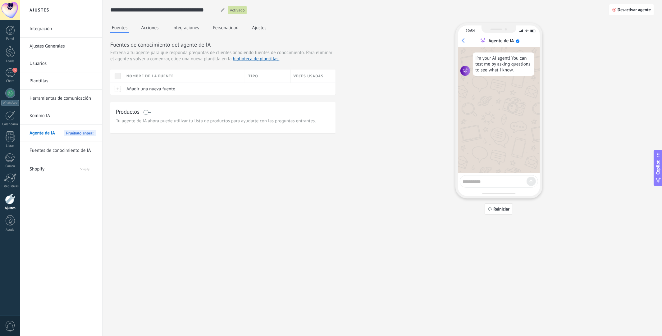
click at [144, 28] on button "Acciones" at bounding box center [150, 27] width 21 height 9
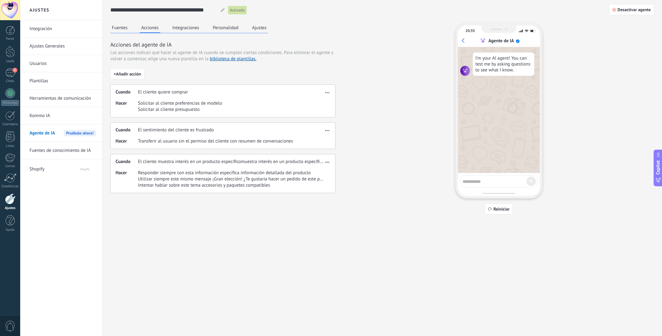
click at [188, 30] on button "Integraciones" at bounding box center [186, 27] width 30 height 9
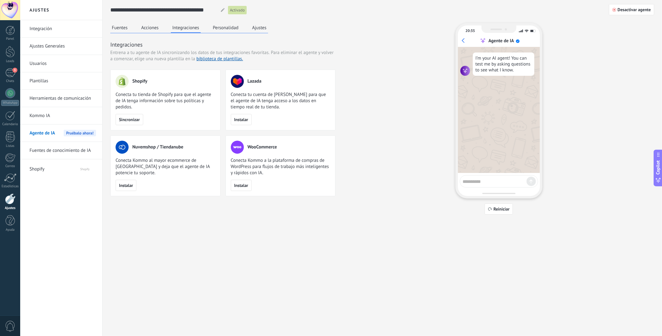
click at [145, 29] on button "Acciones" at bounding box center [150, 27] width 21 height 9
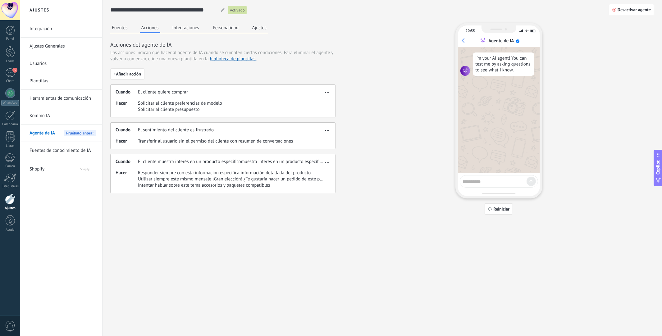
click at [112, 30] on button "Fuentes" at bounding box center [119, 27] width 19 height 9
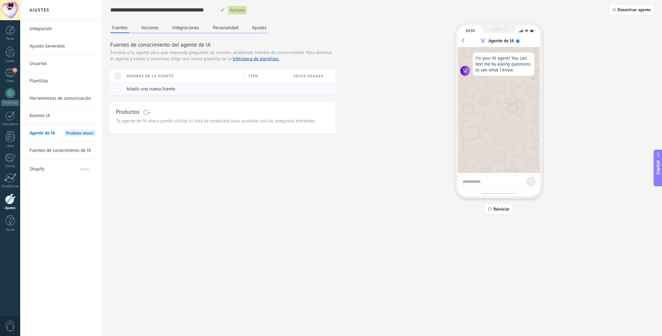
click at [158, 87] on span "Añadir una nueva fuente" at bounding box center [150, 89] width 49 height 6
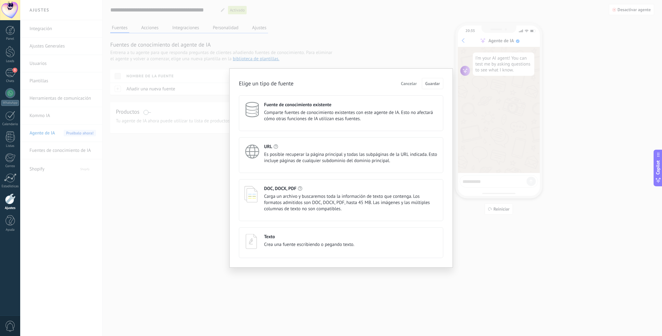
click at [314, 158] on span "Es posible recuperar la página principal y todas las subpáginas de la URL indic…" at bounding box center [351, 158] width 174 height 12
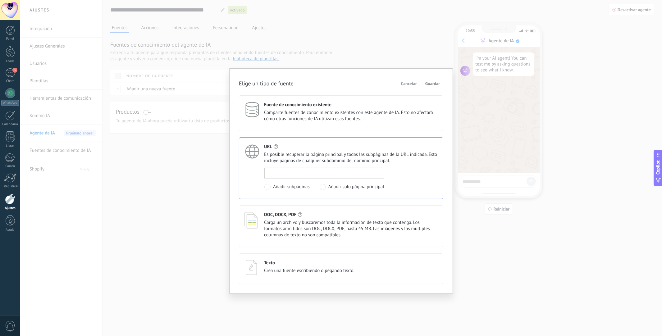
click at [310, 173] on input at bounding box center [324, 173] width 119 height 10
paste input "**********"
type input "**********"
click at [437, 86] on button "Guardar" at bounding box center [432, 83] width 21 height 11
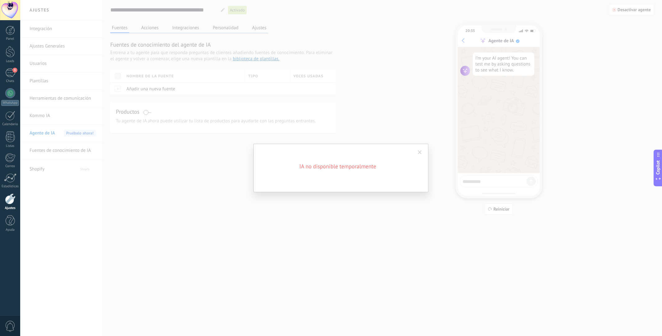
click at [418, 150] on span at bounding box center [420, 152] width 4 height 4
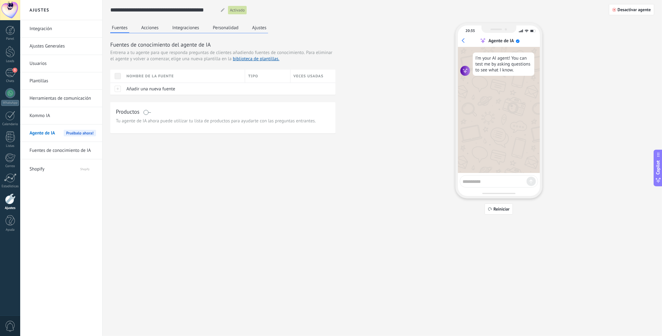
click at [120, 78] on span at bounding box center [118, 76] width 6 height 6
click at [154, 27] on button "Acciones" at bounding box center [150, 27] width 21 height 9
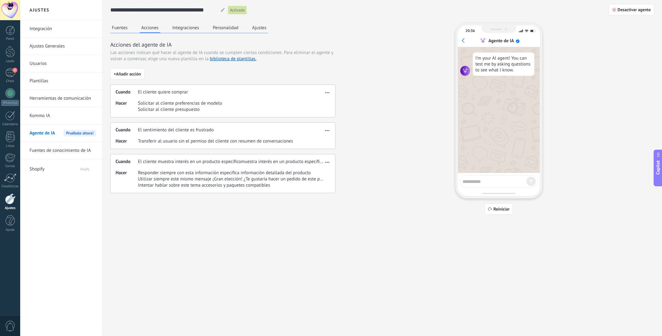
click at [180, 30] on button "Integraciones" at bounding box center [186, 27] width 30 height 9
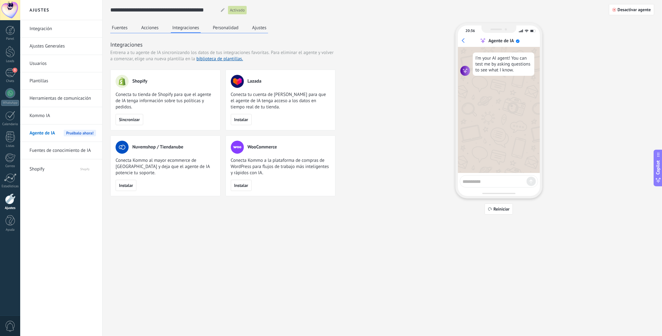
click at [233, 27] on button "Personalidad" at bounding box center [225, 27] width 29 height 9
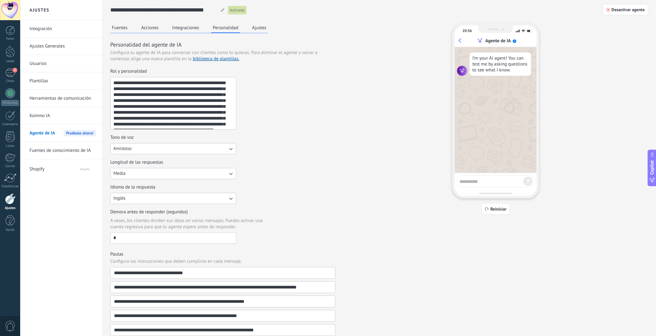
click at [189, 28] on button "Integraciones" at bounding box center [186, 27] width 30 height 9
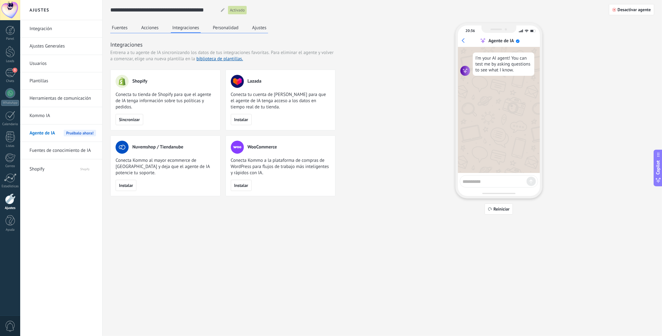
click at [149, 29] on button "Acciones" at bounding box center [150, 27] width 21 height 9
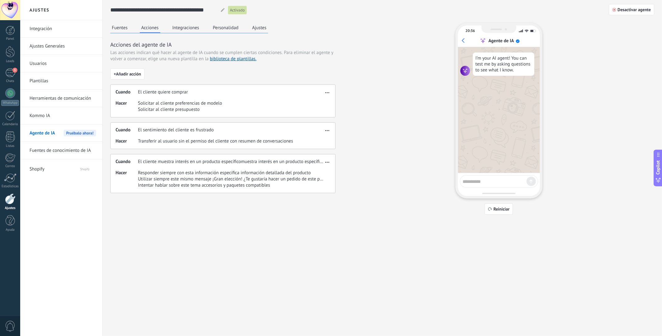
click at [187, 32] on button "Integraciones" at bounding box center [186, 27] width 30 height 9
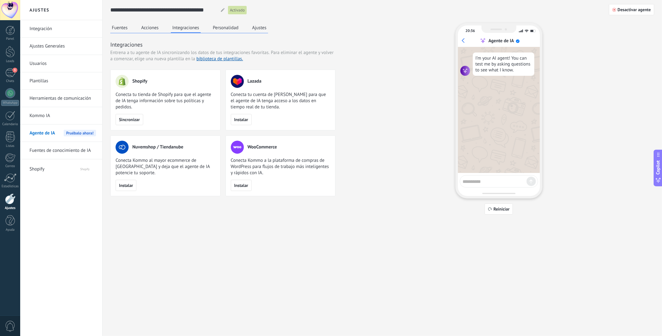
click at [431, 29] on div "Fuentes Acciones Integraciones Personalidad Ajustes Integraciones Entrena a tu …" at bounding box center [382, 119] width 544 height 192
click at [637, 14] on button "Desactivar agente" at bounding box center [631, 9] width 45 height 11
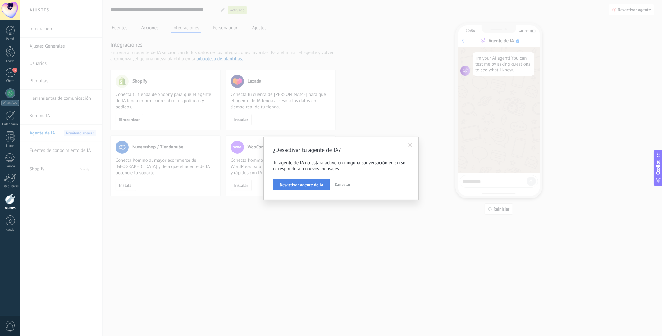
click at [300, 183] on span "Desactivar agente de IA" at bounding box center [302, 185] width 44 height 4
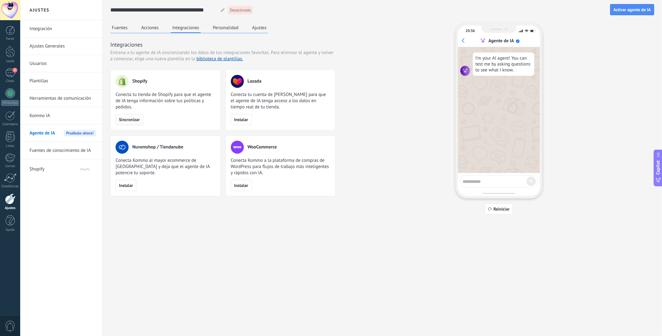
click at [129, 117] on span "Sincronizar" at bounding box center [129, 119] width 21 height 4
click at [638, 14] on button "Activar agente de IA" at bounding box center [632, 9] width 44 height 11
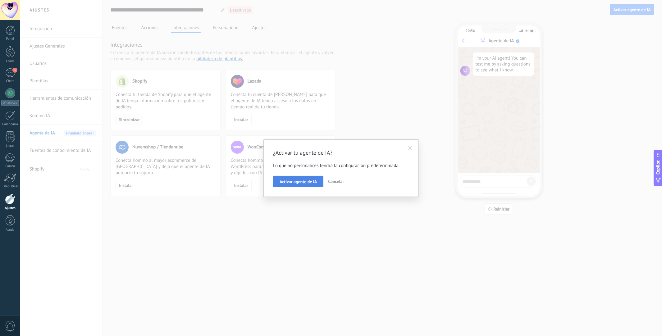
click at [301, 182] on span "Activar agente de IA" at bounding box center [298, 182] width 37 height 4
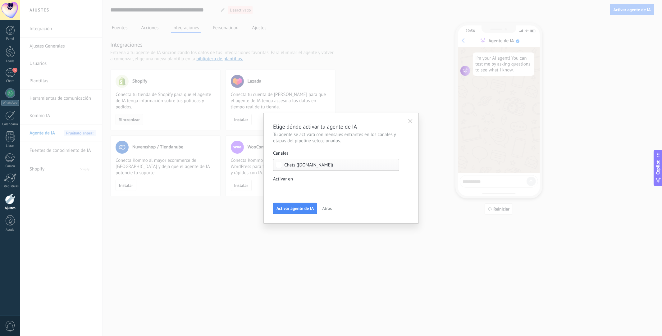
click at [0, 0] on div "Leads Entrantes Contactado Solicitud procesada Envío del itinerario Envío del c…" at bounding box center [0, 0] width 0 height 0
click at [459, 280] on div at bounding box center [341, 168] width 642 height 336
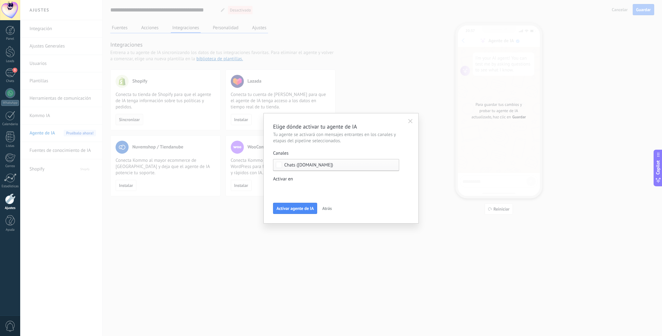
click at [290, 210] on span "Activar agente de IA" at bounding box center [295, 208] width 37 height 4
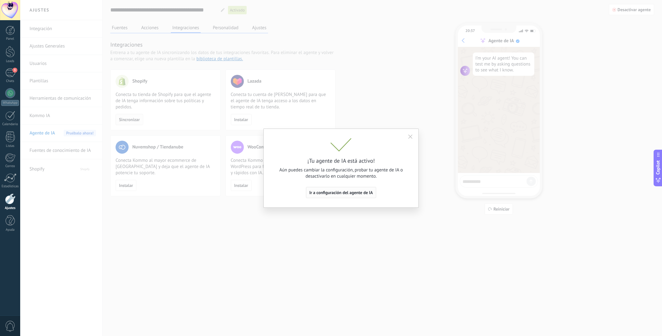
click at [364, 193] on span "Ir a configuración del agente de IA" at bounding box center [341, 192] width 64 height 4
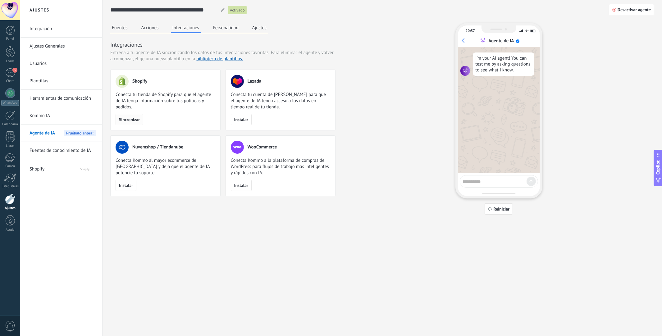
click at [156, 29] on button "Acciones" at bounding box center [150, 27] width 21 height 9
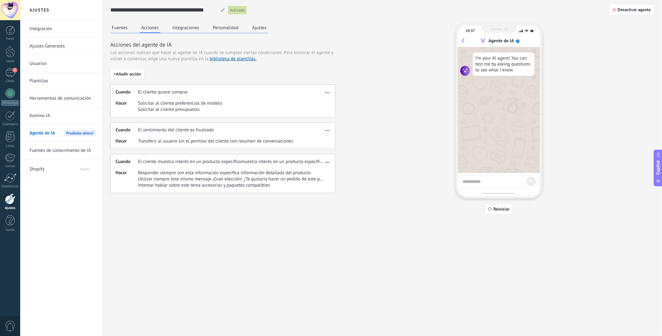
click at [117, 29] on button "Fuentes" at bounding box center [119, 27] width 19 height 9
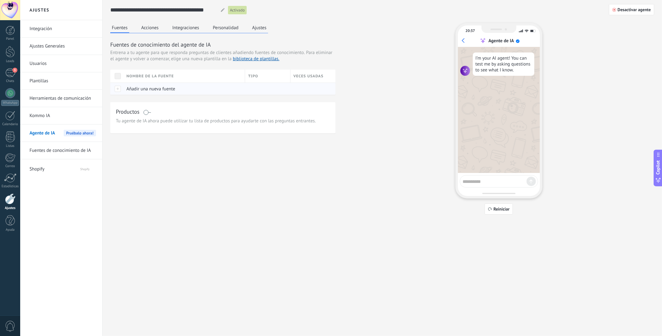
click at [158, 90] on span "Añadir una nueva fuente" at bounding box center [150, 89] width 49 height 6
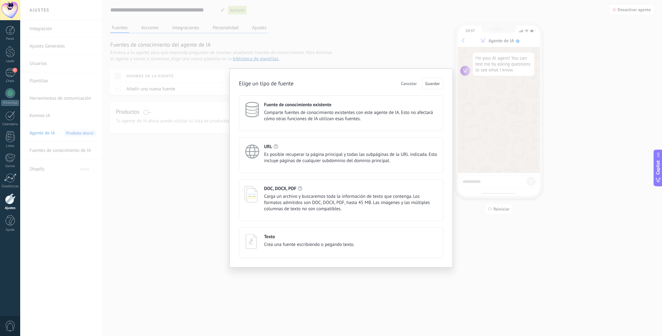
click at [320, 156] on span "Es posible recuperar la página principal y todas las subpáginas de la URL indic…" at bounding box center [351, 158] width 174 height 12
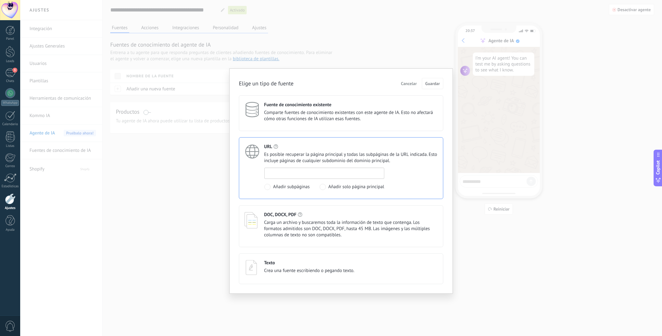
click at [295, 178] on input at bounding box center [324, 173] width 119 height 10
paste input "**********"
type input "**********"
click at [436, 90] on div "**********" at bounding box center [341, 181] width 204 height 206
click at [437, 81] on span "Guardar" at bounding box center [432, 83] width 15 height 4
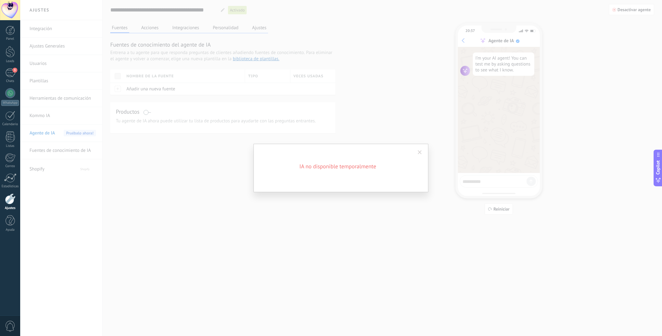
click at [421, 152] on span at bounding box center [420, 152] width 4 height 4
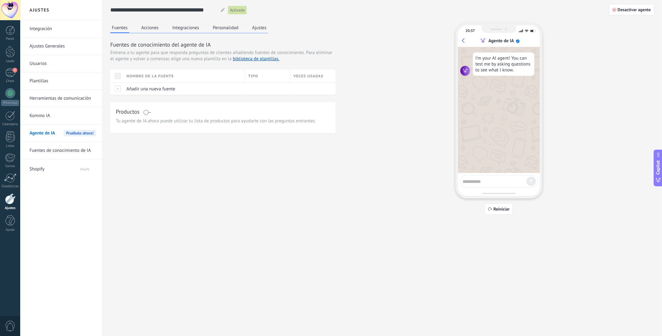
click at [145, 113] on span at bounding box center [147, 112] width 8 height 5
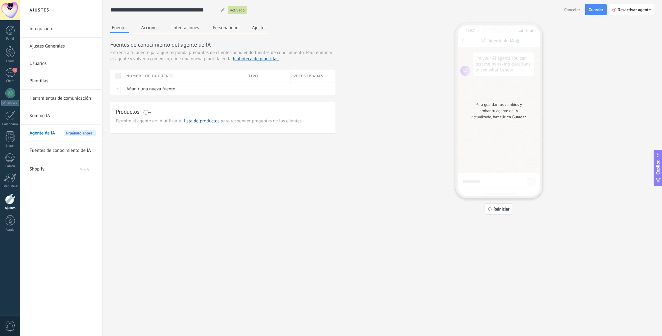
click at [199, 122] on link "lista de productos" at bounding box center [201, 121] width 35 height 6
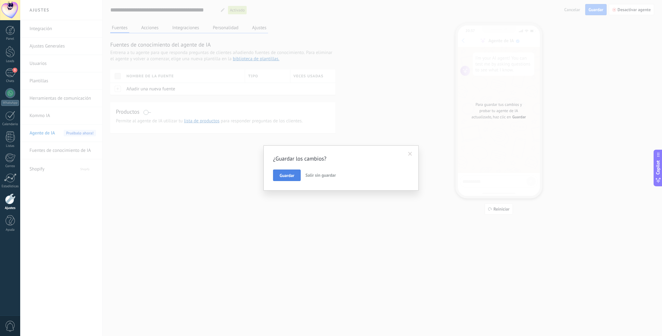
click at [290, 175] on span "Guardar" at bounding box center [287, 175] width 15 height 4
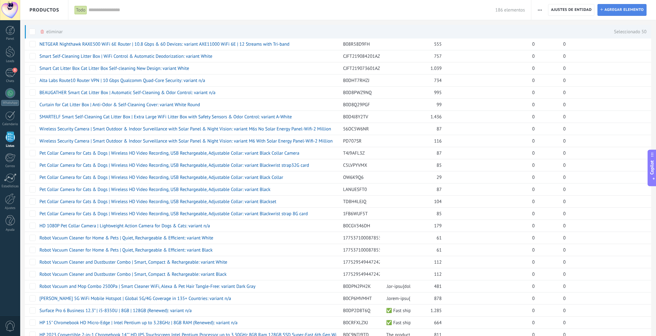
click at [627, 10] on span "Agregar elemento" at bounding box center [624, 9] width 39 height 11
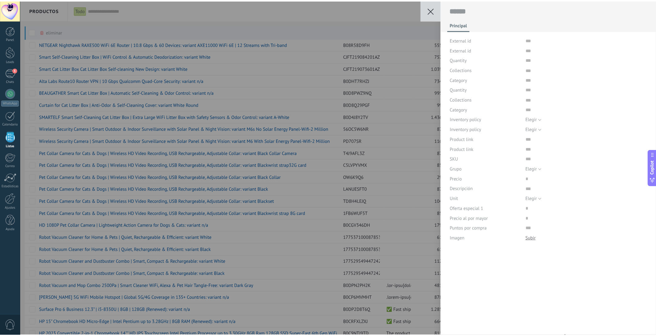
scroll to position [6, 0]
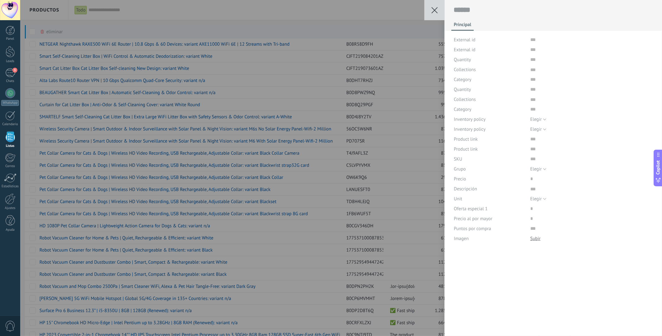
click at [432, 10] on icon at bounding box center [435, 10] width 6 height 6
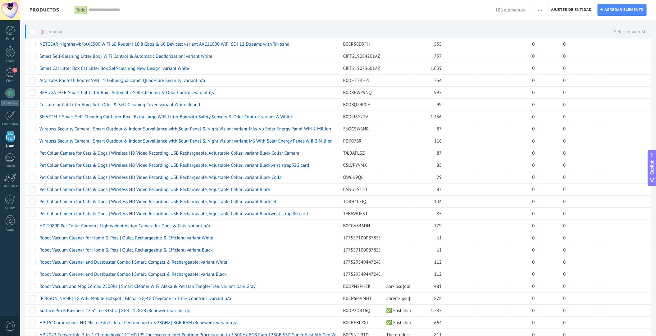
click at [130, 13] on div "186 elementos" at bounding box center [307, 10] width 437 height 20
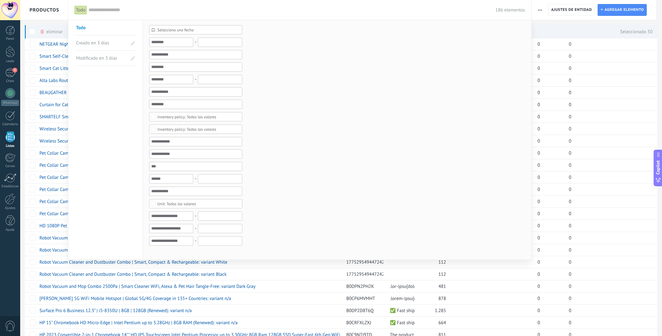
click at [372, 98] on form "Selecciona una fecha Selecciona una fecha Hoy Ayer Últimos ** 30 dias Esta sema…" at bounding box center [337, 139] width 376 height 228
click at [153, 5] on div "186 elementos" at bounding box center [307, 10] width 437 height 20
click at [88, 43] on span "Creado en 3 días" at bounding box center [97, 42] width 43 height 15
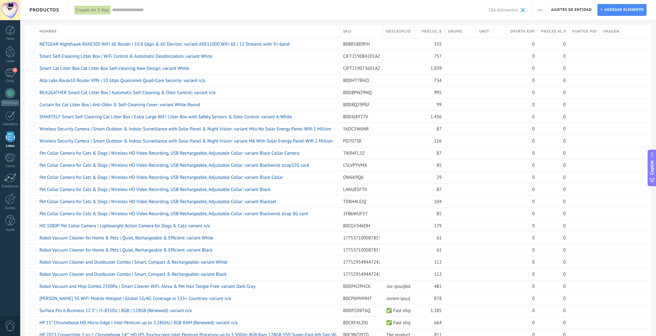
click at [544, 10] on div "Importar Ajustes de entidad Categorías Ajuste de lista" at bounding box center [540, 10] width 11 height 12
click at [541, 10] on use "button" at bounding box center [540, 10] width 4 height 1
click at [349, 10] on input "text" at bounding box center [300, 10] width 376 height 7
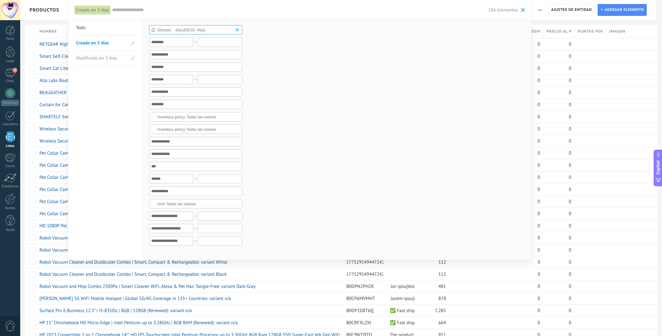
click at [355, 4] on div "186 elementos" at bounding box center [318, 10] width 413 height 20
click at [34, 14] on div at bounding box center [331, 168] width 662 height 336
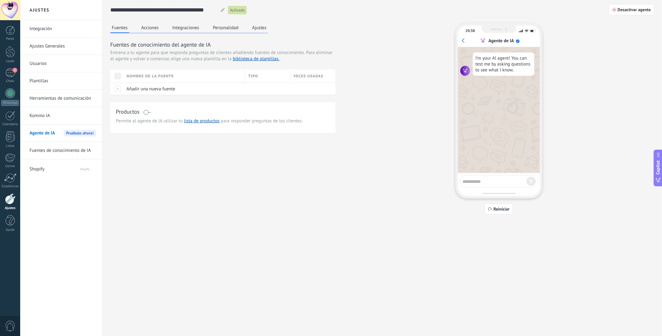
click at [152, 111] on div "Productos" at bounding box center [223, 112] width 214 height 9
click at [149, 112] on span at bounding box center [147, 112] width 8 height 5
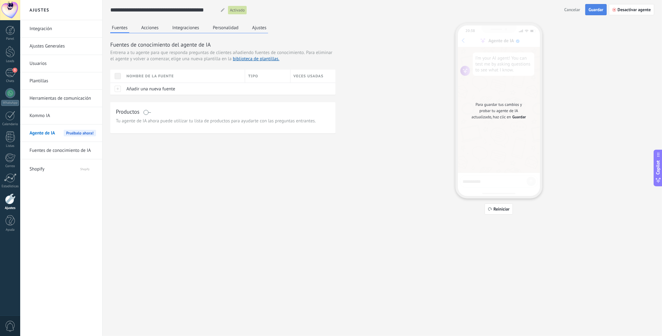
click at [589, 11] on span "Guardar" at bounding box center [596, 9] width 15 height 4
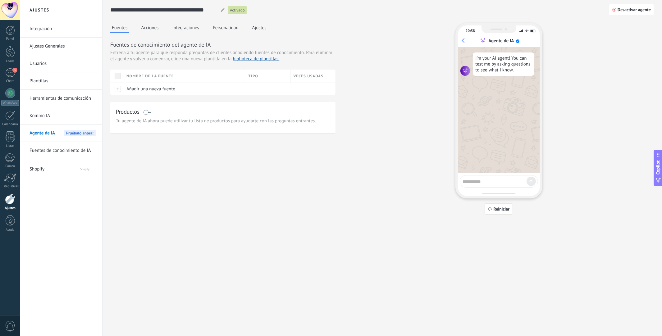
click at [117, 78] on span at bounding box center [118, 76] width 6 height 6
click at [120, 92] on div at bounding box center [116, 89] width 13 height 12
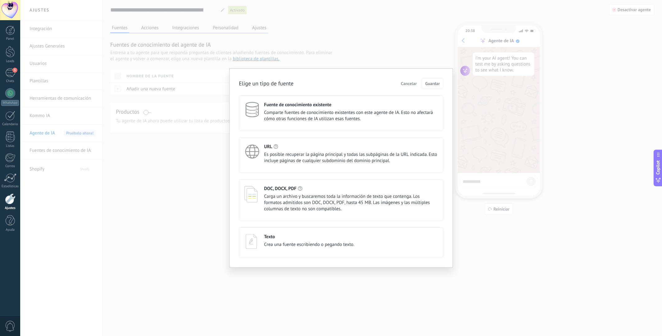
click at [311, 114] on span "Comparte fuentes de conocimiento existentes con este agente de IA. Esto no afec…" at bounding box center [351, 116] width 174 height 12
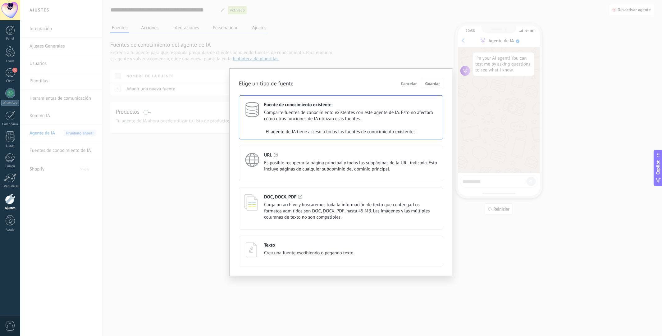
click at [302, 127] on div "El agente de IA tiene acceso a todas las fuentes de conocimiento existentes." at bounding box center [341, 132] width 204 height 12
drag, startPoint x: 302, startPoint y: 127, endPoint x: 354, endPoint y: 111, distance: 54.3
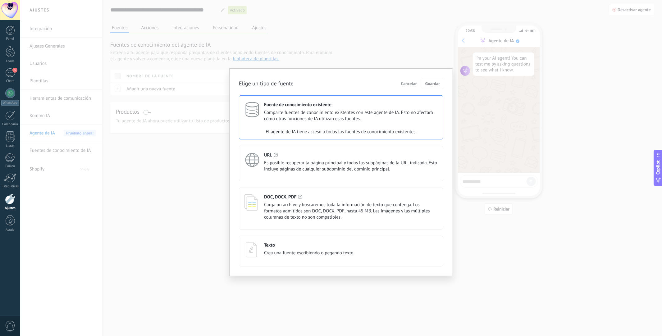
click at [354, 111] on span "Comparte fuentes de conocimiento existentes con este agente de IA. Esto no afec…" at bounding box center [351, 116] width 174 height 12
click at [261, 106] on div at bounding box center [255, 112] width 20 height 20
click at [296, 165] on span "Es posible recuperar la página principal y todas las subpáginas de la URL indic…" at bounding box center [351, 166] width 174 height 12
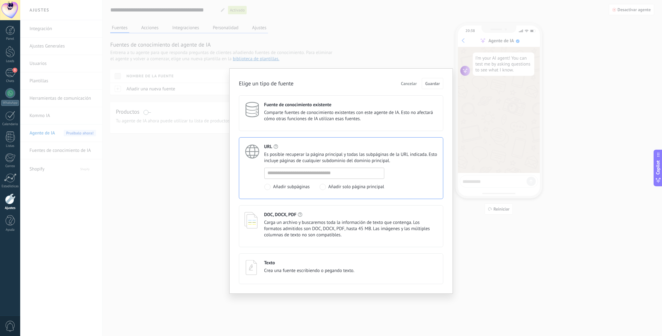
click at [297, 229] on span "Carga un archivo y buscaremos toda la información de texto que contenga. Los fo…" at bounding box center [351, 229] width 174 height 19
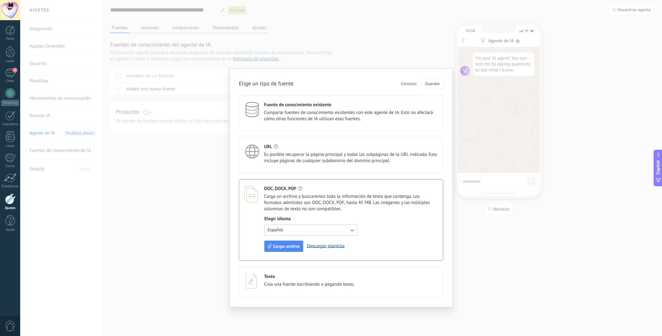
click at [349, 232] on icon "button" at bounding box center [352, 230] width 6 height 6
click at [279, 230] on span "Inglés" at bounding box center [274, 230] width 12 height 6
click at [304, 282] on span "Crea una fuente escribiendo o pegando texto." at bounding box center [309, 284] width 90 height 6
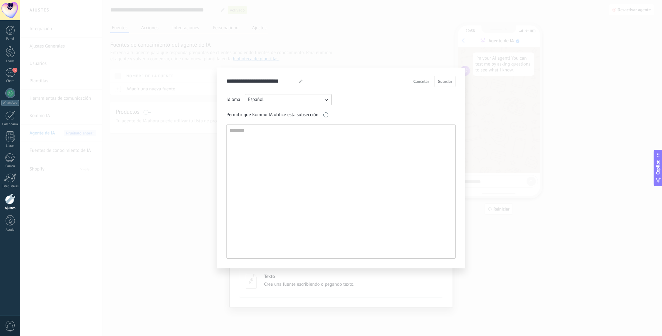
click at [418, 81] on span "Cancelar" at bounding box center [422, 81] width 16 height 4
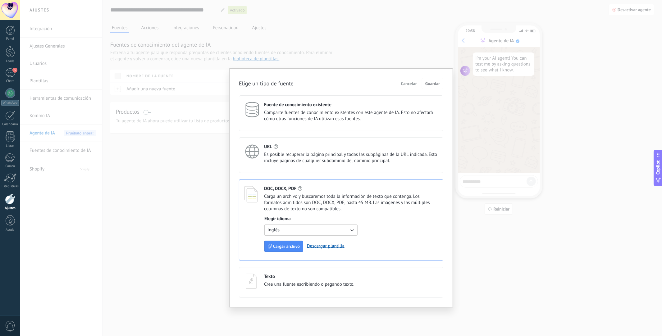
click at [290, 156] on span "Es posible recuperar la página principal y todas las subpáginas de la URL indic…" at bounding box center [351, 158] width 174 height 12
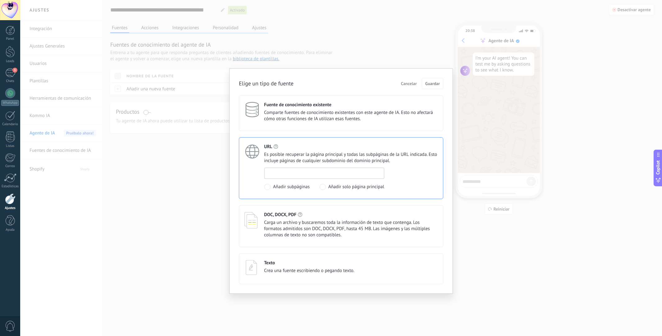
click at [290, 176] on input at bounding box center [324, 173] width 119 height 10
paste input "**********"
type input "**********"
click at [435, 84] on span "Guardar" at bounding box center [432, 83] width 15 height 4
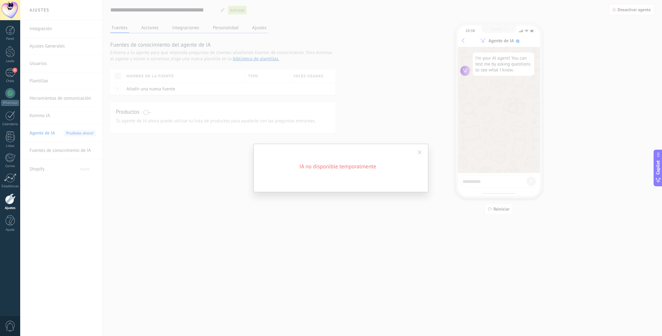
click at [421, 155] on span at bounding box center [420, 152] width 10 height 11
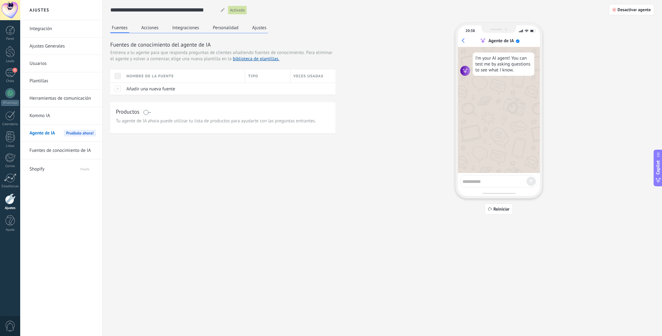
click at [155, 30] on button "Acciones" at bounding box center [150, 27] width 21 height 9
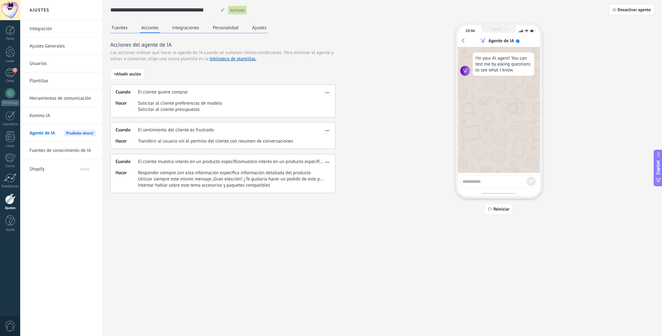
click at [185, 29] on button "Integraciones" at bounding box center [186, 27] width 30 height 9
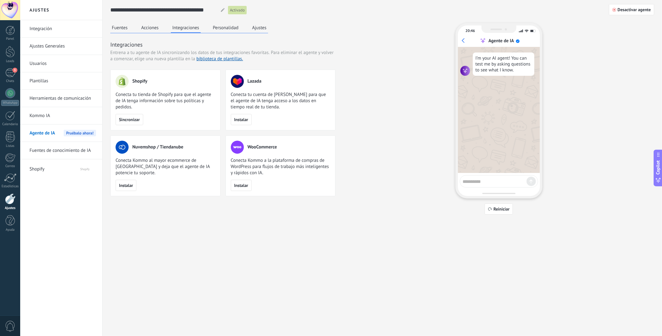
click at [118, 31] on button "Fuentes" at bounding box center [119, 27] width 19 height 9
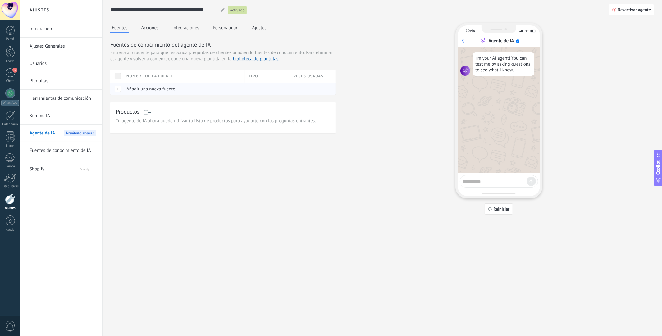
click at [144, 88] on span "Añadir una nueva fuente" at bounding box center [150, 89] width 49 height 6
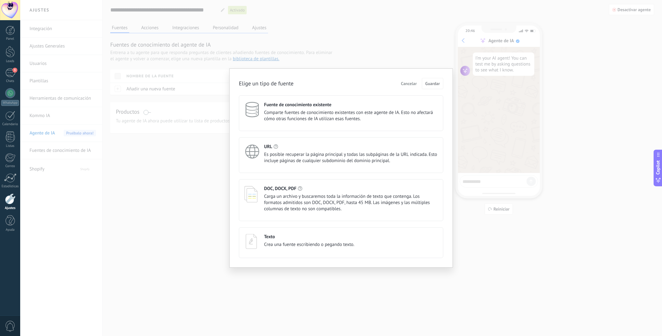
click at [314, 157] on span "Es posible recuperar la página principal y todas las subpáginas de la URL indic…" at bounding box center [351, 158] width 174 height 12
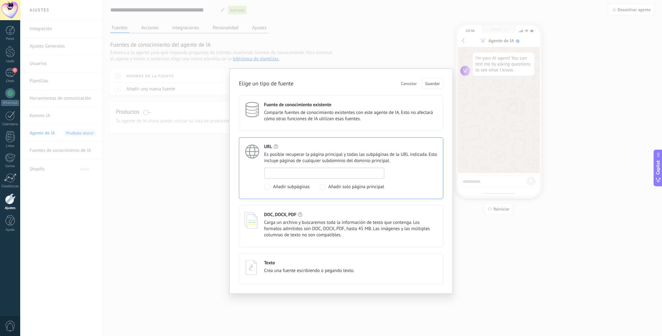
click at [306, 175] on input at bounding box center [324, 173] width 119 height 10
paste input "**********"
type input "**********"
click at [440, 78] on button "Guardar" at bounding box center [432, 83] width 21 height 11
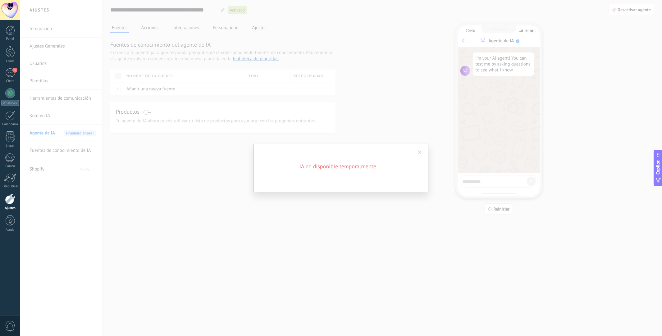
click at [421, 151] on span at bounding box center [420, 152] width 4 height 4
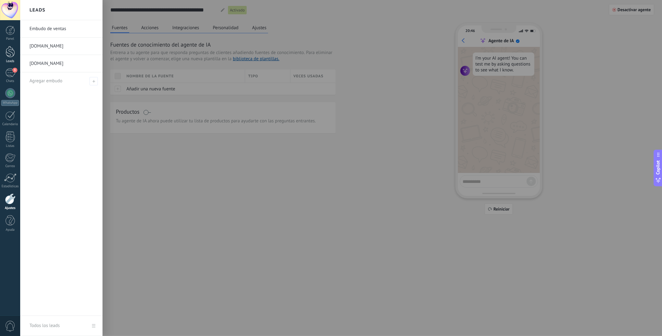
click at [10, 55] on div at bounding box center [10, 51] width 9 height 11
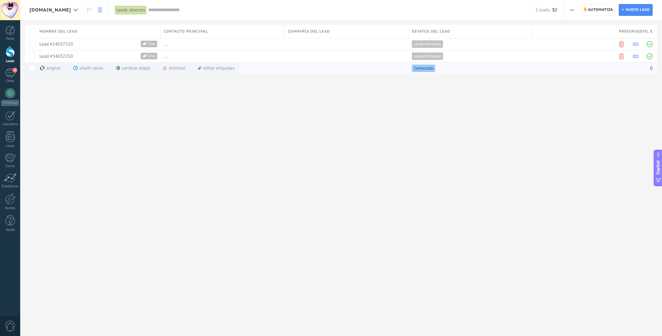
click at [52, 70] on div "asignar màs" at bounding box center [61, 68] width 42 height 12
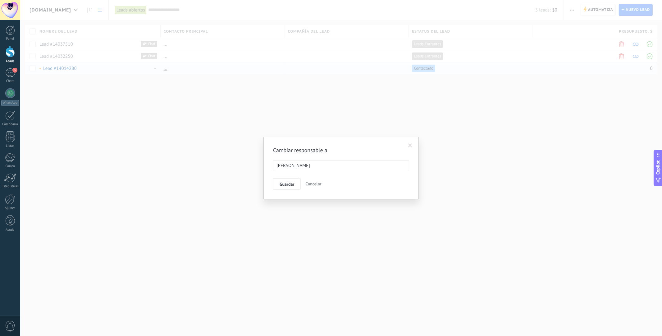
click at [402, 162] on ul "[PERSON_NAME]" at bounding box center [340, 166] width 135 height 10
click at [297, 190] on div "[PERSON_NAME]" at bounding box center [313, 189] width 78 height 11
click at [287, 184] on span "Guardar" at bounding box center [287, 184] width 15 height 4
click at [283, 181] on span "Si" at bounding box center [281, 179] width 3 height 4
click at [292, 185] on span "Continuar trabajando" at bounding box center [288, 183] width 39 height 4
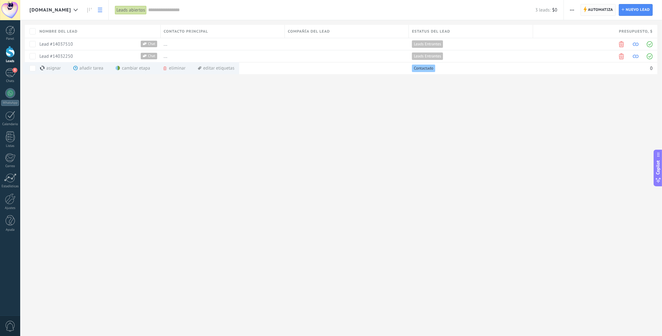
click at [597, 13] on span "Automatiza" at bounding box center [600, 9] width 25 height 11
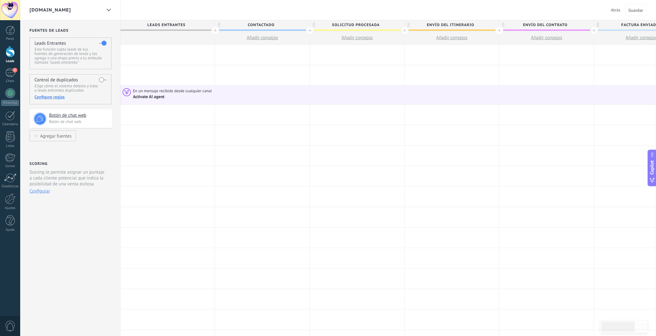
click at [146, 94] on div "Activate AI agent" at bounding box center [455, 97] width 644 height 6
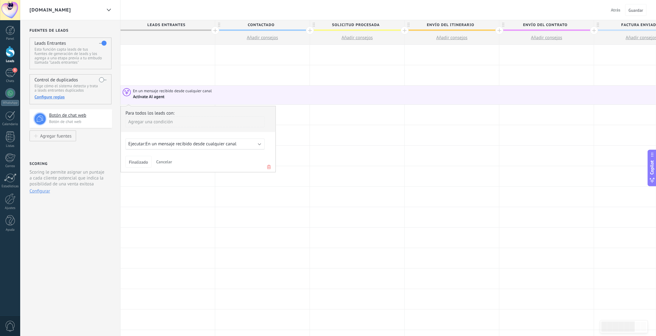
click at [258, 144] on b at bounding box center [259, 143] width 3 height 3
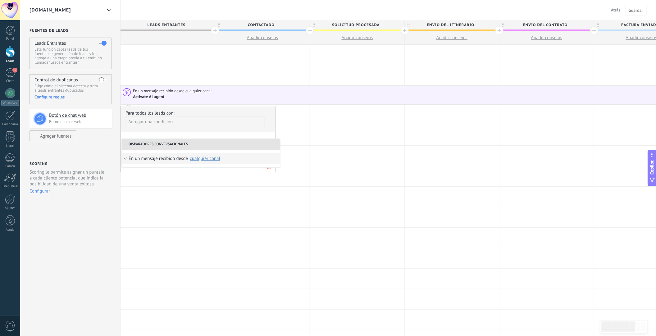
click at [161, 160] on div "En un mensaje recibido desde" at bounding box center [158, 158] width 59 height 11
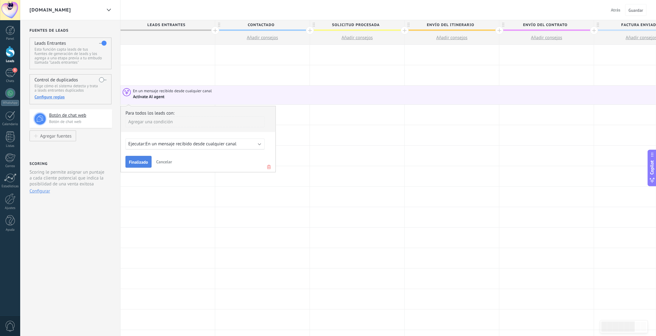
click at [132, 162] on span "Finalizado" at bounding box center [138, 162] width 19 height 4
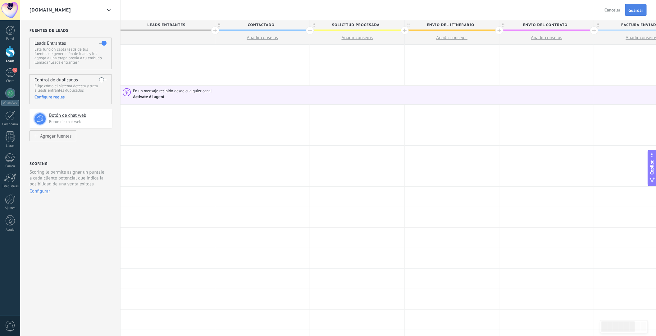
click at [646, 13] on button "Guardar" at bounding box center [635, 10] width 21 height 12
click at [107, 11] on div at bounding box center [108, 10] width 11 height 12
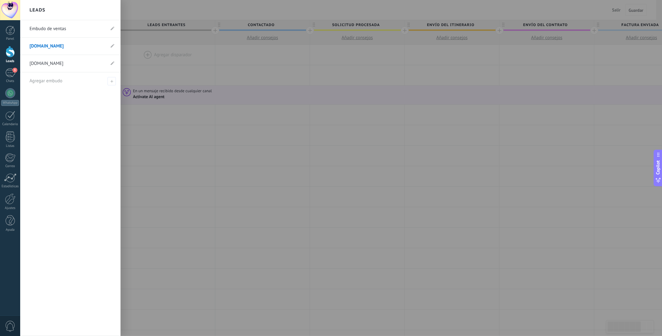
click at [280, 144] on div at bounding box center [351, 168] width 662 height 336
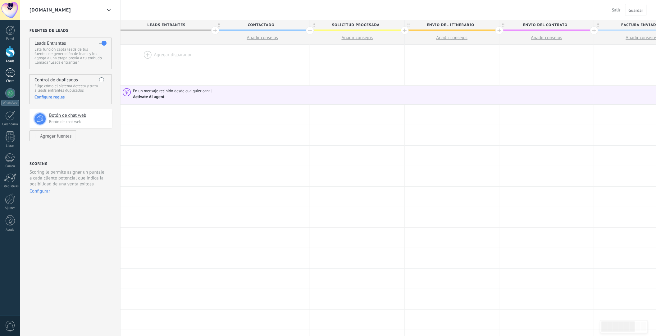
click at [12, 75] on div at bounding box center [10, 72] width 10 height 9
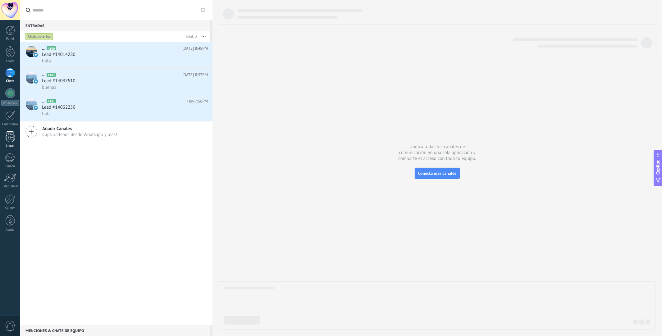
click at [10, 145] on div "Listas" at bounding box center [10, 146] width 18 height 4
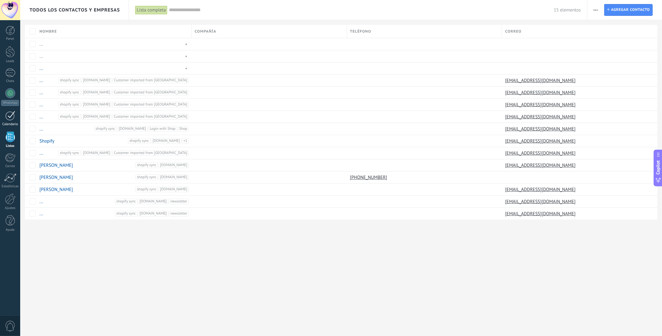
click at [13, 119] on div at bounding box center [10, 116] width 10 height 10
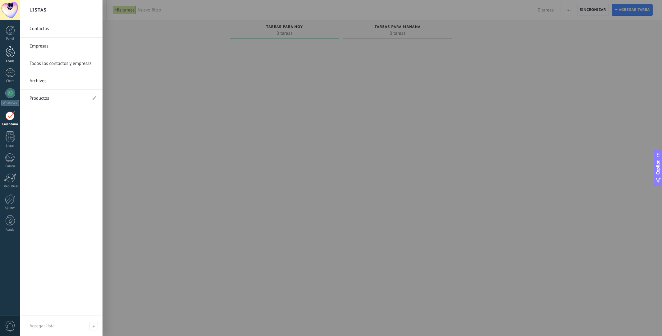
click at [13, 53] on div at bounding box center [10, 51] width 9 height 11
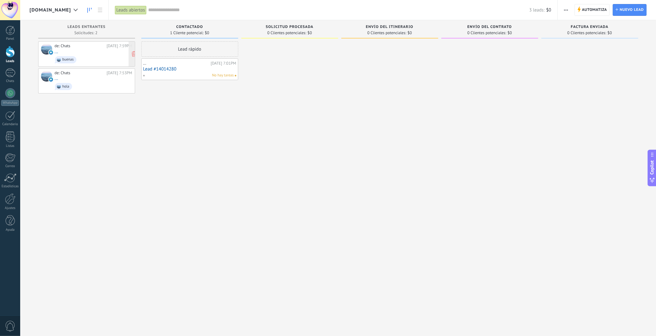
click at [86, 55] on span "buenas" at bounding box center [94, 60] width 78 height 10
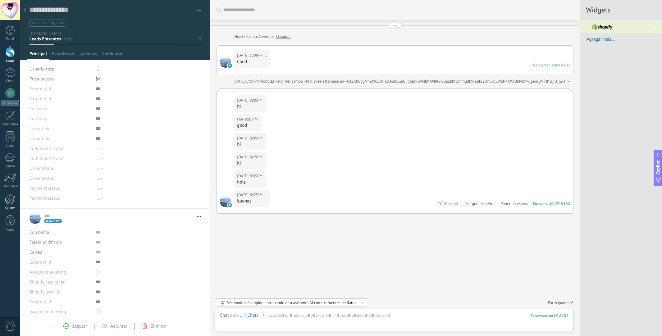
click at [11, 201] on div at bounding box center [10, 199] width 11 height 11
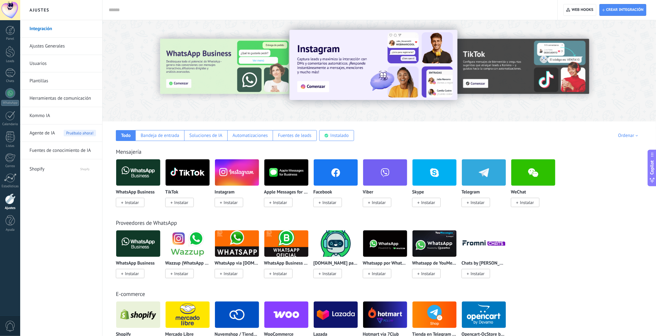
click at [61, 98] on link "Herramientas de comunicación" at bounding box center [63, 98] width 66 height 17
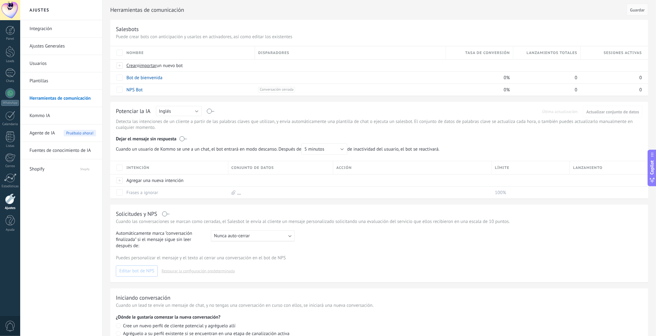
click at [50, 33] on link "Integración" at bounding box center [63, 28] width 66 height 17
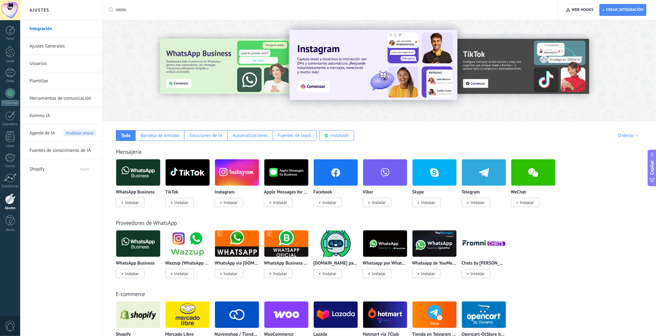
click at [52, 103] on link "Herramientas de comunicación" at bounding box center [63, 98] width 66 height 17
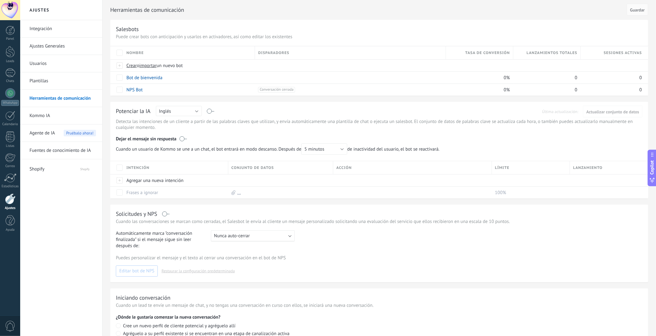
click at [54, 135] on span "Agente de IA" at bounding box center [42, 133] width 25 height 17
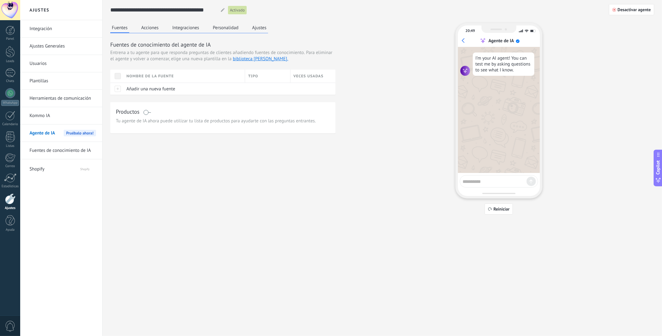
click at [159, 30] on button "Acciones" at bounding box center [150, 27] width 21 height 9
